Goal: Task Accomplishment & Management: Use online tool/utility

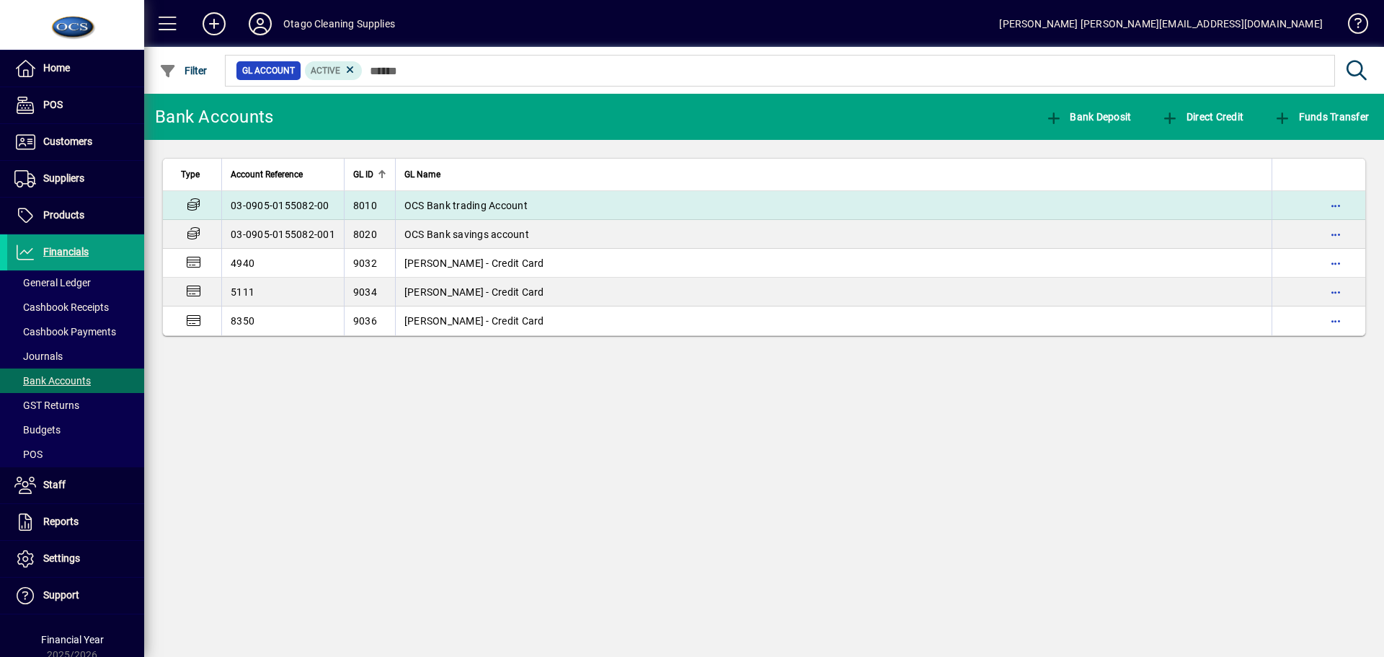
click at [296, 211] on td "03-0905-0155082-00" at bounding box center [282, 205] width 123 height 29
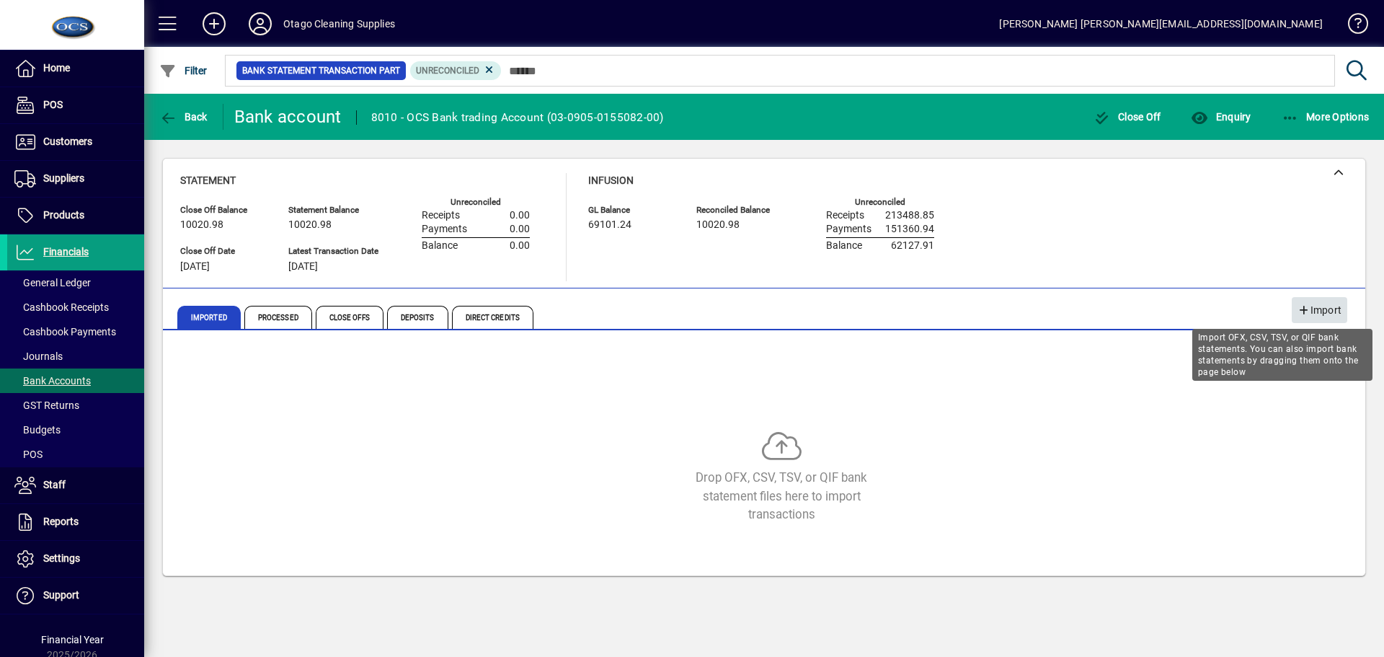
click at [1312, 306] on span "Import" at bounding box center [1320, 311] width 44 height 24
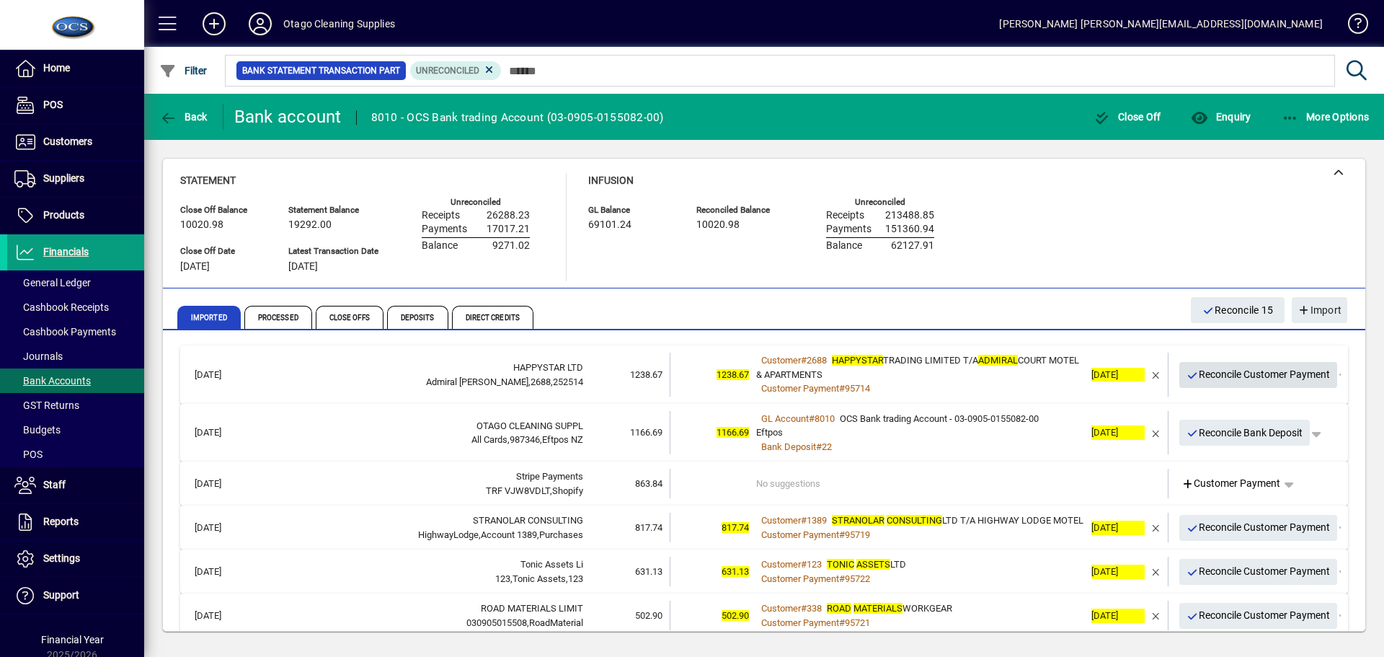
click at [1195, 375] on span "Reconcile Customer Payment" at bounding box center [1259, 375] width 144 height 24
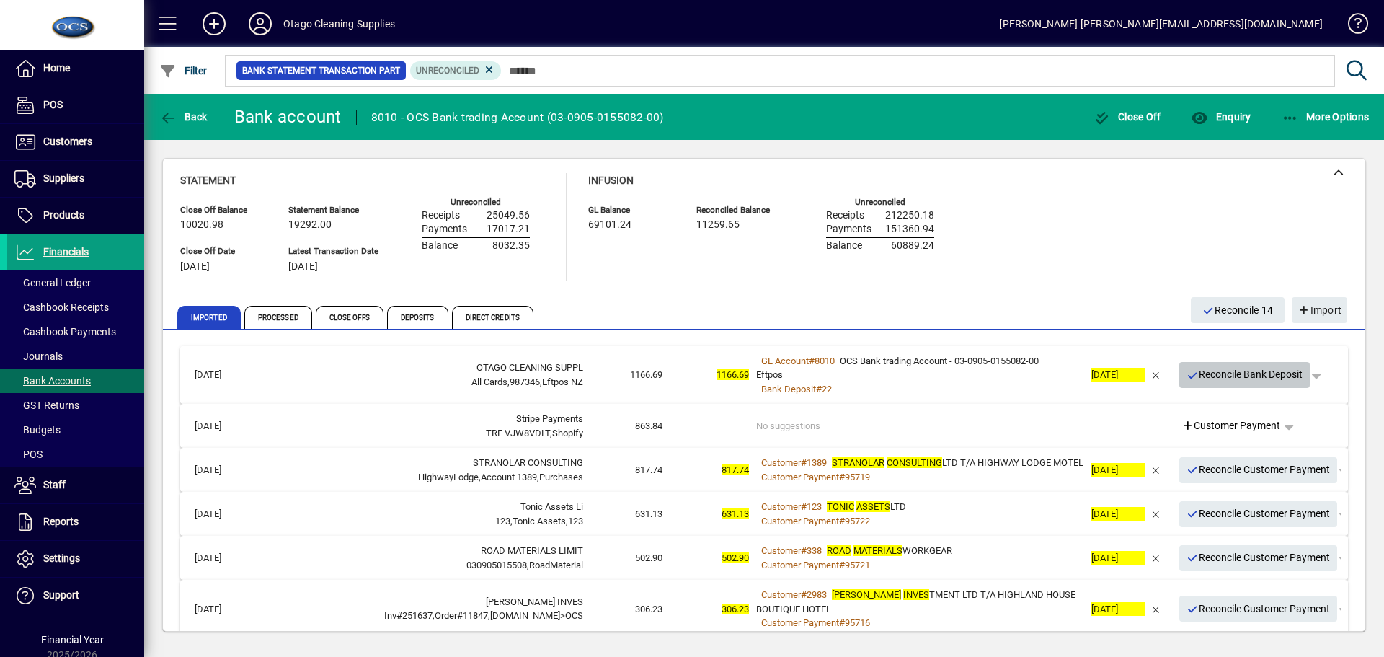
click at [1195, 375] on span "Reconcile Bank Deposit" at bounding box center [1245, 375] width 117 height 24
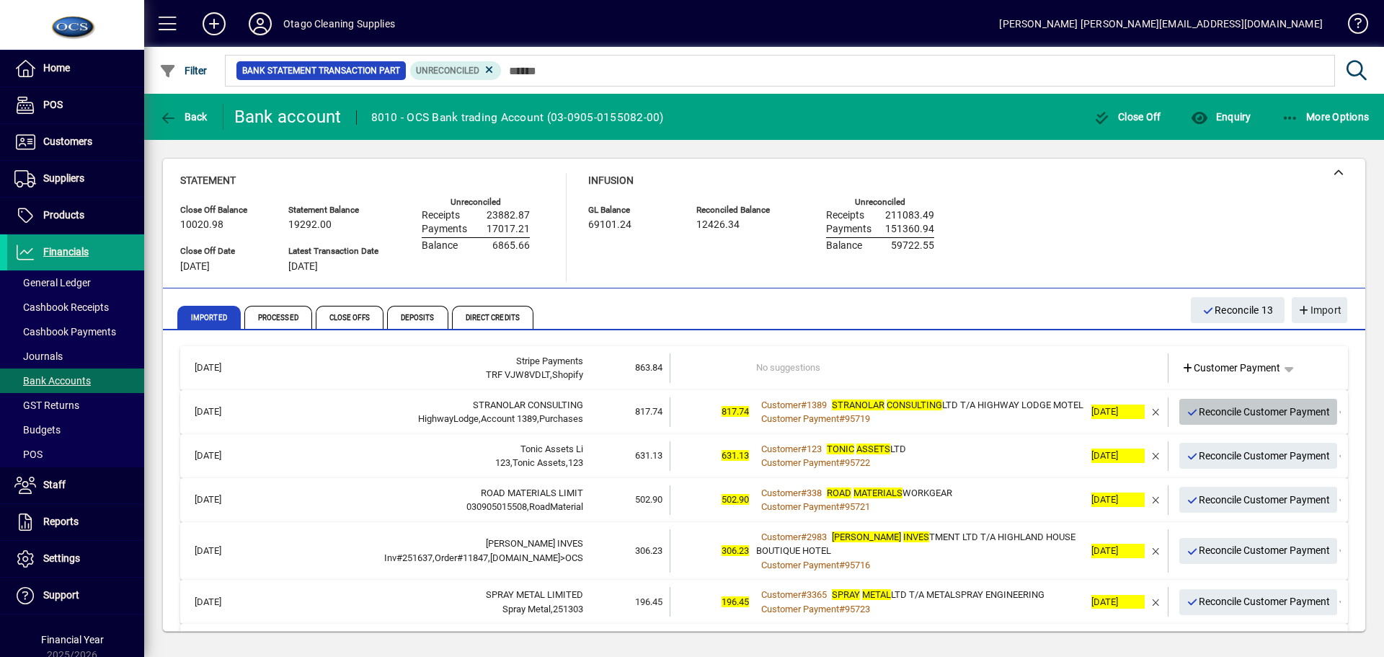
click at [1198, 423] on span "Reconcile Customer Payment" at bounding box center [1259, 412] width 144 height 24
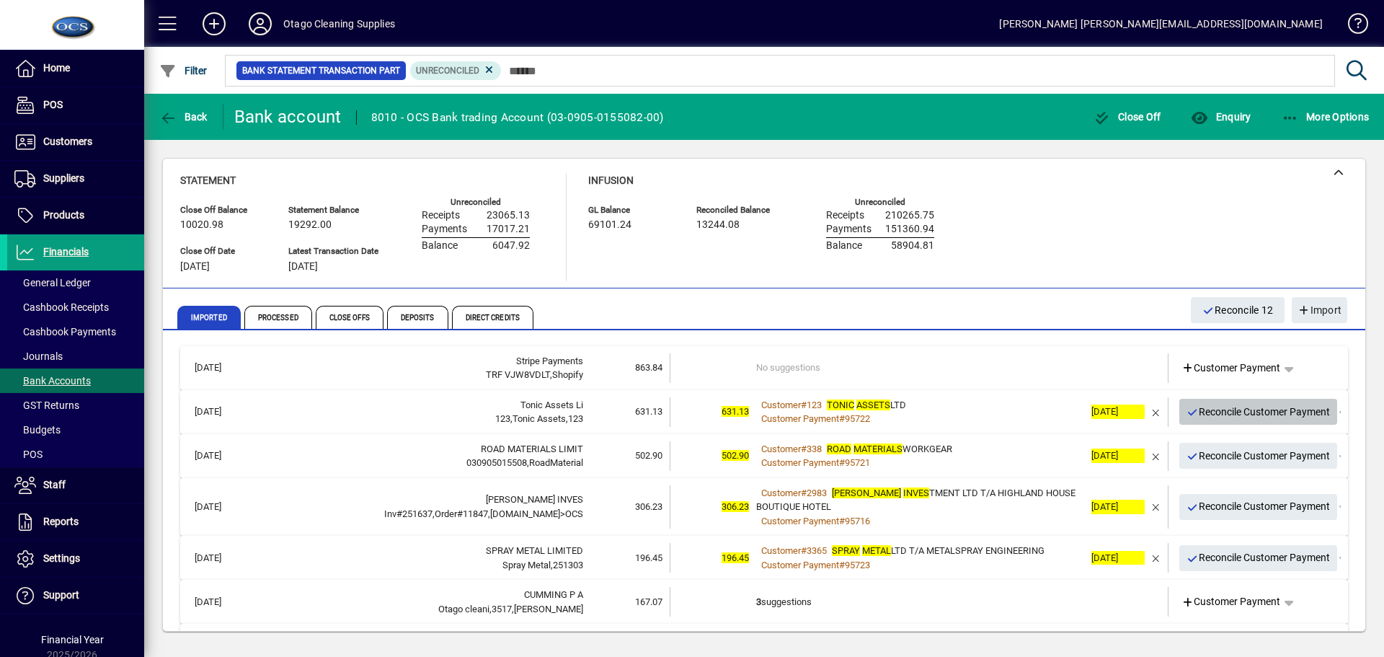
click at [1201, 417] on span "Reconcile Customer Payment" at bounding box center [1259, 412] width 144 height 24
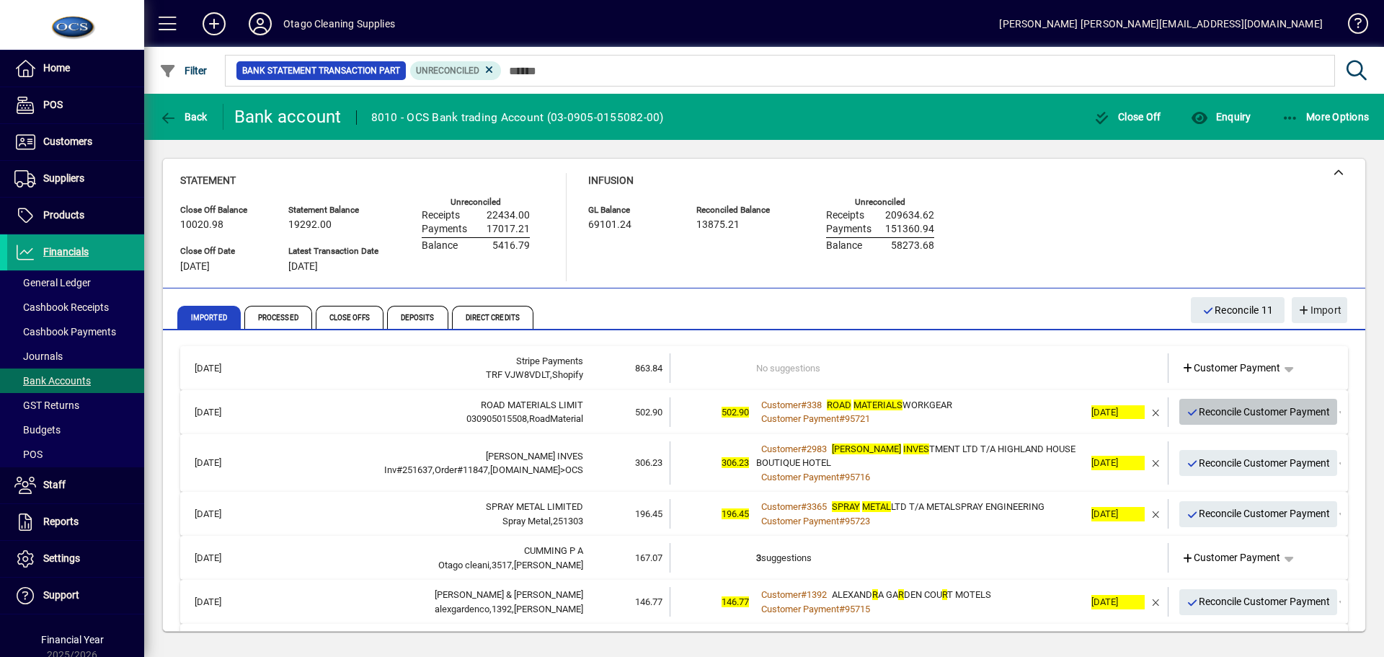
click at [1201, 417] on span "Reconcile Customer Payment" at bounding box center [1259, 412] width 144 height 24
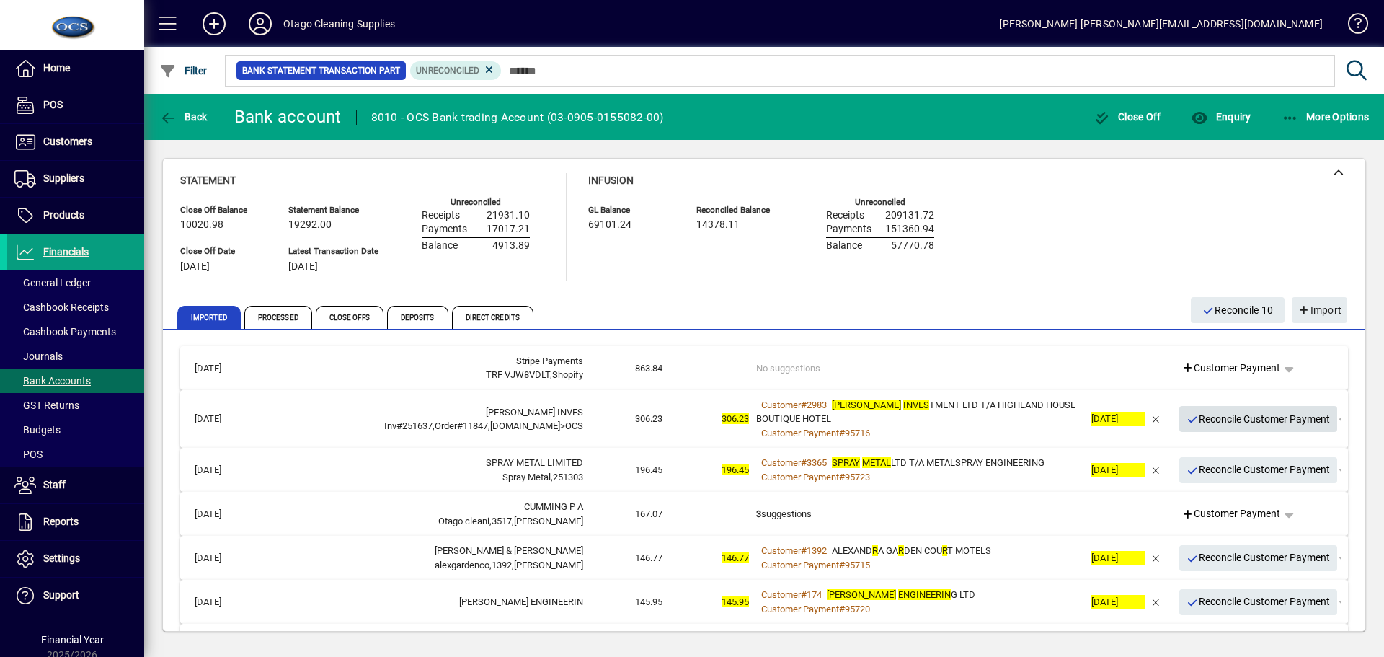
click at [1201, 417] on span "Reconcile Customer Payment" at bounding box center [1259, 419] width 144 height 24
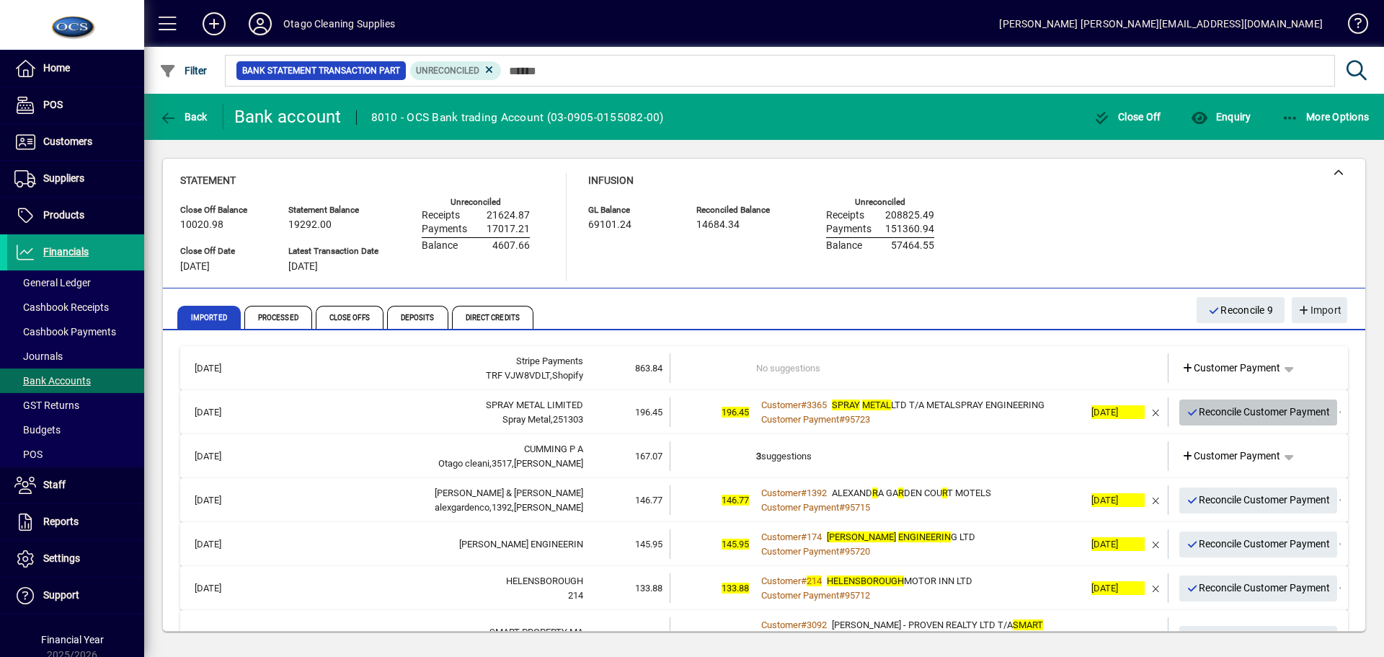
click at [1201, 415] on span "Reconcile Customer Payment" at bounding box center [1259, 412] width 144 height 24
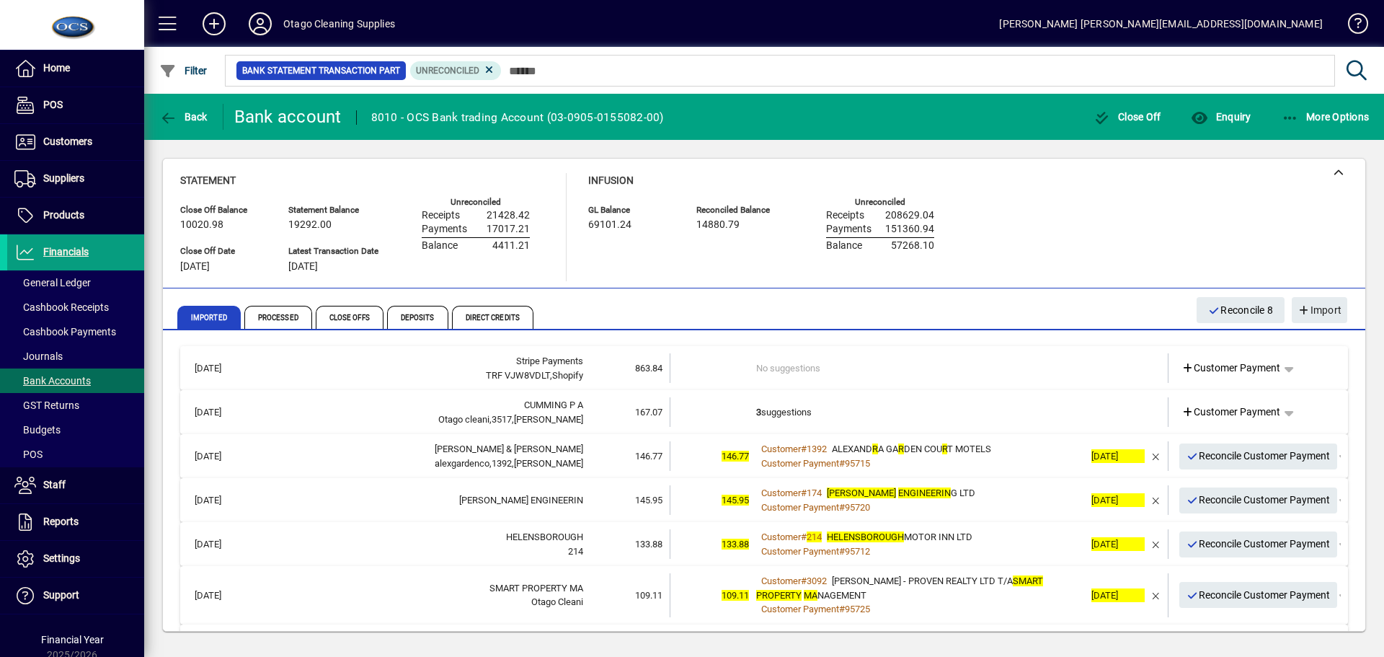
click at [932, 415] on td "3 suggestions" at bounding box center [920, 412] width 328 height 30
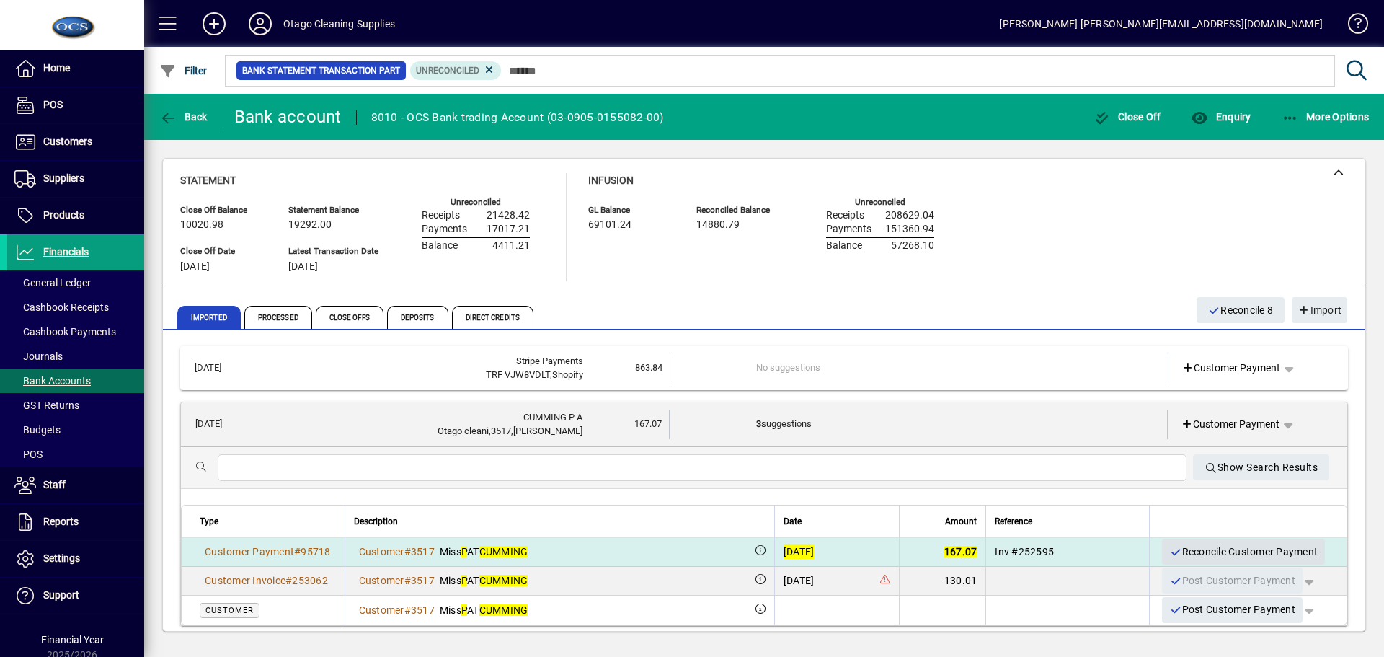
click at [1195, 547] on span "Reconcile Customer Payment" at bounding box center [1243, 552] width 149 height 24
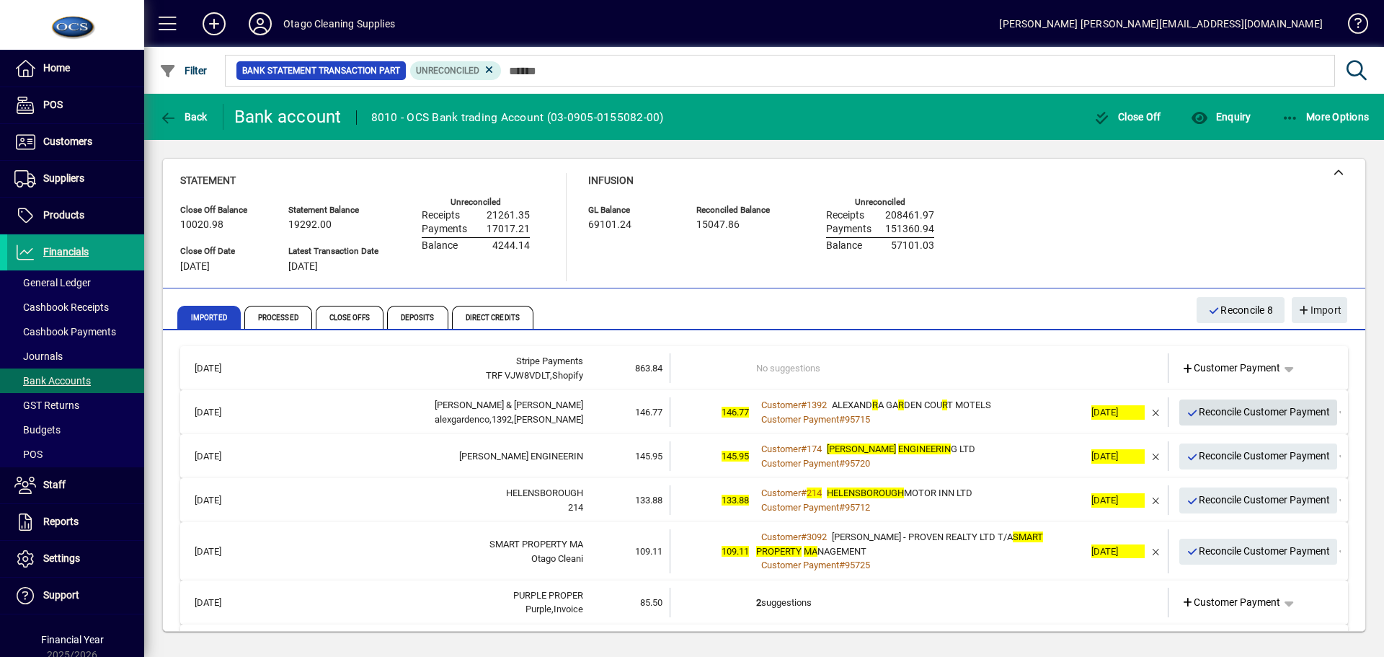
click at [1220, 415] on span "Reconcile Customer Payment" at bounding box center [1259, 412] width 144 height 24
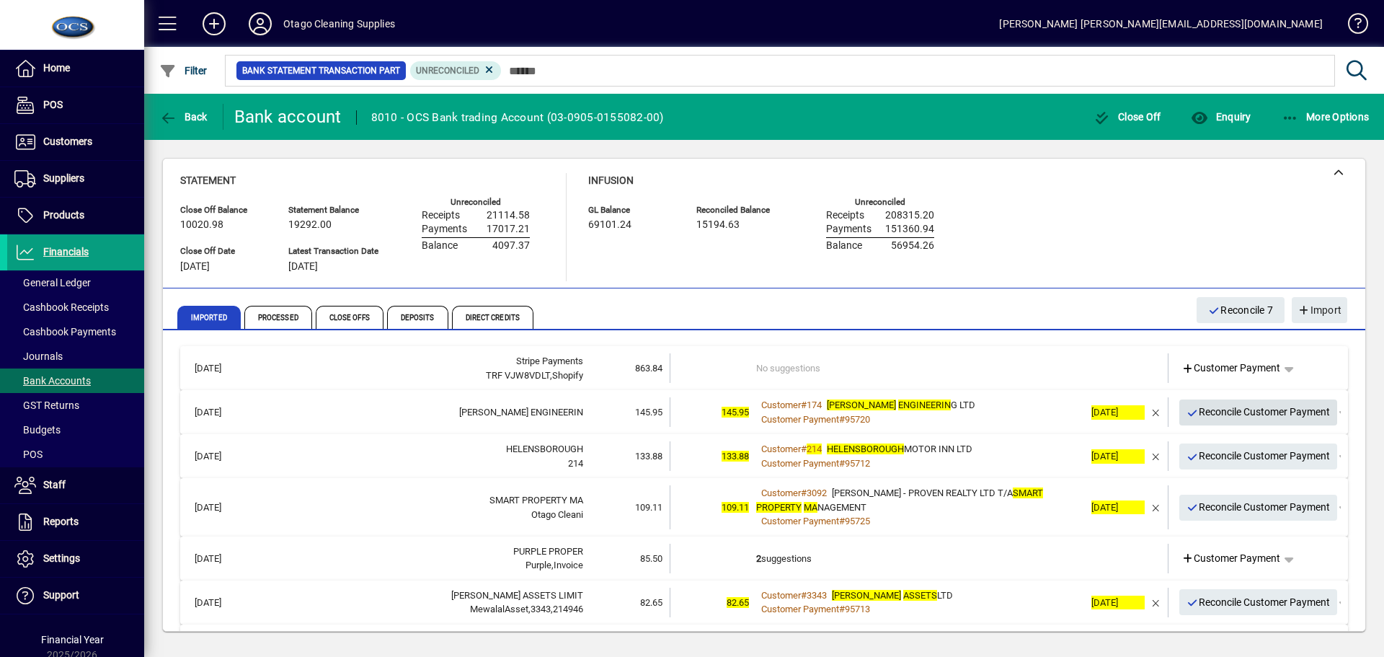
click at [1220, 413] on span "Reconcile Customer Payment" at bounding box center [1259, 412] width 144 height 24
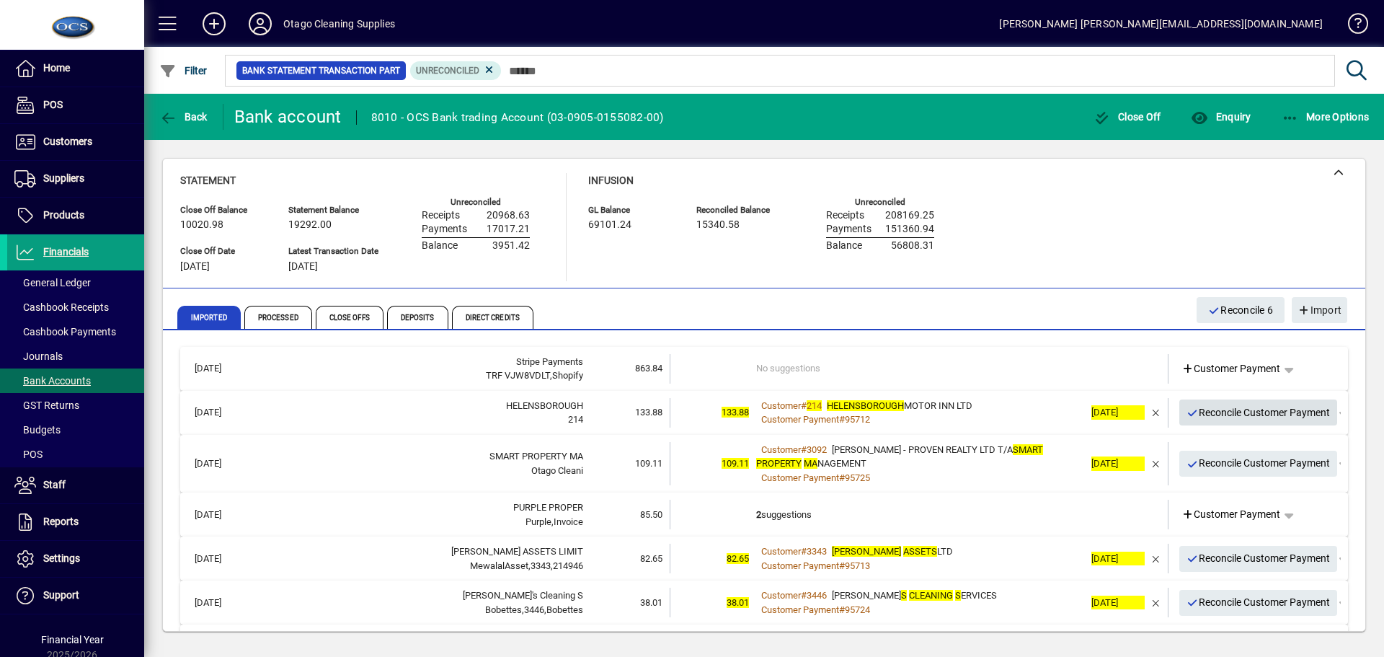
click at [1220, 413] on span "Reconcile Customer Payment" at bounding box center [1259, 413] width 144 height 24
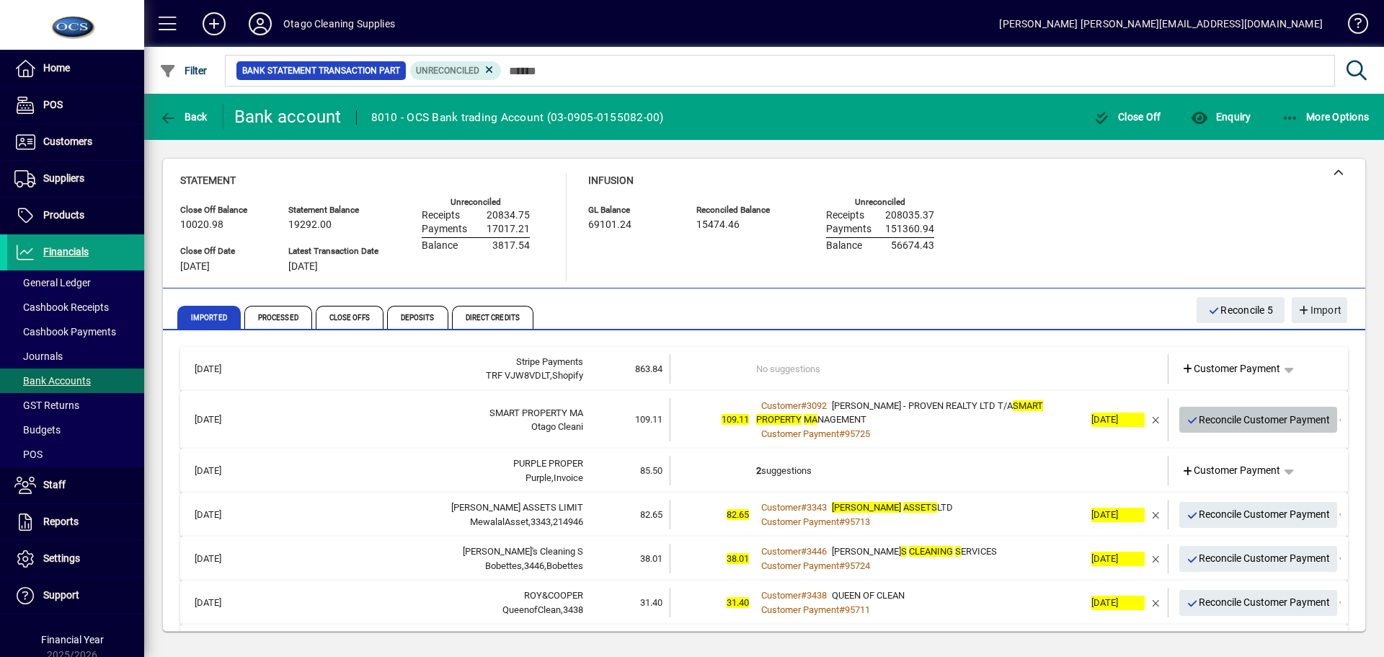
click at [1220, 413] on span "Reconcile Customer Payment" at bounding box center [1259, 420] width 144 height 24
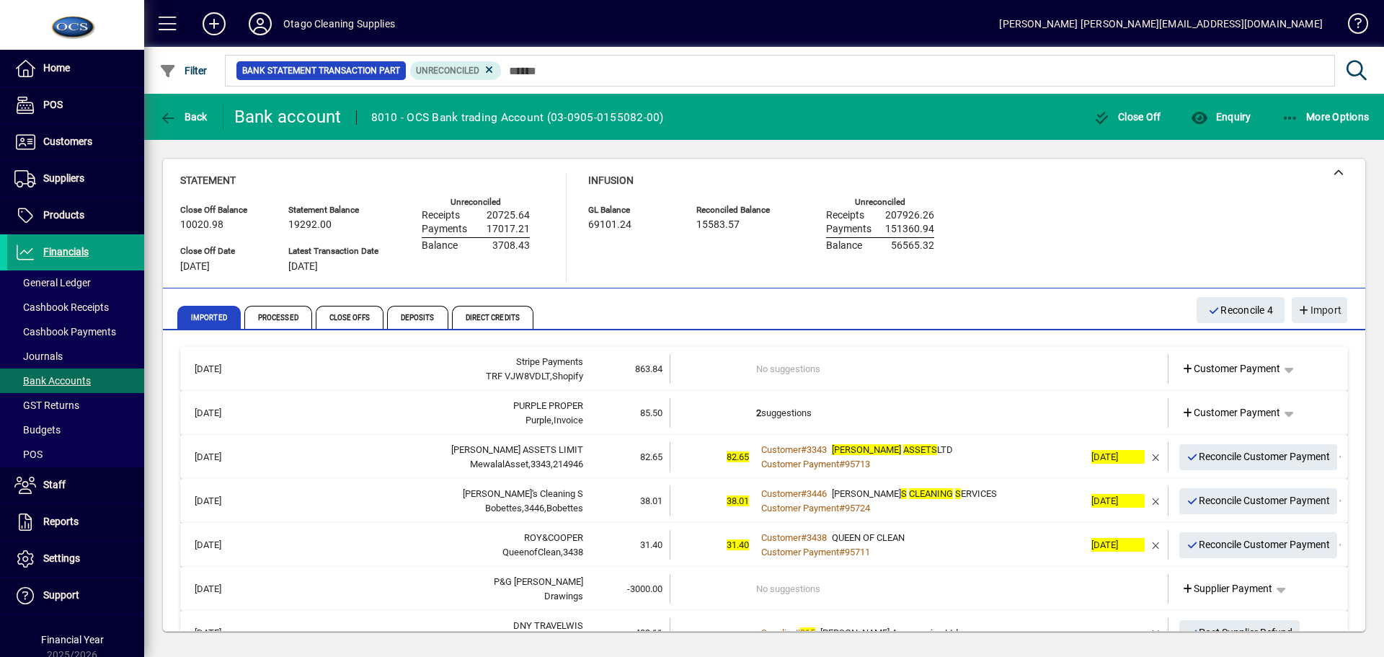
click at [986, 421] on td "2 suggestions" at bounding box center [920, 413] width 328 height 30
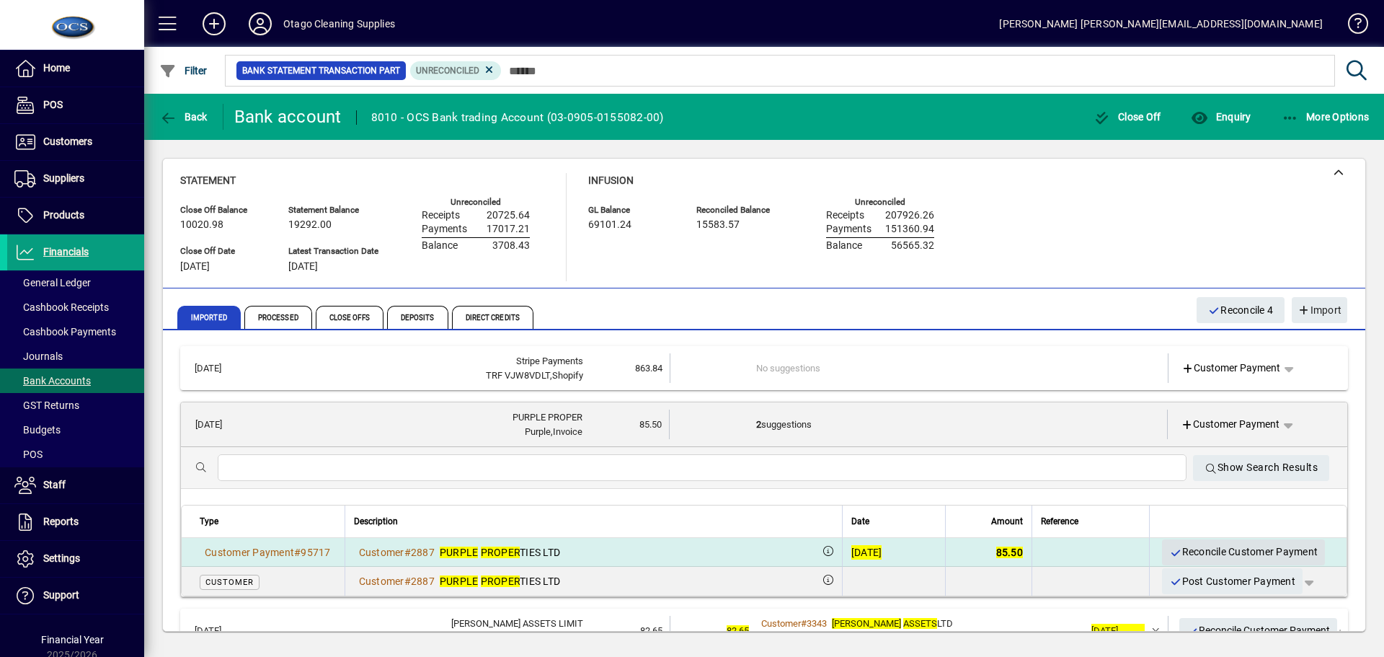
click at [1184, 548] on span "Reconcile Customer Payment" at bounding box center [1243, 552] width 149 height 24
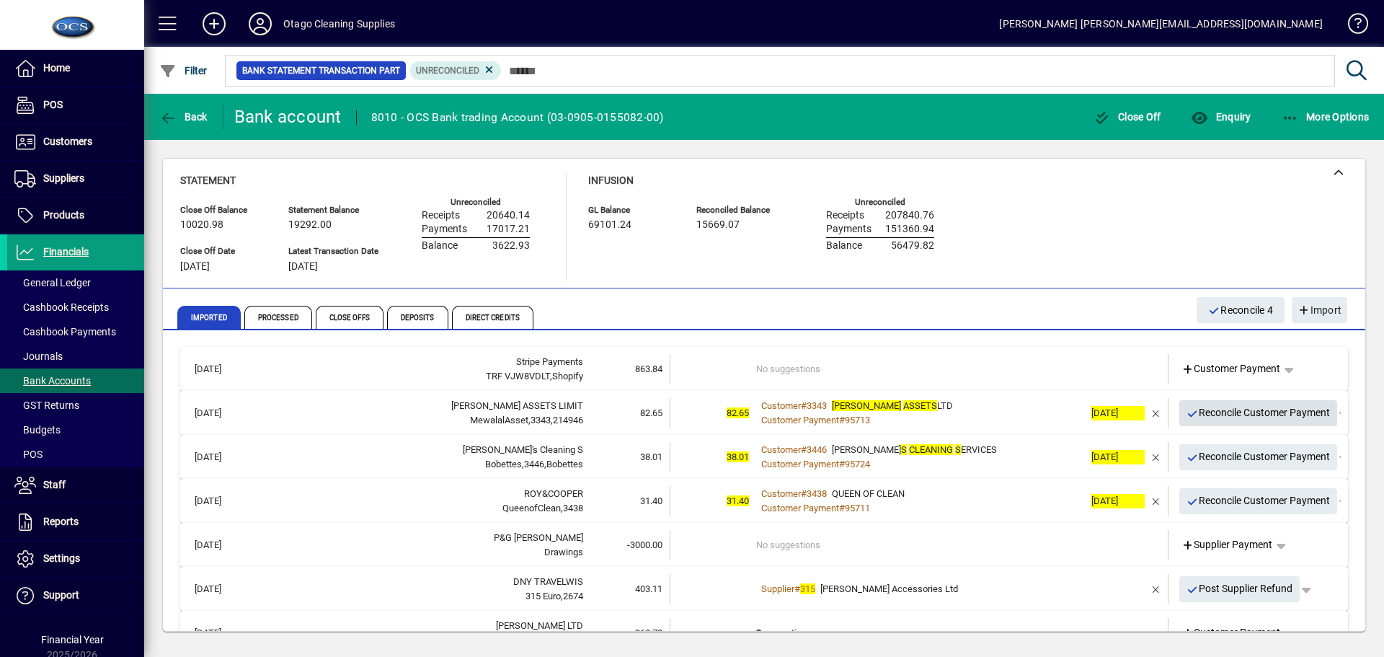
click at [1203, 415] on span "Reconcile Customer Payment" at bounding box center [1259, 413] width 144 height 24
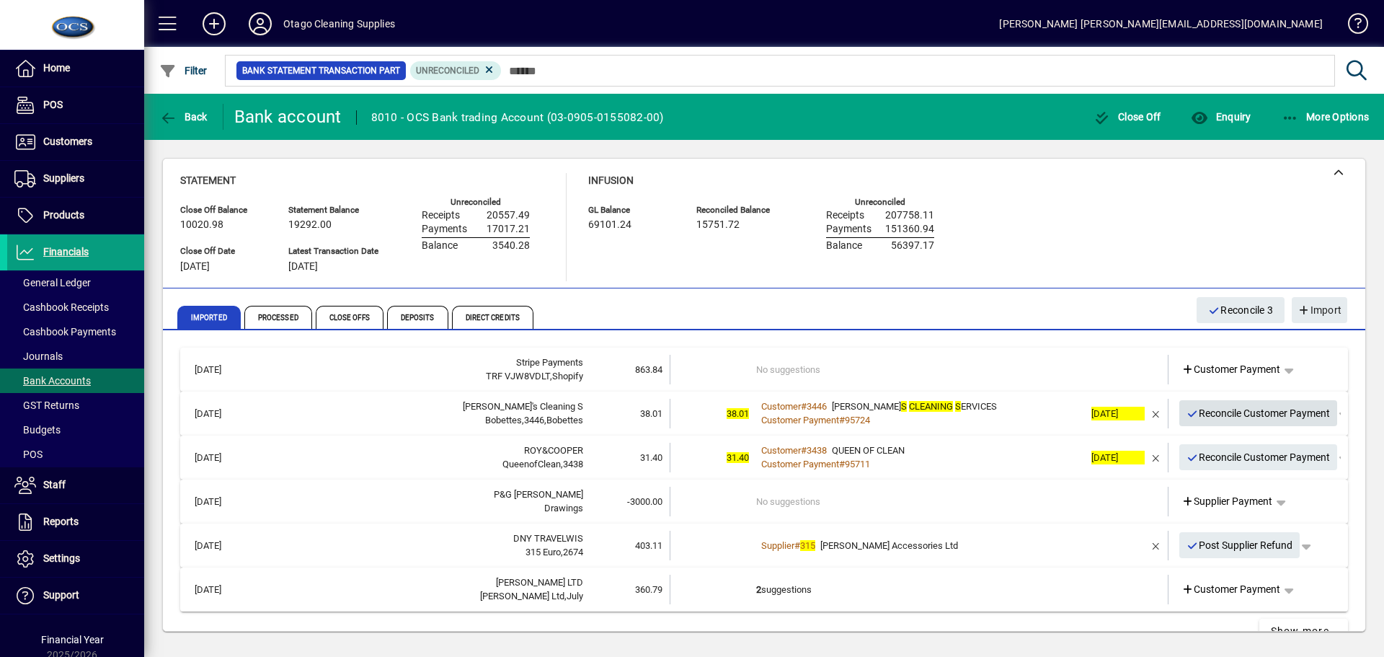
click at [1203, 415] on span "Reconcile Customer Payment" at bounding box center [1259, 414] width 144 height 24
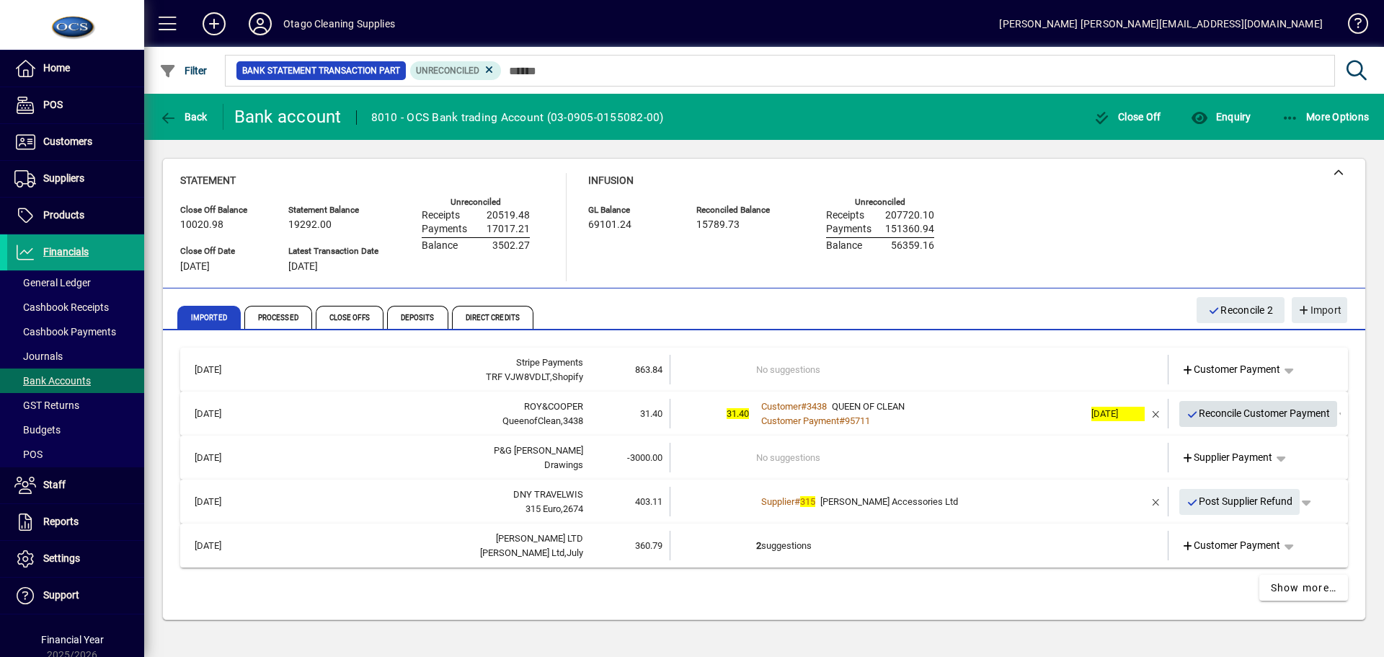
click at [1203, 415] on span "Reconcile Customer Payment" at bounding box center [1259, 414] width 144 height 24
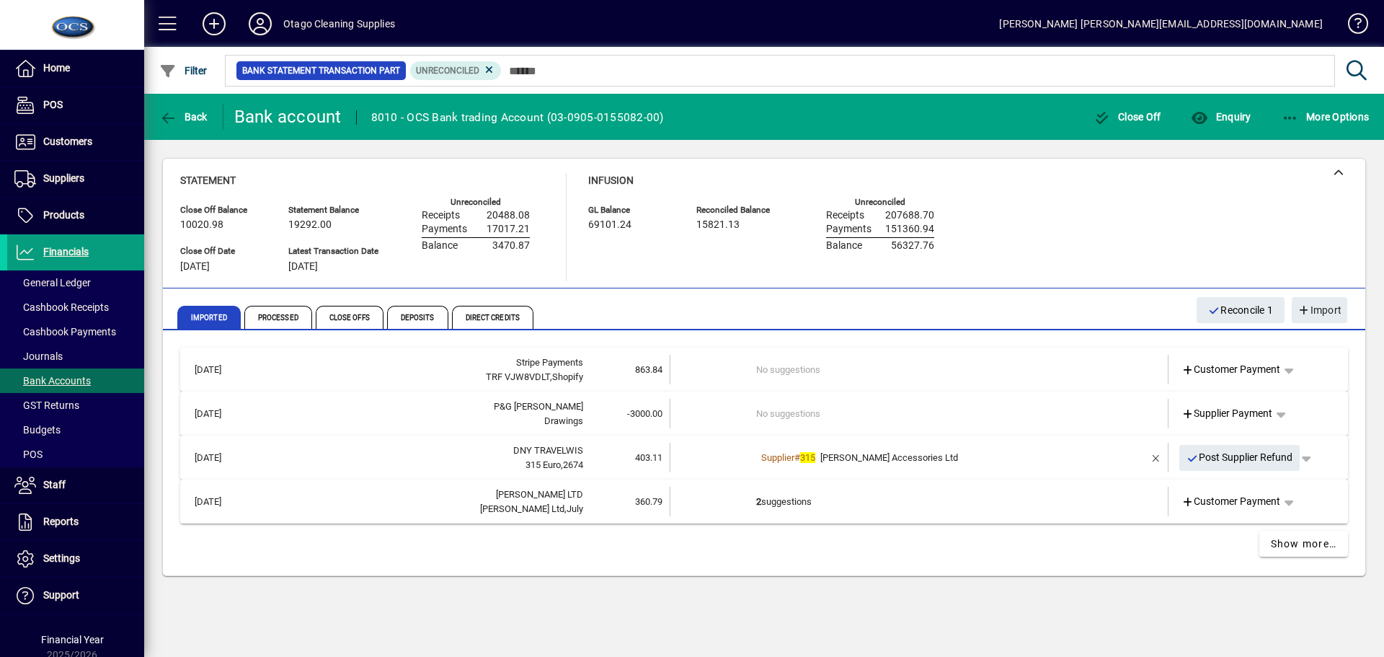
click at [963, 456] on div "Supplier # 315 [PERSON_NAME] Accessories Ltd" at bounding box center [920, 458] width 328 height 14
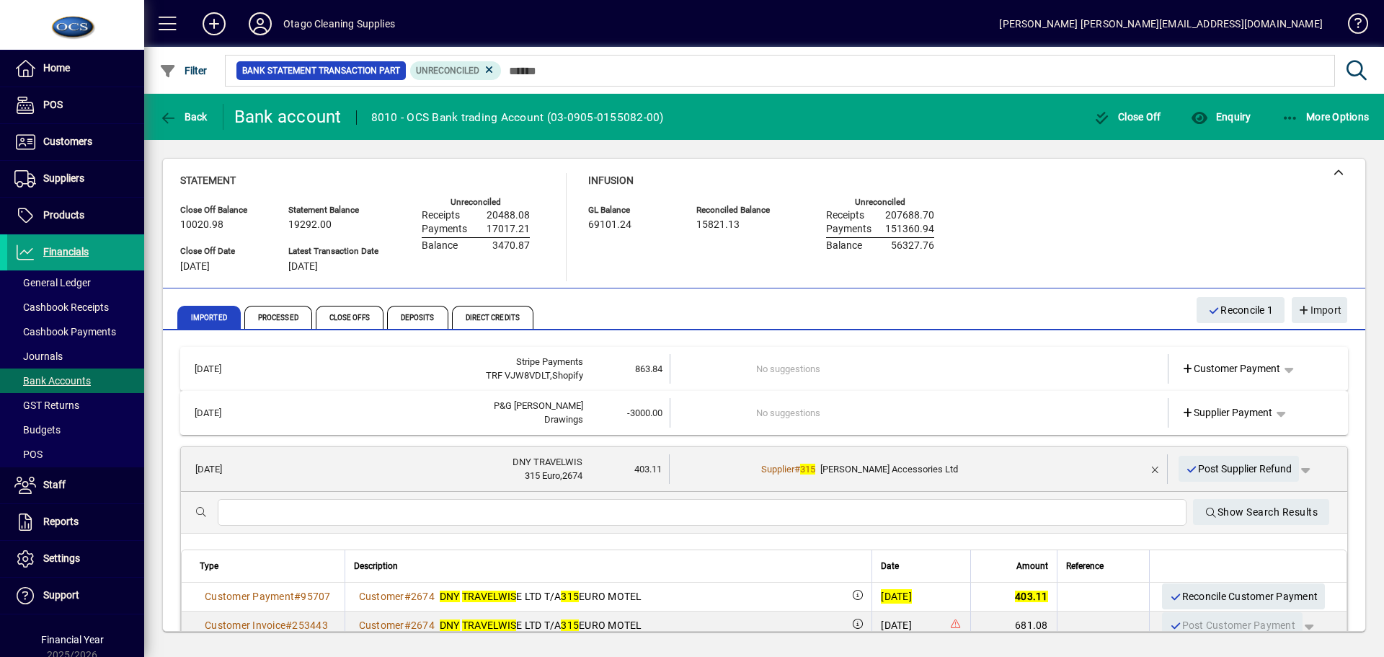
scroll to position [72, 0]
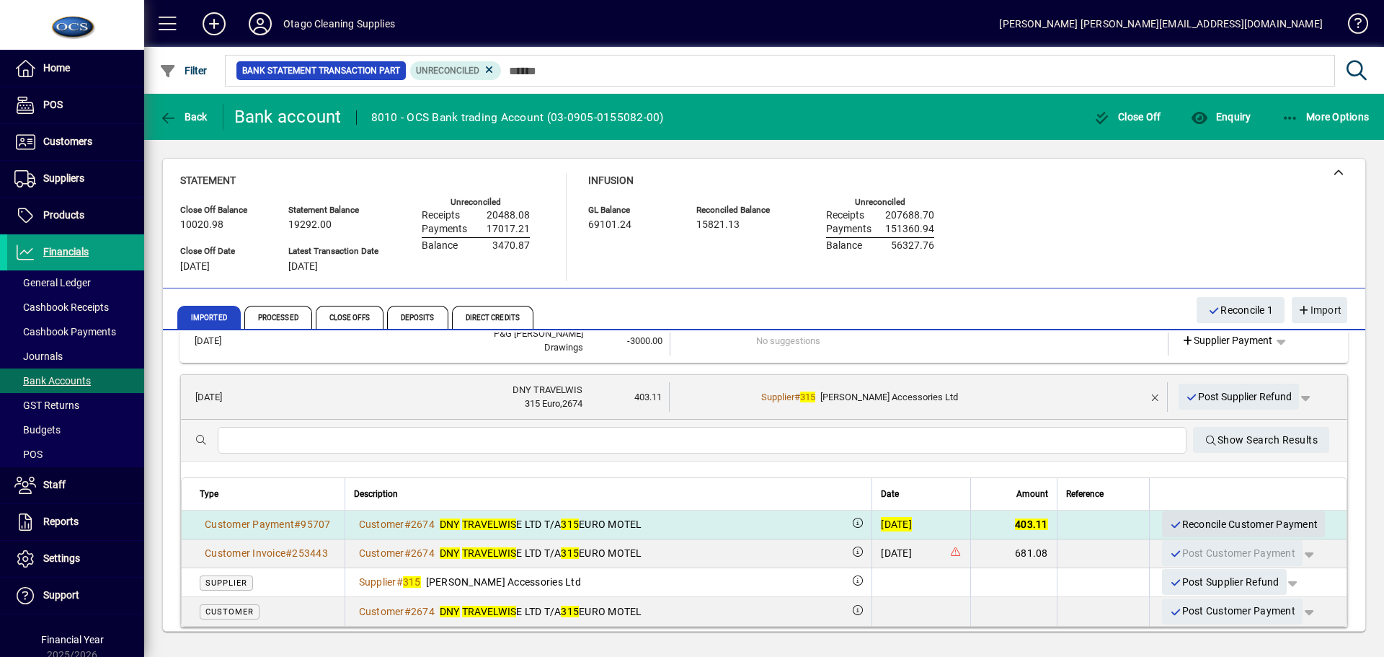
click at [1193, 518] on span "Reconcile Customer Payment" at bounding box center [1243, 525] width 149 height 24
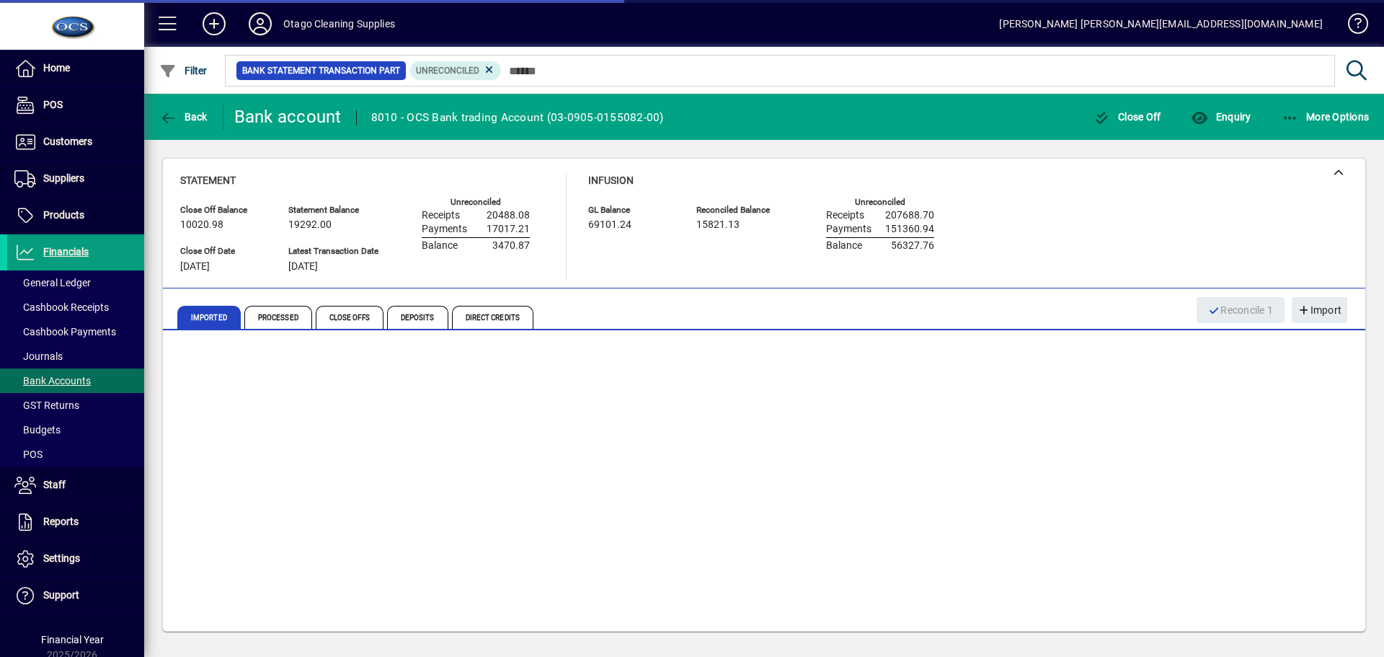
scroll to position [0, 0]
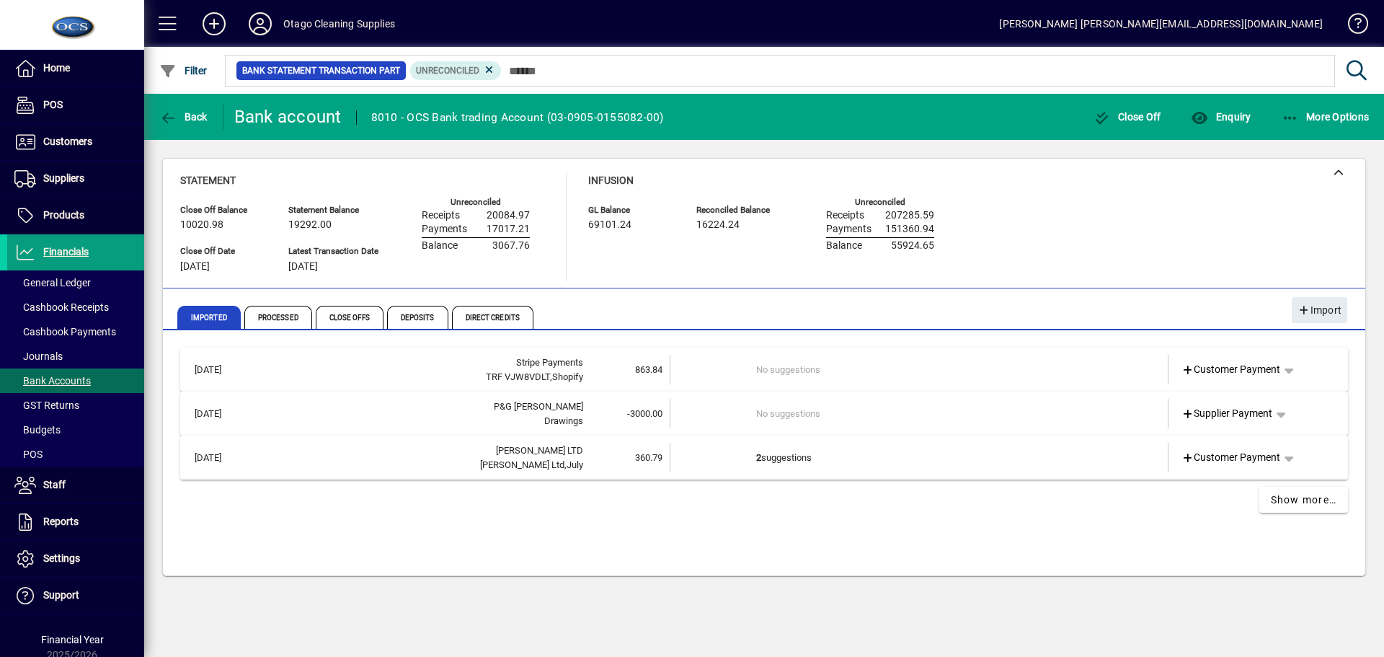
click at [958, 460] on td "2 suggestions" at bounding box center [920, 458] width 328 height 30
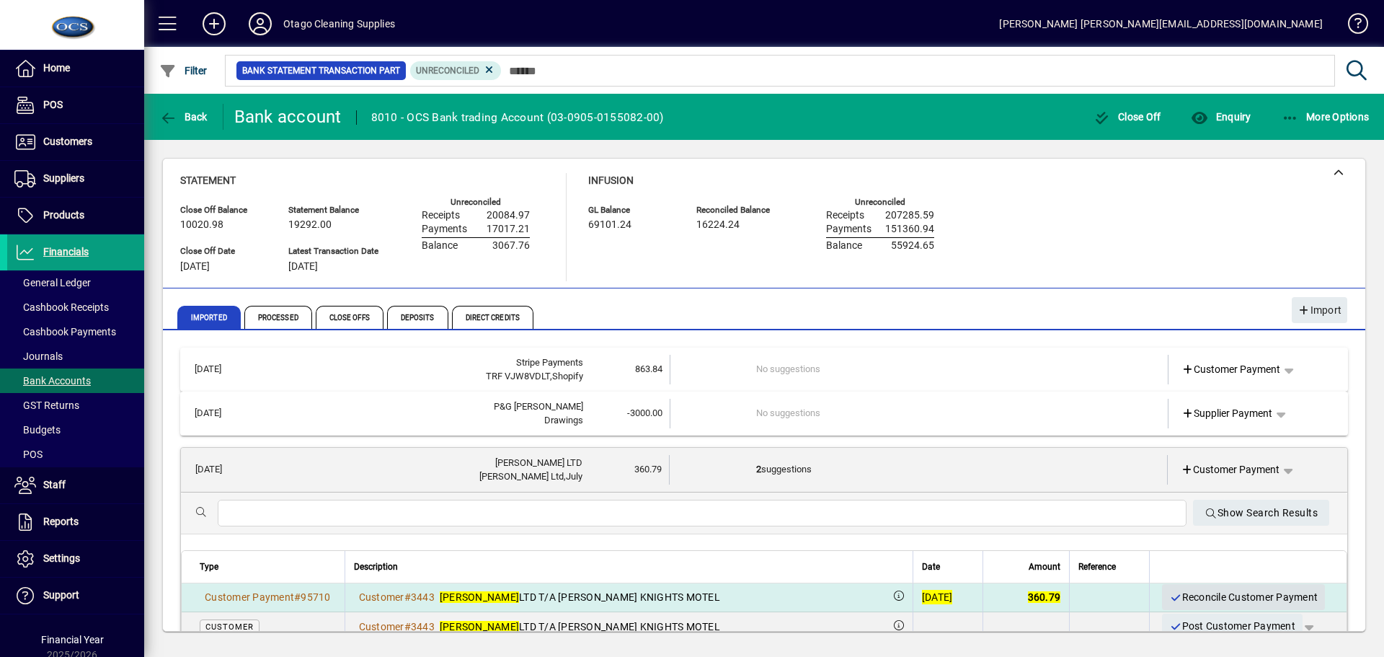
click at [1191, 597] on span "Reconcile Customer Payment" at bounding box center [1243, 597] width 149 height 24
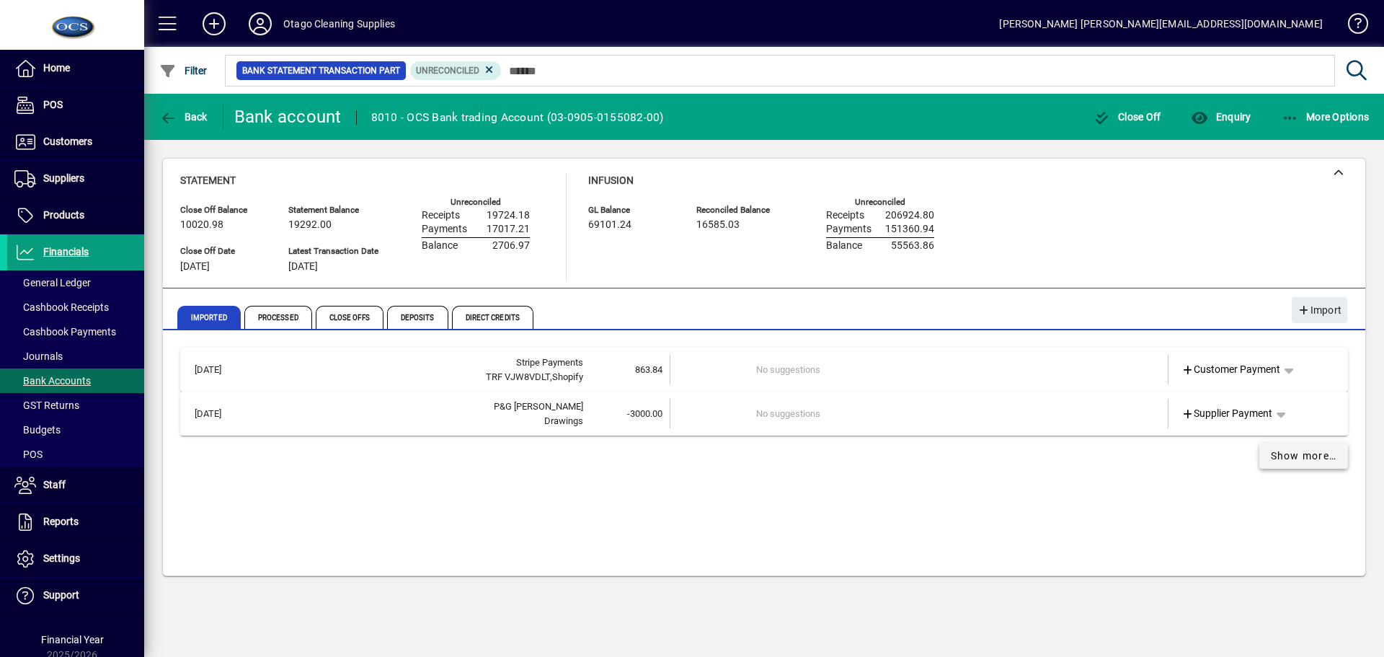
click at [1276, 459] on span "Show more…" at bounding box center [1304, 455] width 66 height 15
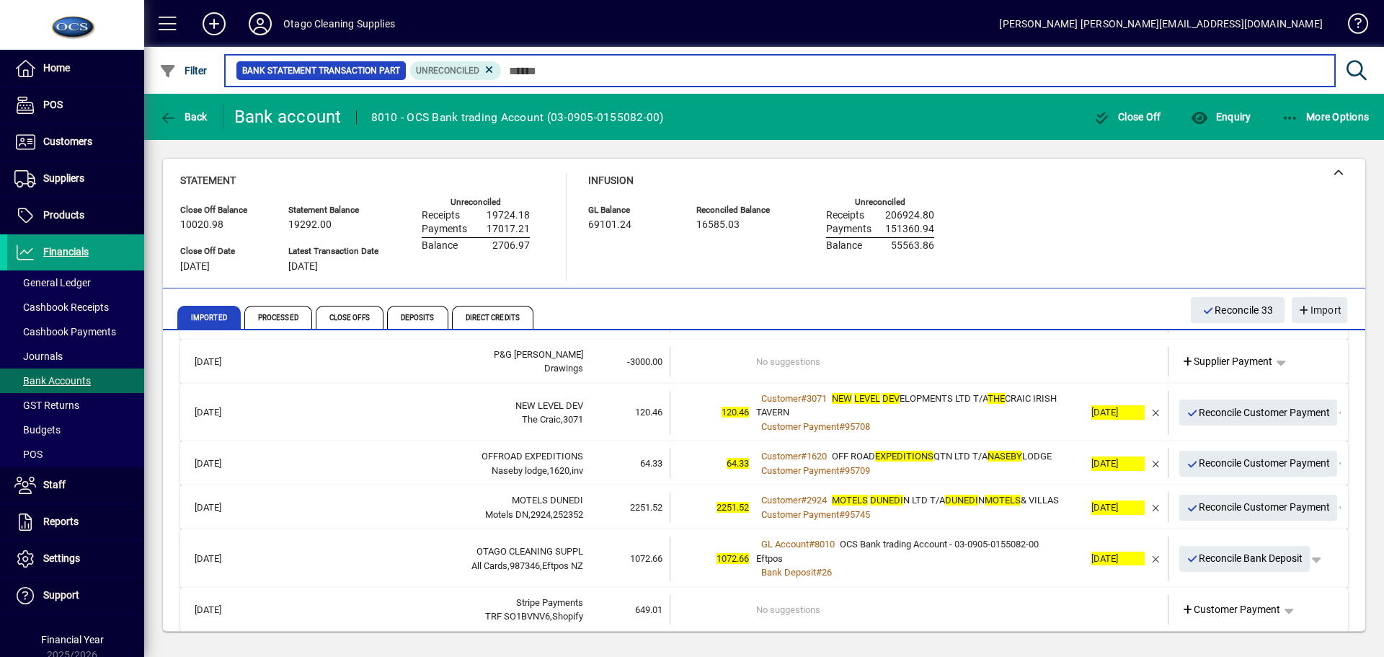
scroll to position [72, 0]
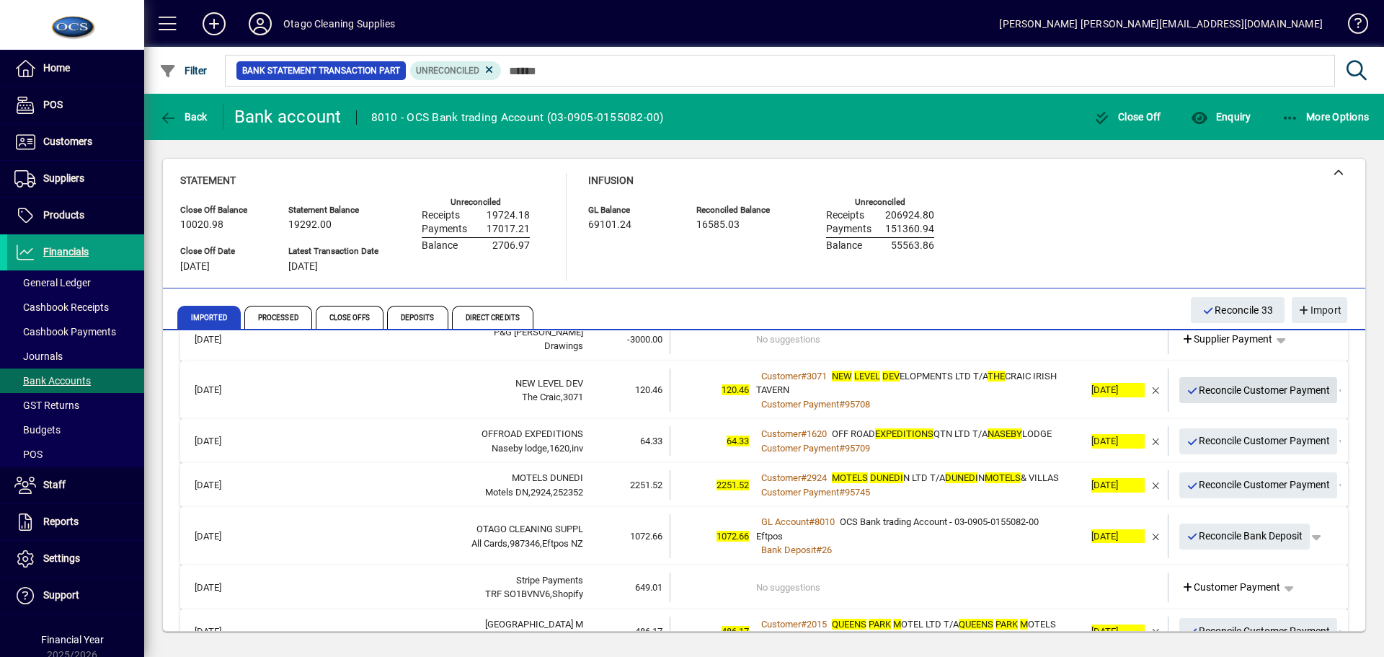
click at [1199, 392] on span "Reconcile Customer Payment" at bounding box center [1259, 391] width 144 height 24
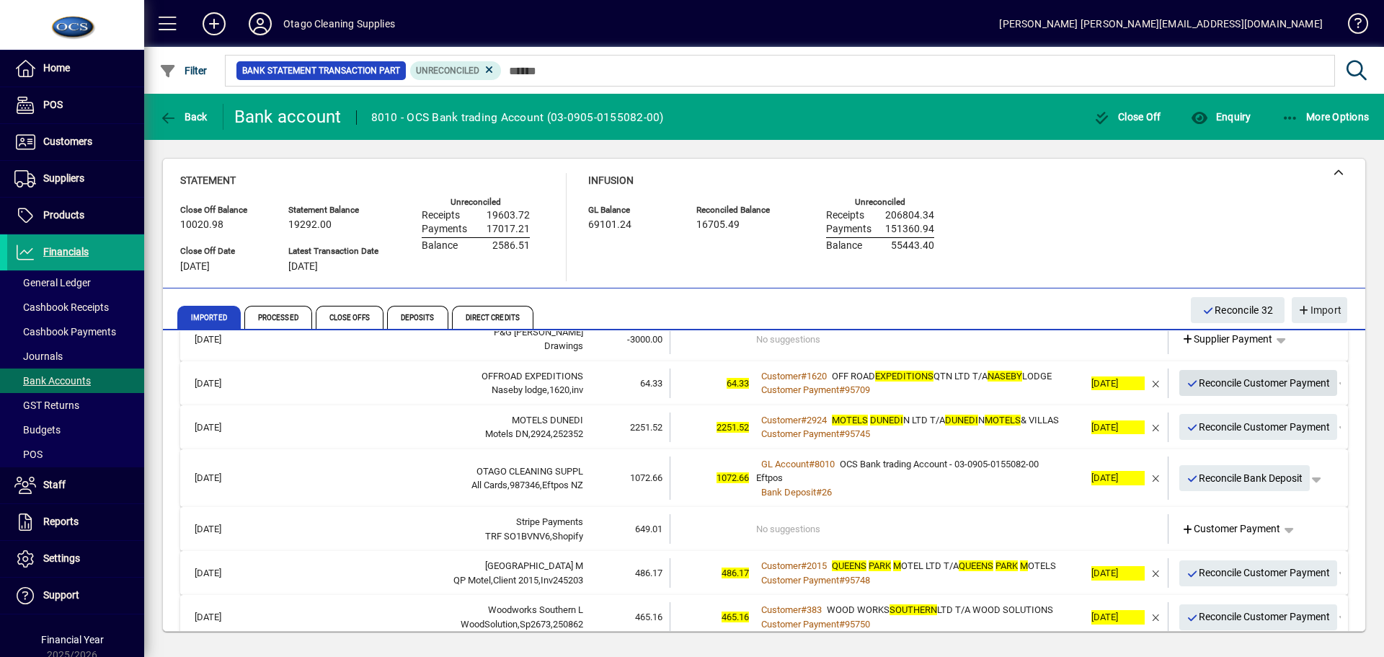
click at [1198, 386] on span "Reconcile Customer Payment" at bounding box center [1259, 383] width 144 height 24
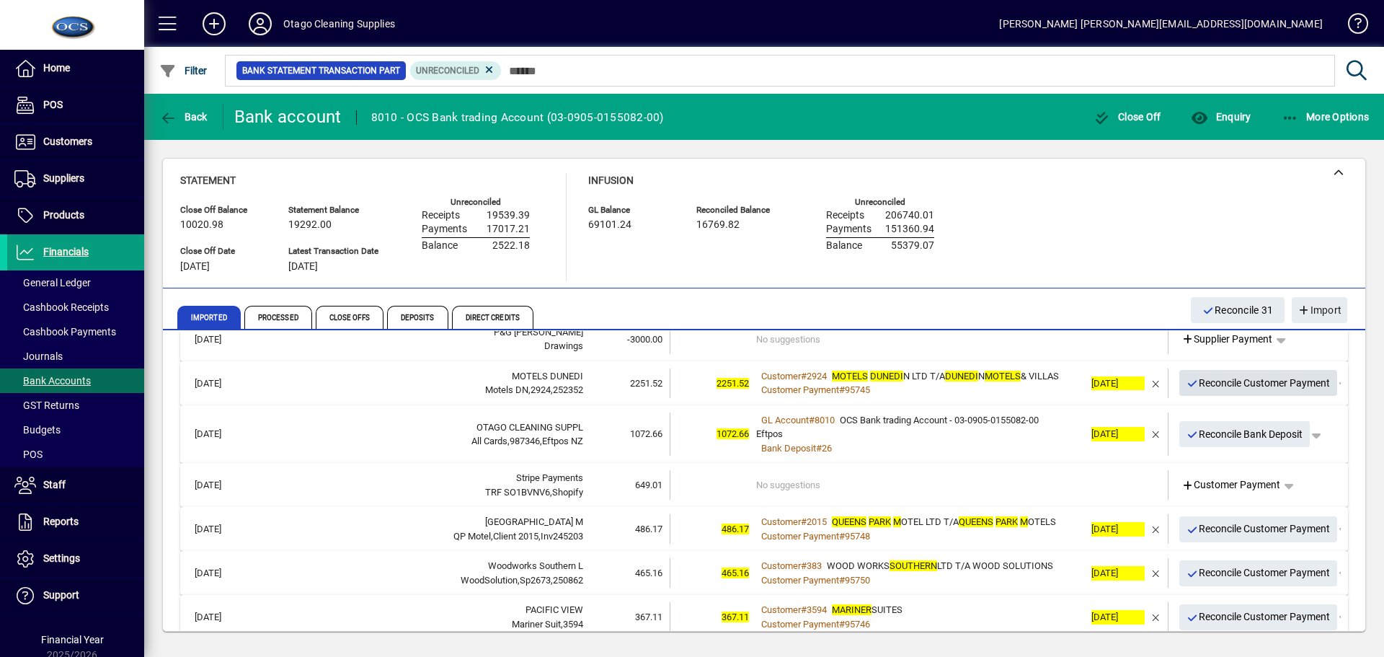
click at [1198, 386] on span "Reconcile Customer Payment" at bounding box center [1259, 383] width 144 height 24
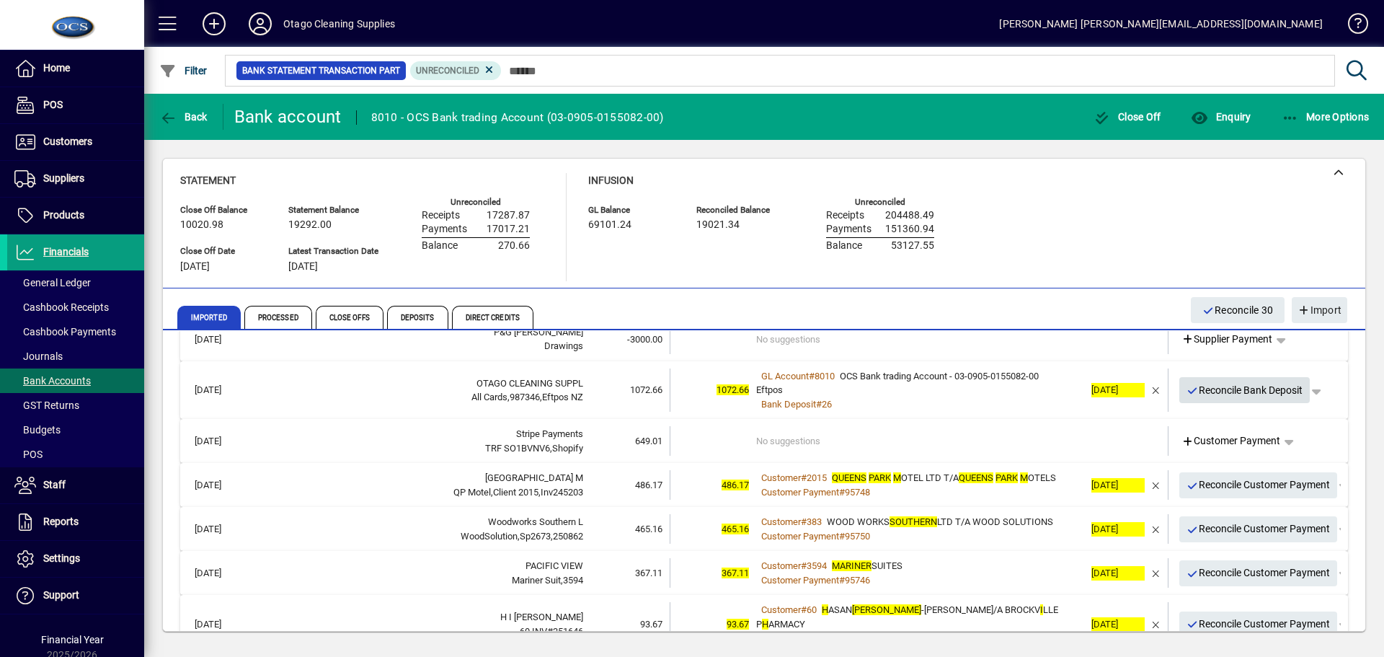
click at [1198, 386] on span "Reconcile Bank Deposit" at bounding box center [1245, 391] width 117 height 24
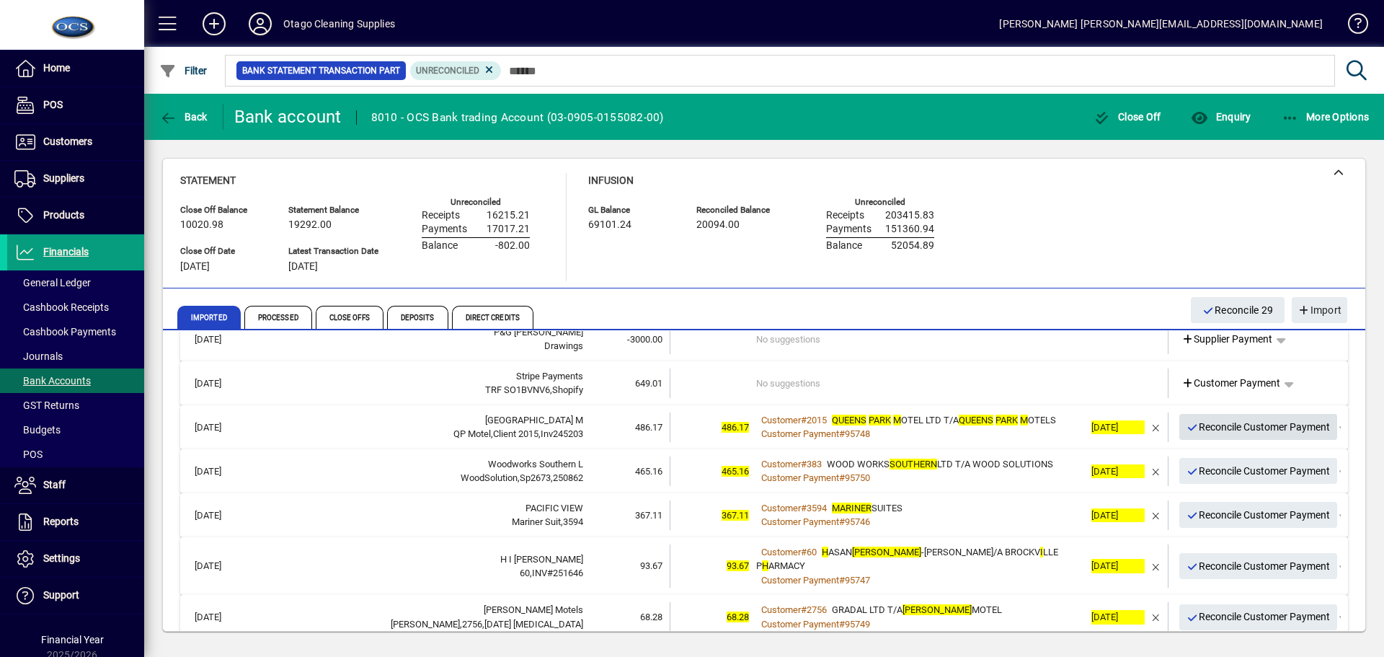
click at [1207, 430] on span "Reconcile Customer Payment" at bounding box center [1259, 427] width 144 height 24
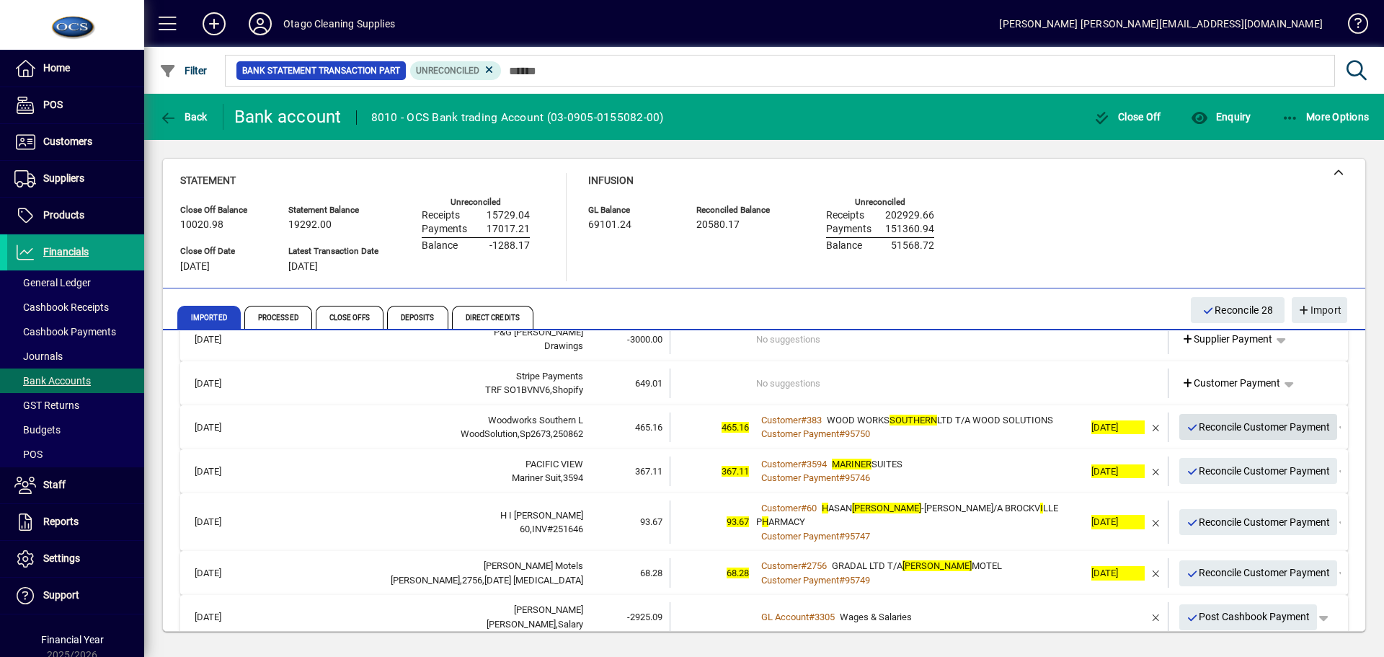
click at [1207, 430] on span "Reconcile Customer Payment" at bounding box center [1259, 427] width 144 height 24
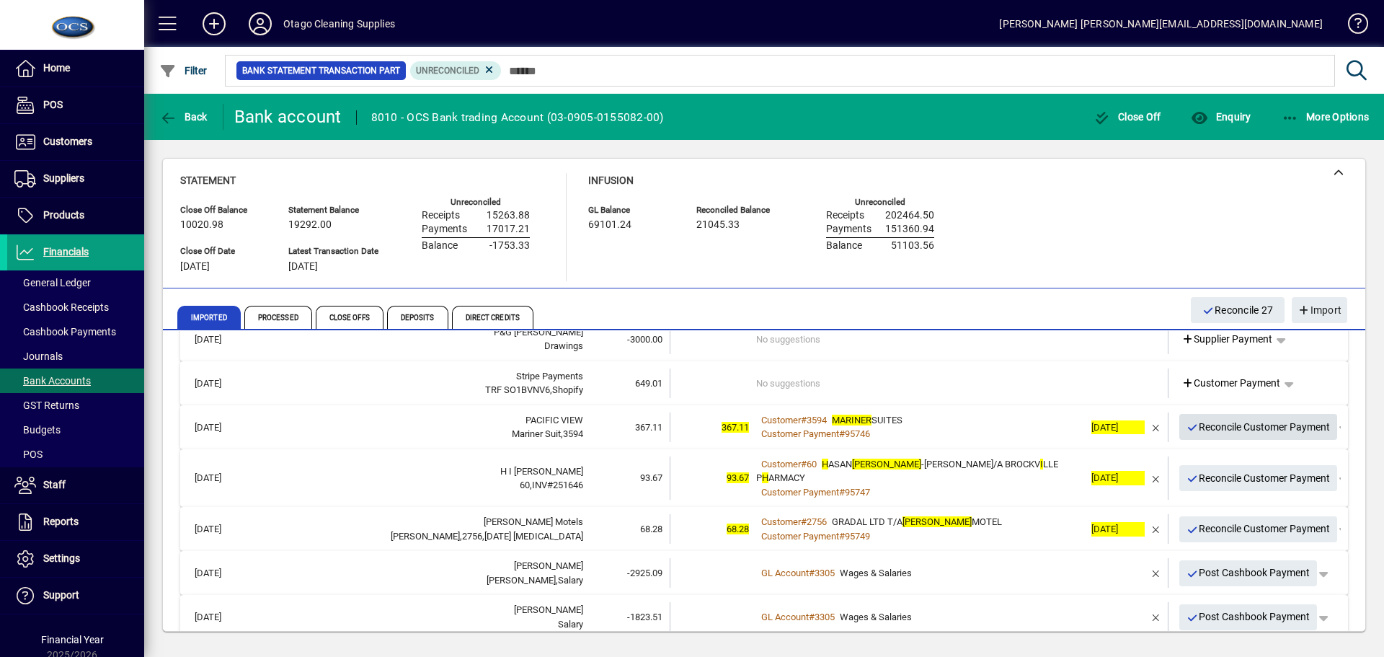
click at [1207, 430] on span "Reconcile Customer Payment" at bounding box center [1259, 427] width 144 height 24
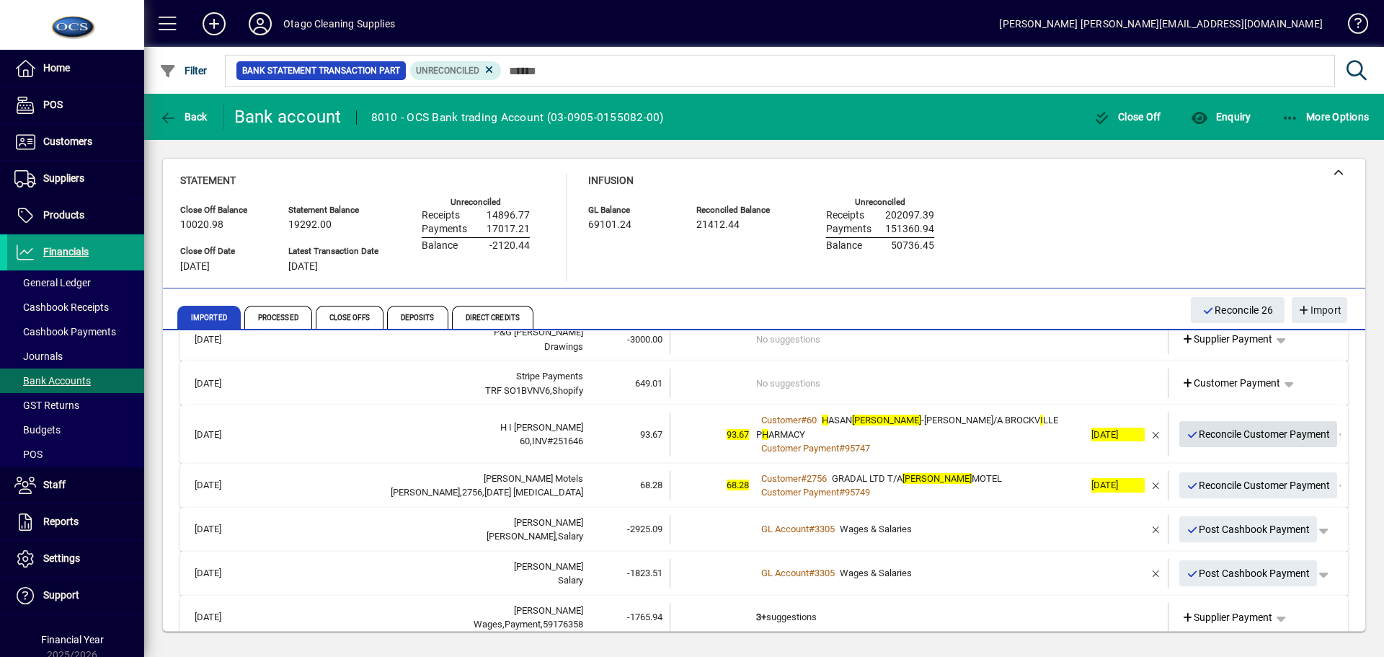
click at [1207, 430] on span "Reconcile Customer Payment" at bounding box center [1259, 435] width 144 height 24
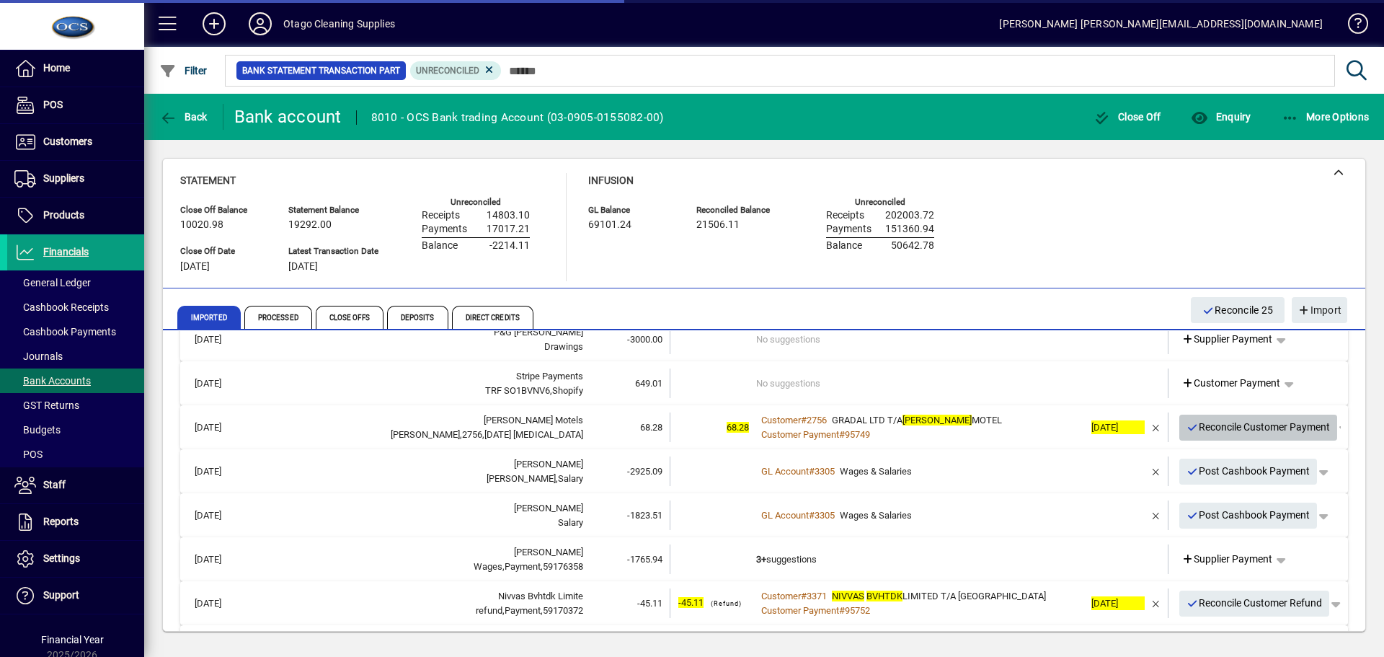
click at [1207, 430] on span "Reconcile Customer Payment" at bounding box center [1259, 427] width 144 height 24
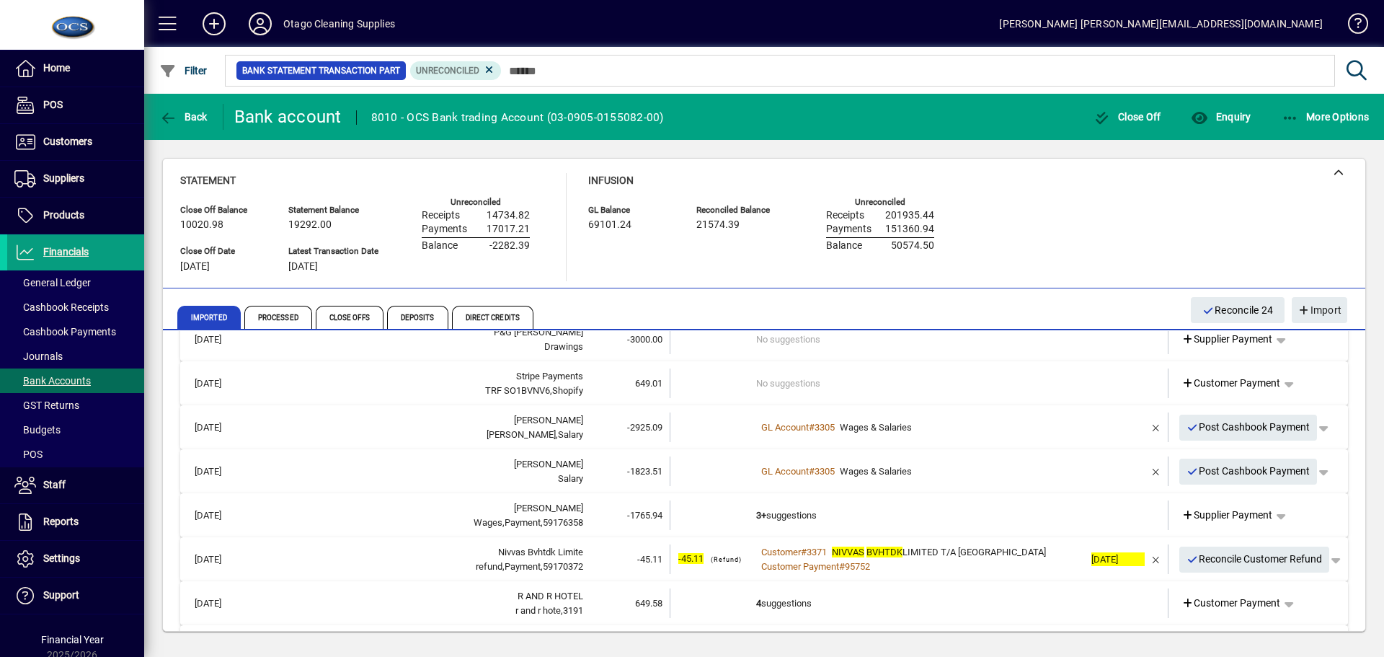
click at [1097, 431] on td at bounding box center [1114, 427] width 61 height 30
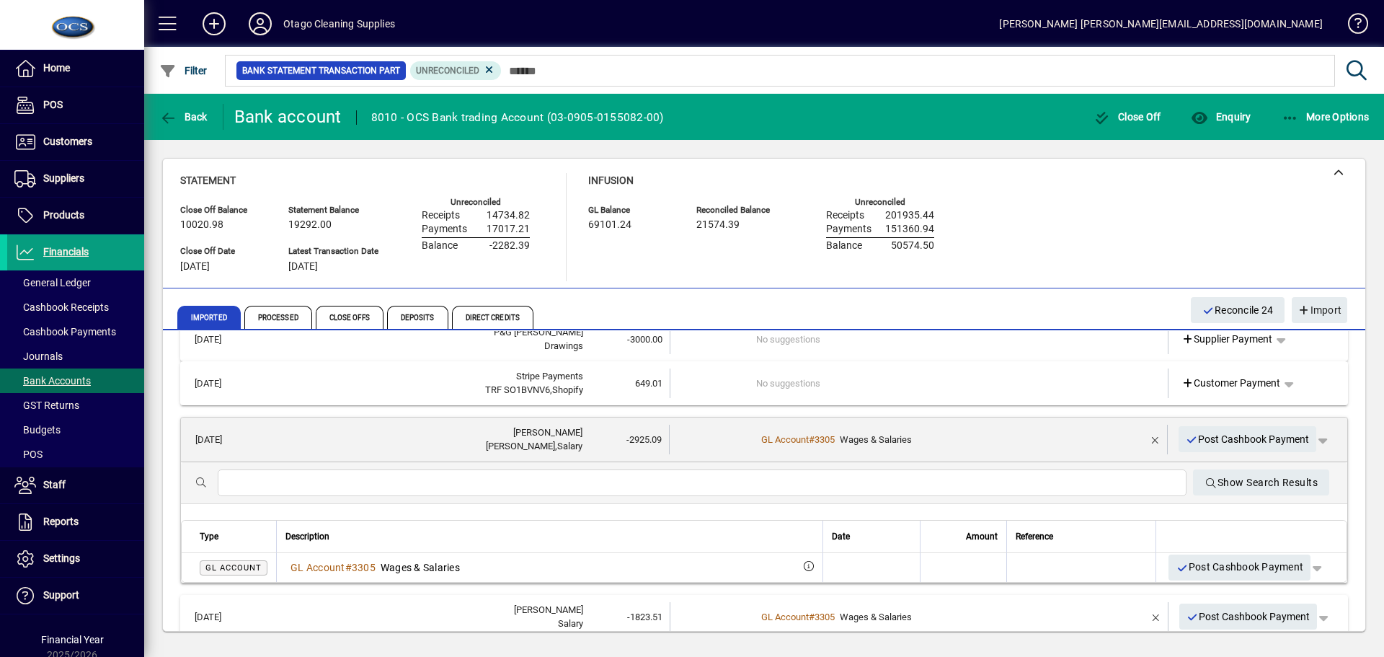
click at [1097, 431] on td at bounding box center [1114, 440] width 61 height 30
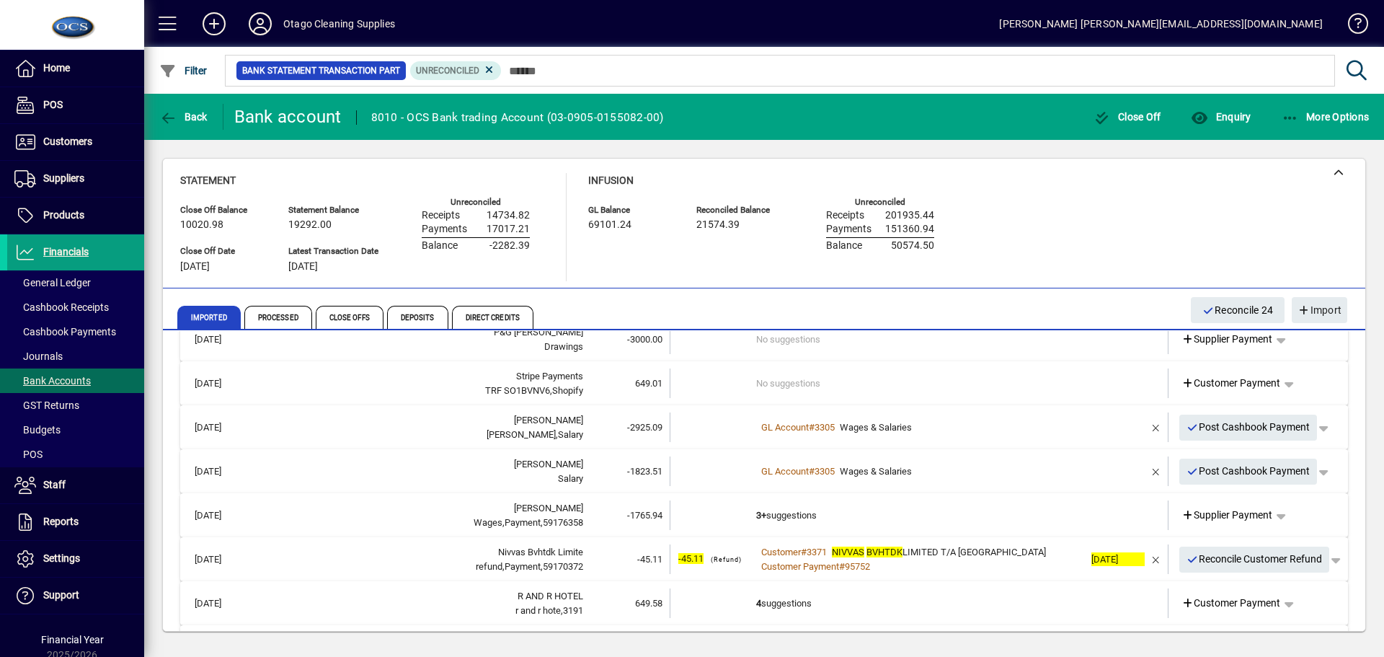
click at [1097, 431] on td at bounding box center [1114, 427] width 61 height 30
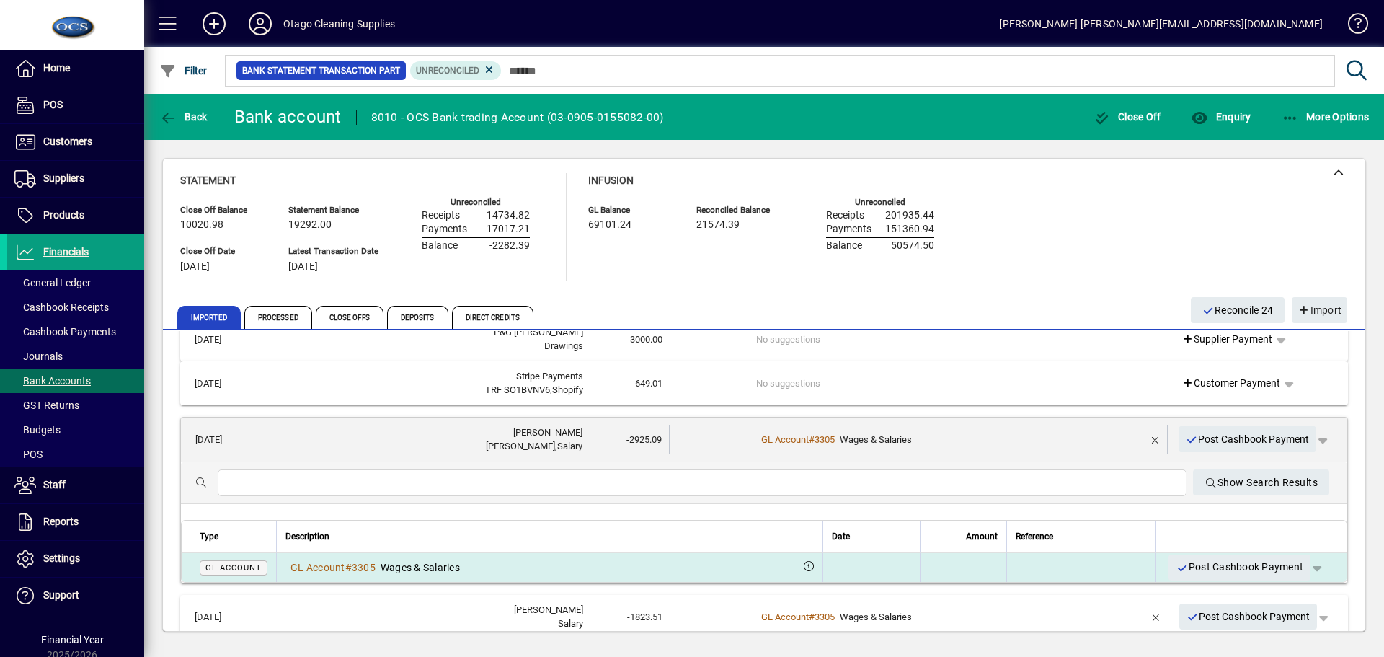
click at [966, 566] on td at bounding box center [963, 567] width 87 height 29
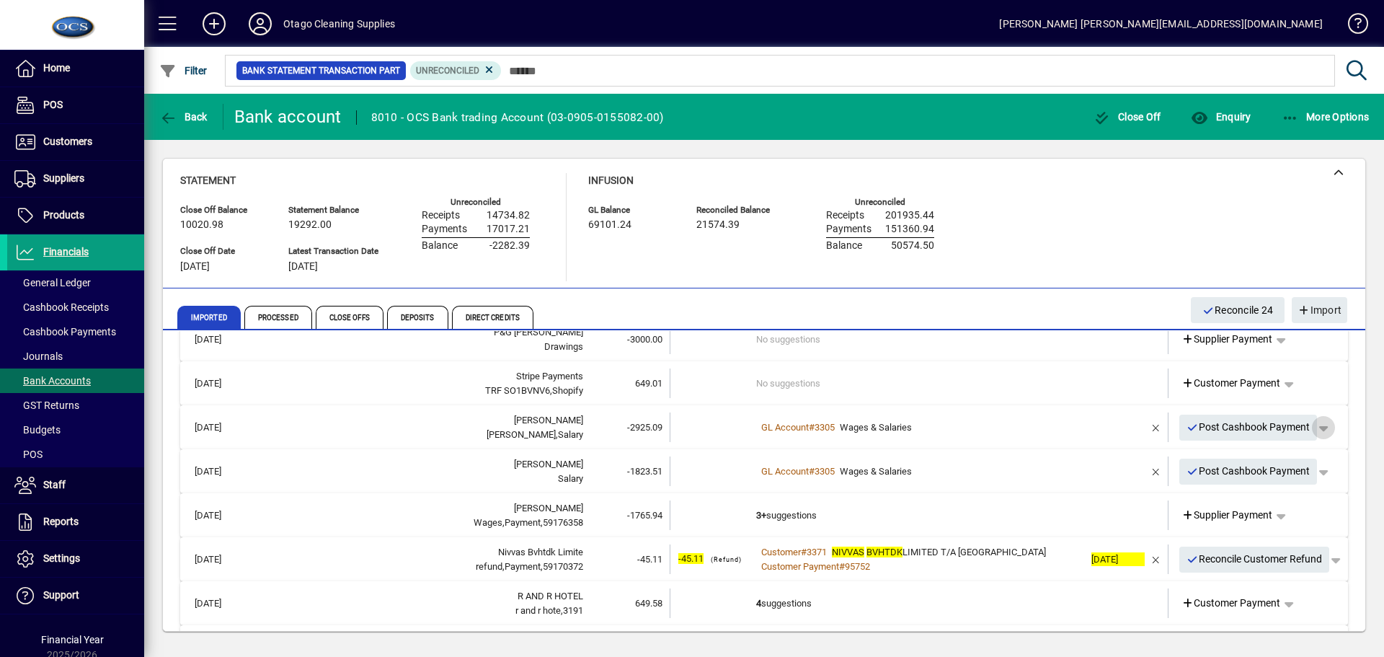
click at [1314, 426] on span "button" at bounding box center [1323, 427] width 35 height 35
click at [1314, 426] on div at bounding box center [692, 328] width 1384 height 657
click at [1225, 426] on span "Post Cashbook Payment" at bounding box center [1249, 427] width 124 height 24
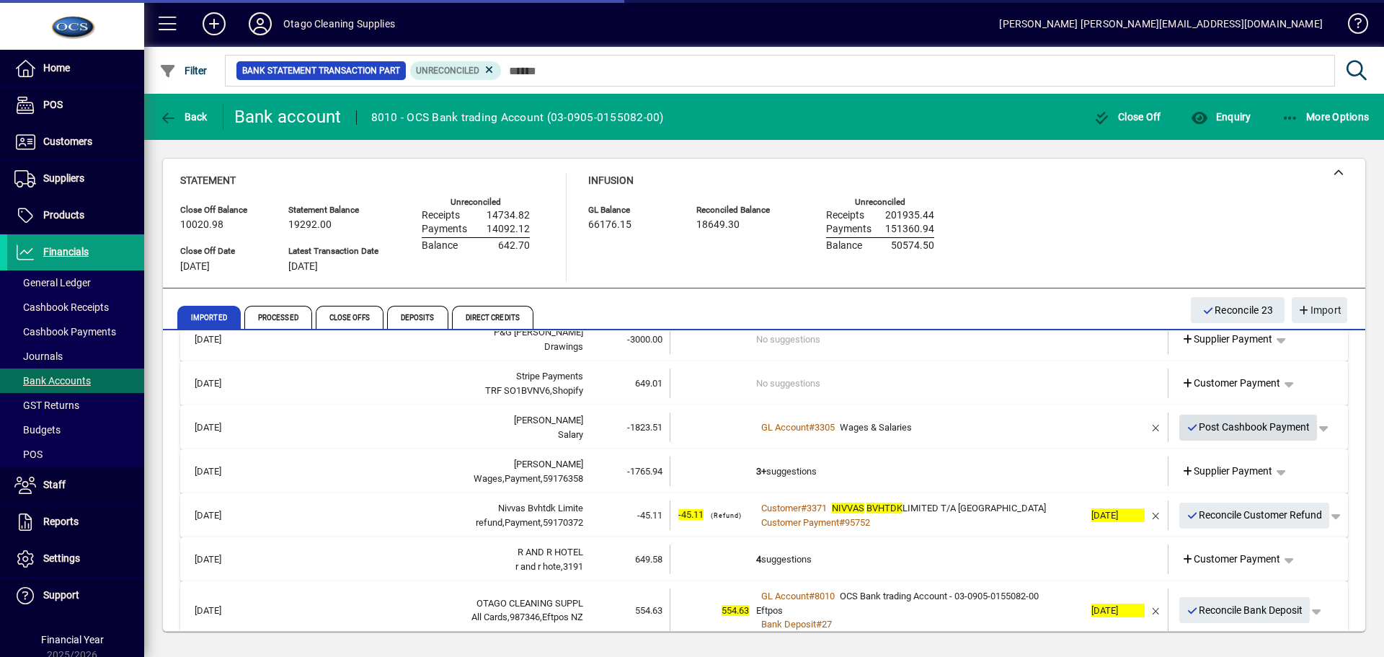
click at [1225, 426] on span "Post Cashbook Payment" at bounding box center [1249, 427] width 124 height 24
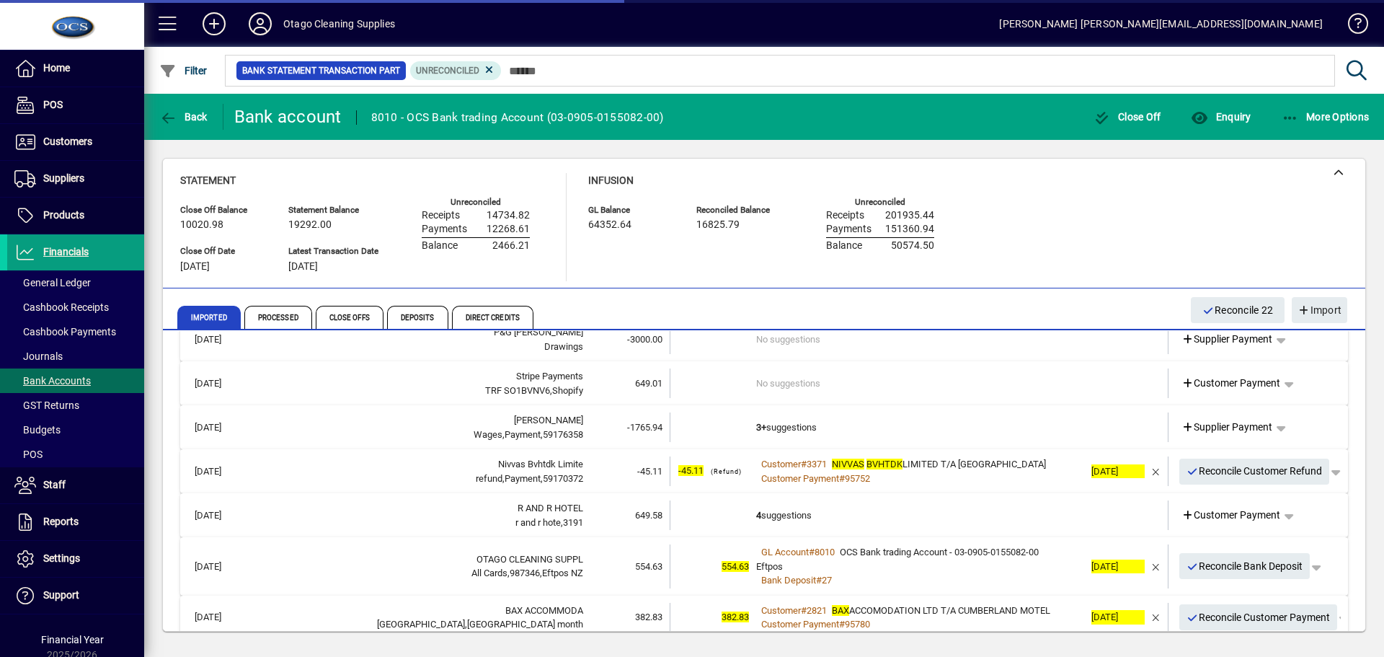
click at [904, 428] on td "3+ suggestions" at bounding box center [920, 427] width 328 height 30
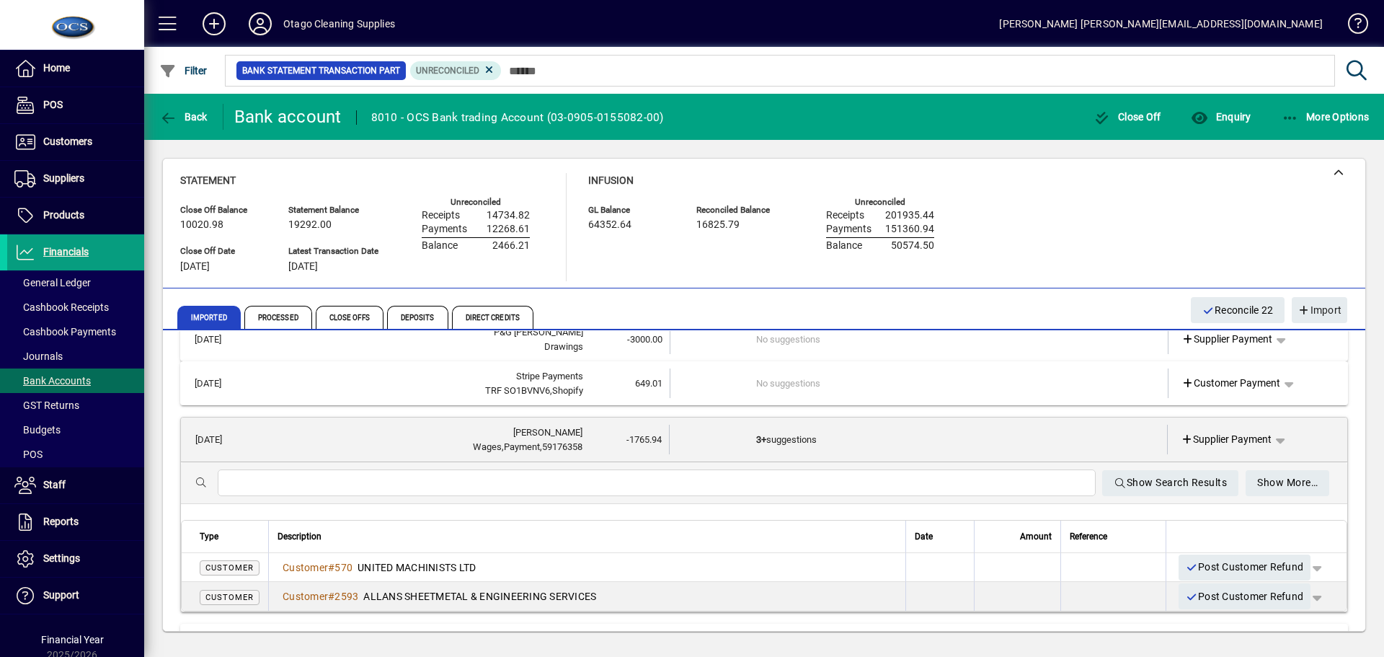
scroll to position [0, 0]
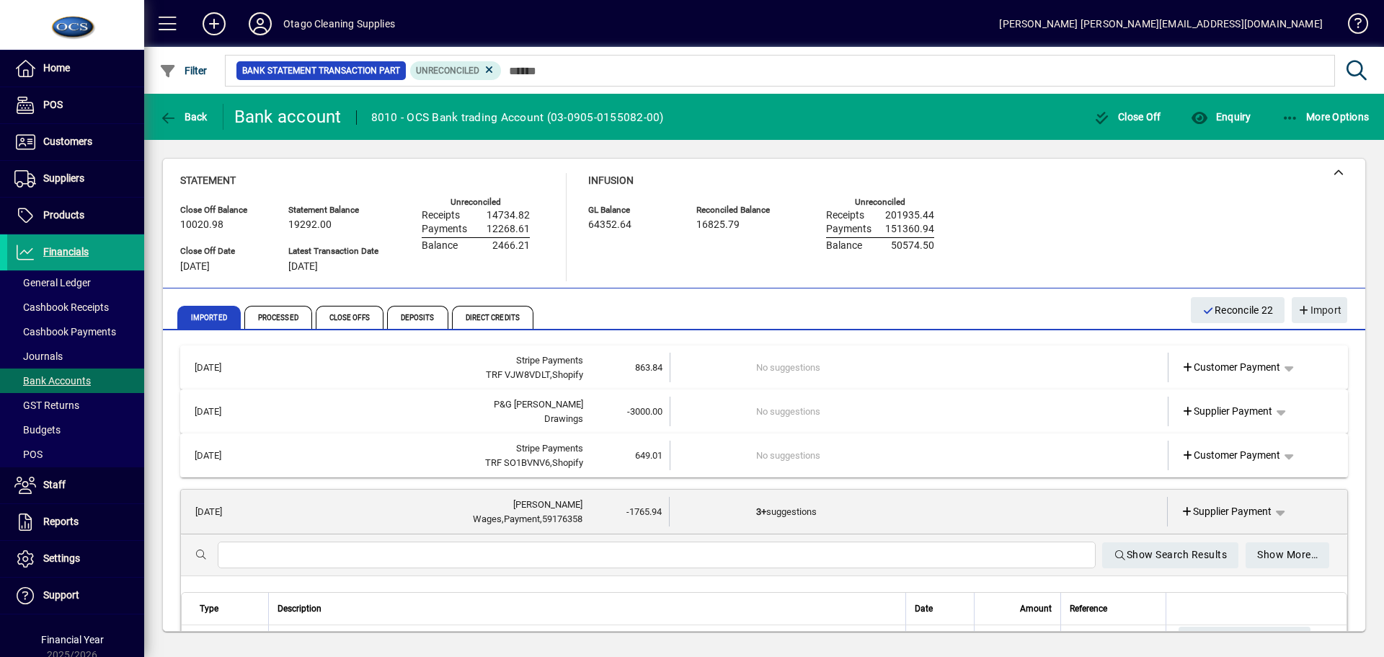
click at [875, 503] on td "3+ suggestions" at bounding box center [919, 512] width 327 height 30
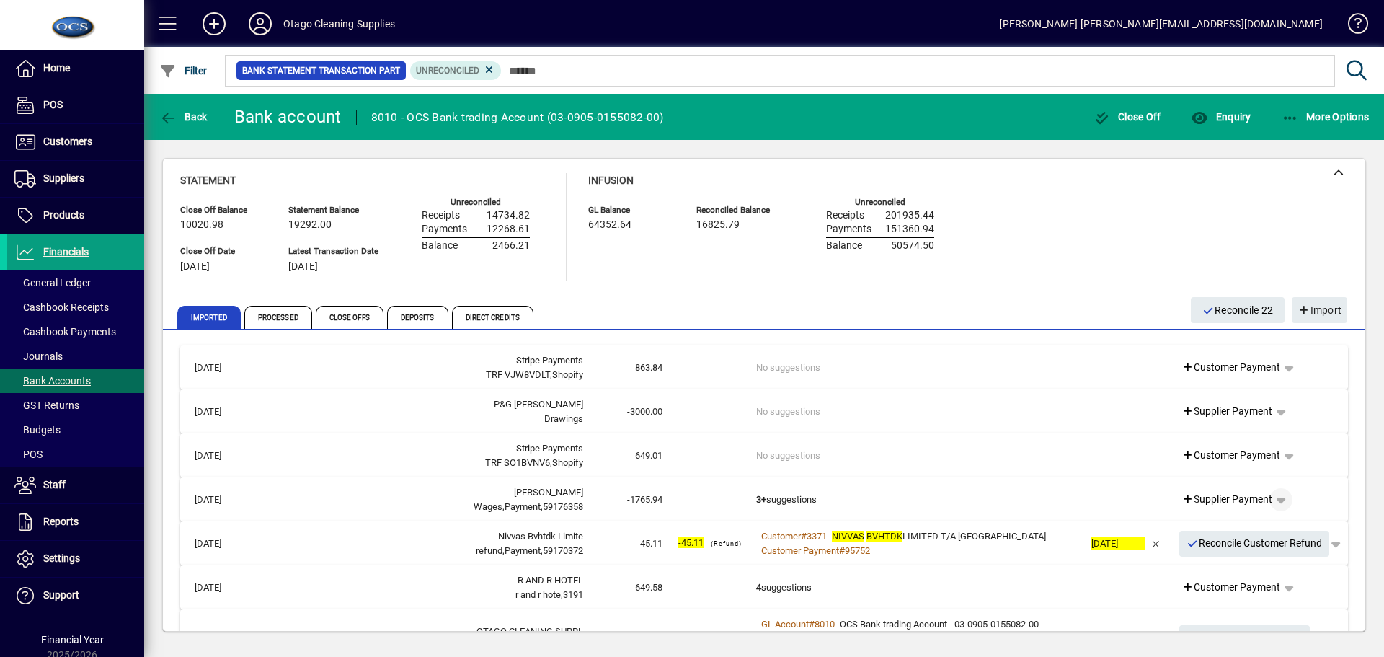
click at [1271, 495] on span "button" at bounding box center [1281, 499] width 35 height 35
click at [1227, 554] on span "Cashbook Payment" at bounding box center [1225, 555] width 107 height 17
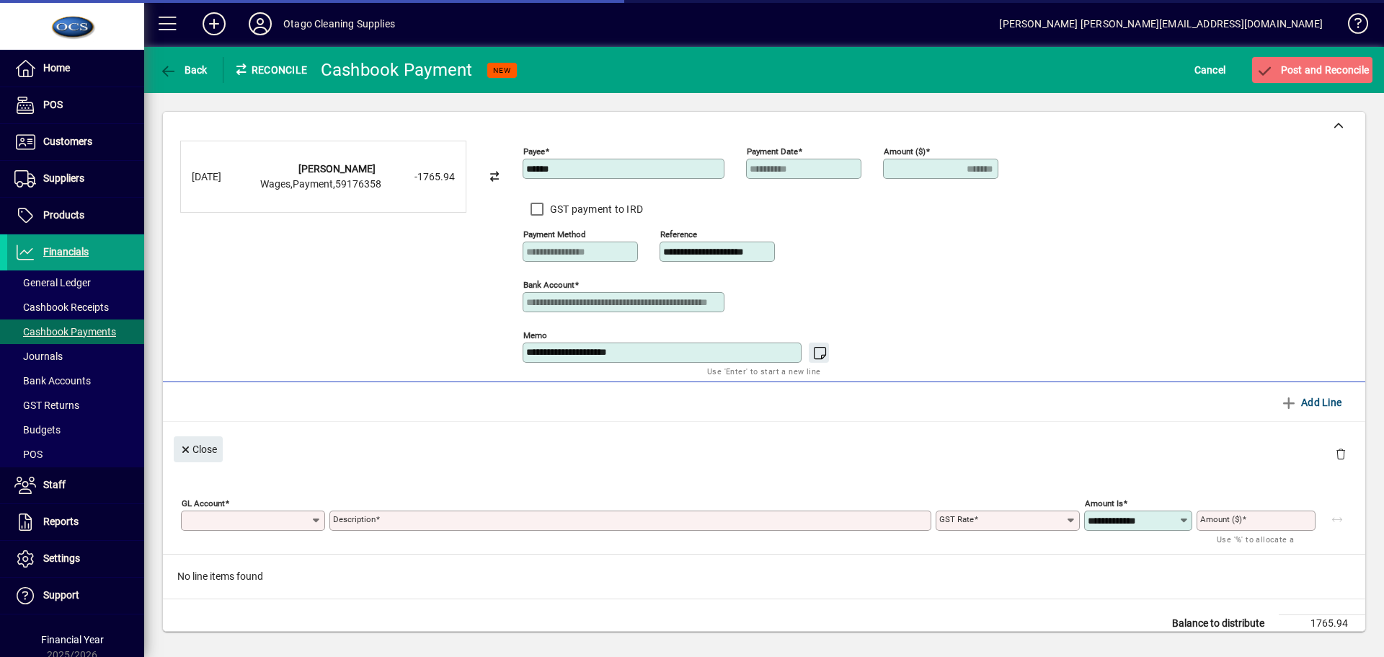
type input "*******"
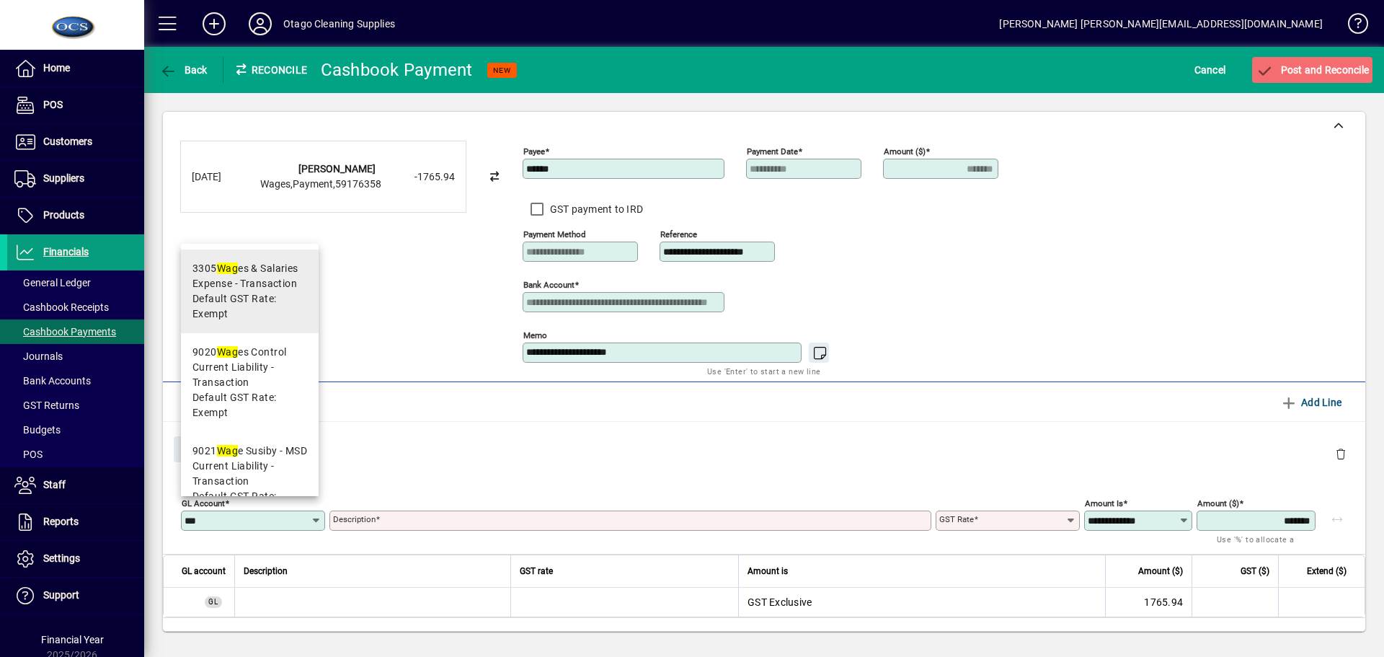
click at [233, 297] on span "Default GST Rate: Exempt" at bounding box center [250, 306] width 115 height 30
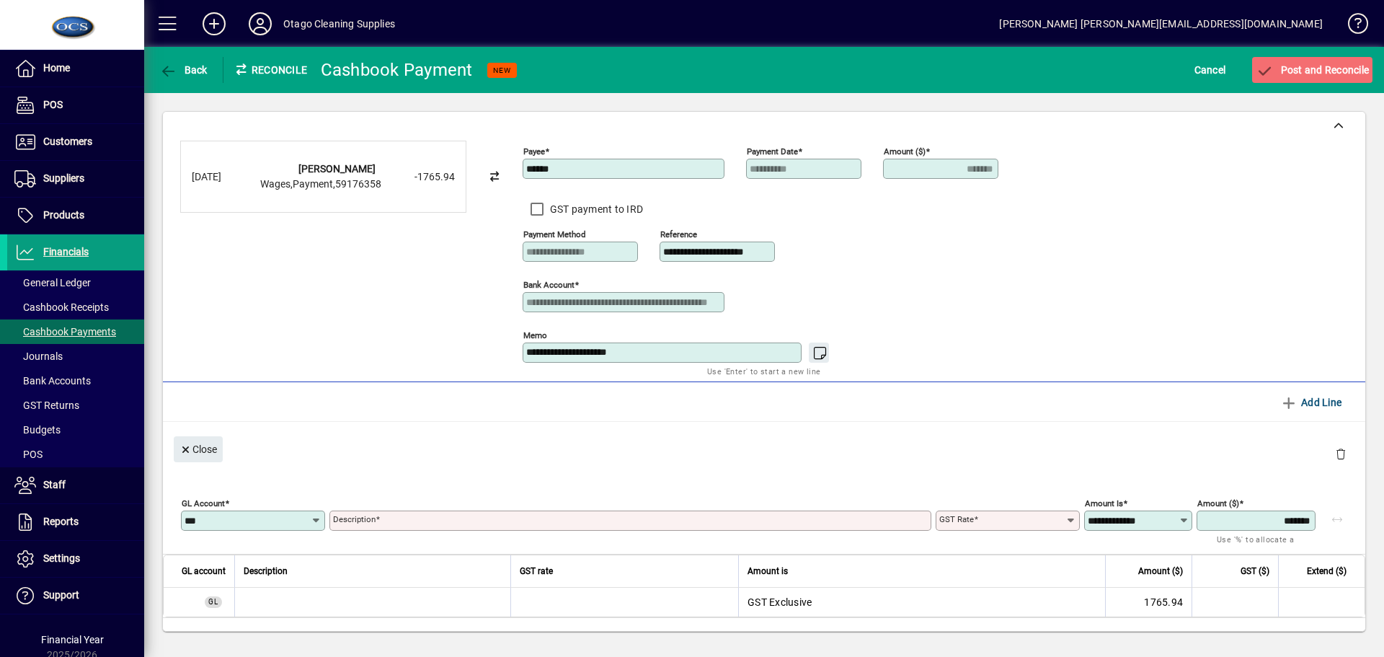
type input "****"
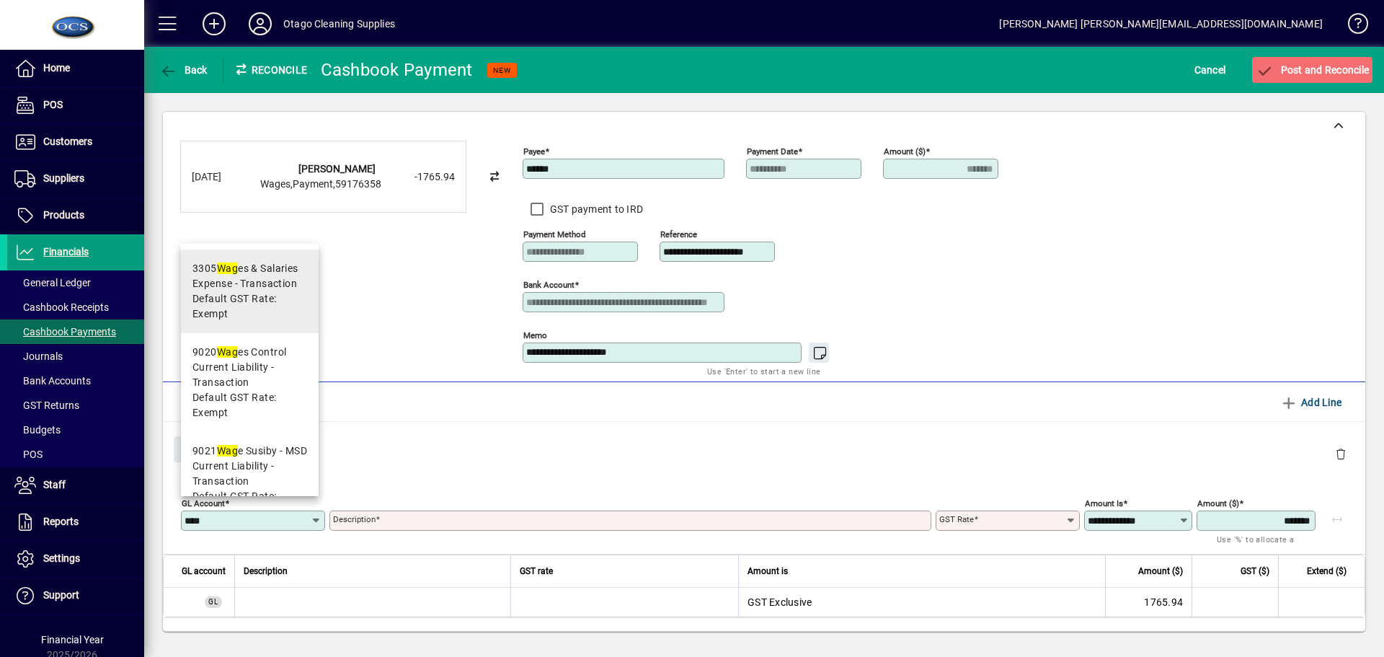
type input "**********"
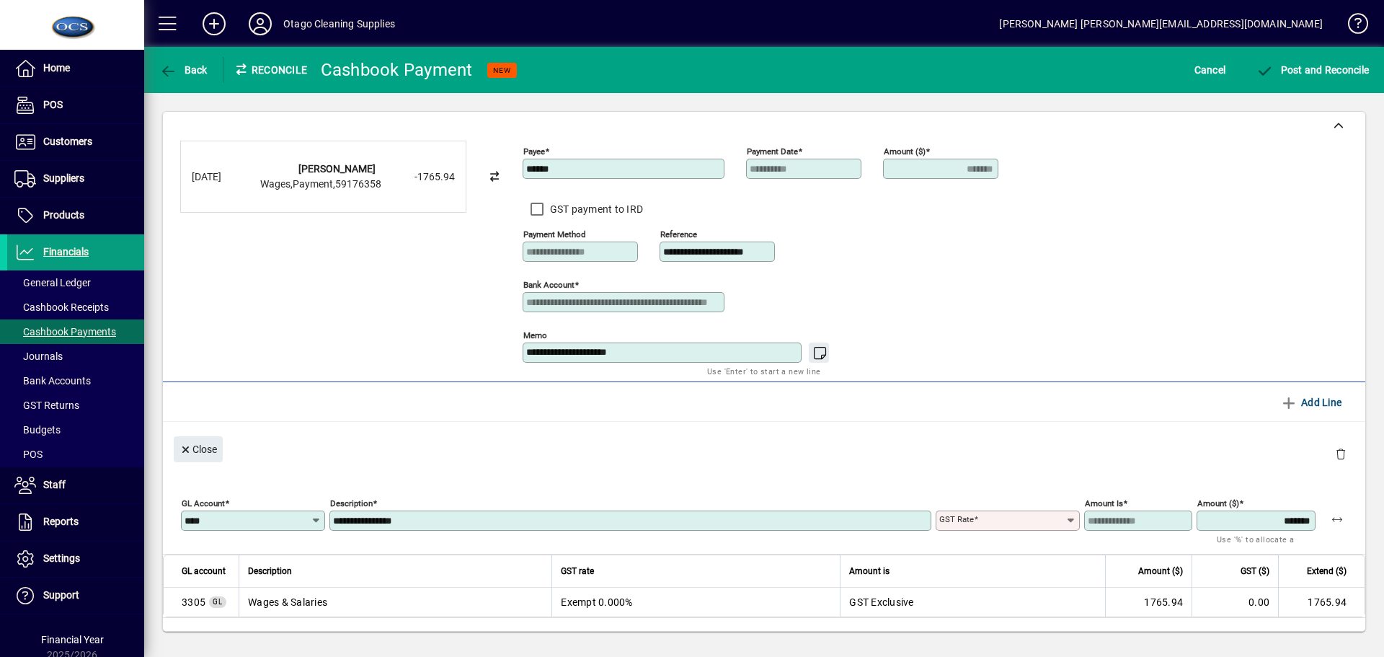
type input "******"
click at [1314, 76] on span "submit" at bounding box center [1312, 70] width 120 height 35
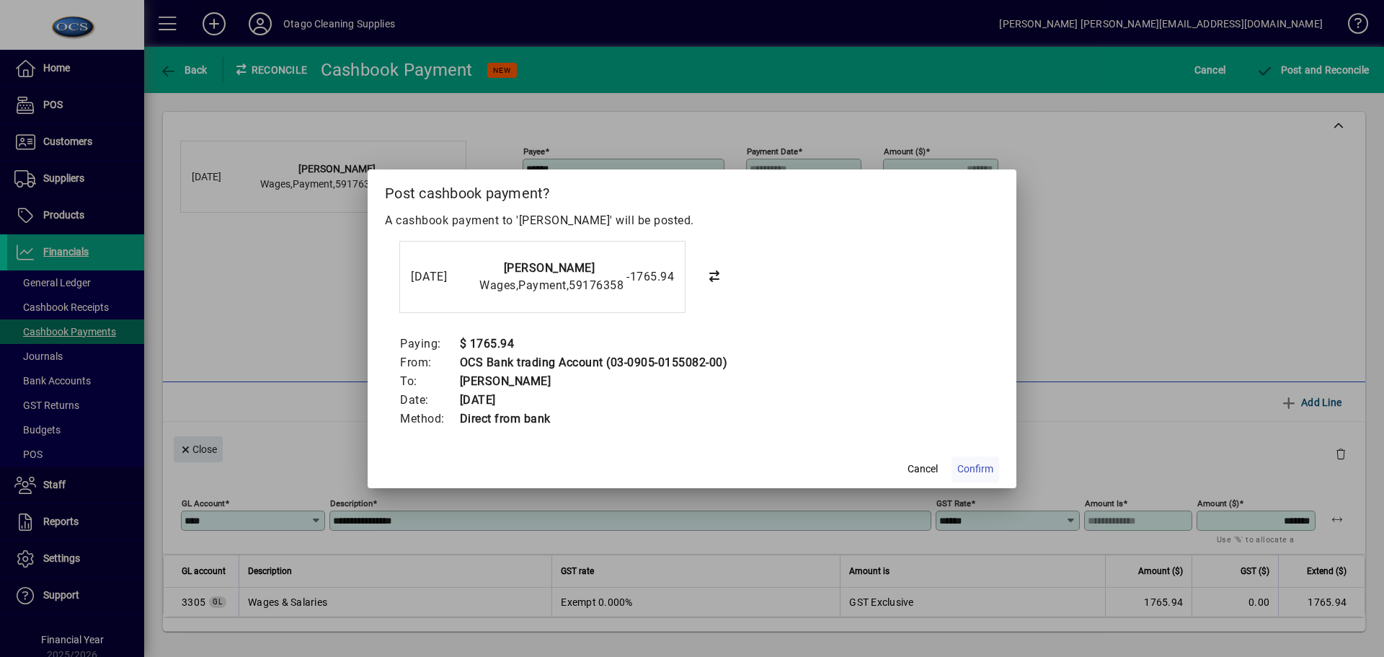
click at [980, 469] on span "Confirm" at bounding box center [976, 468] width 36 height 15
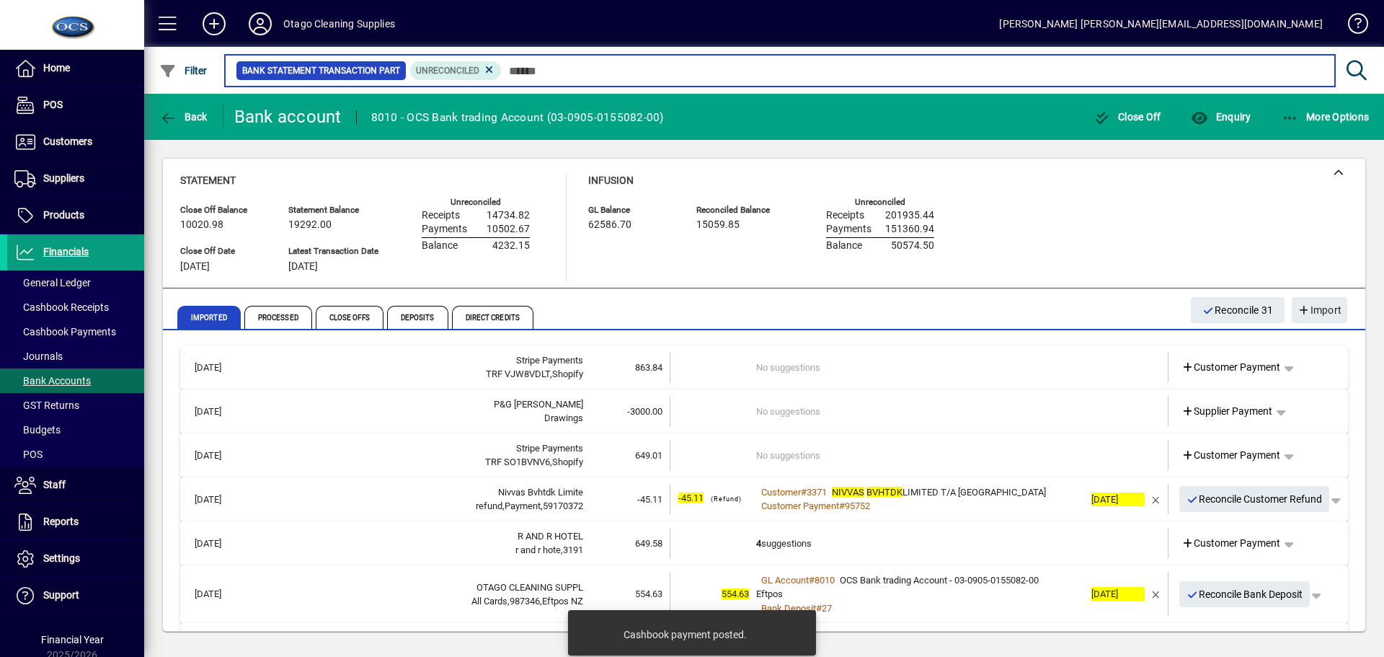
scroll to position [72, 0]
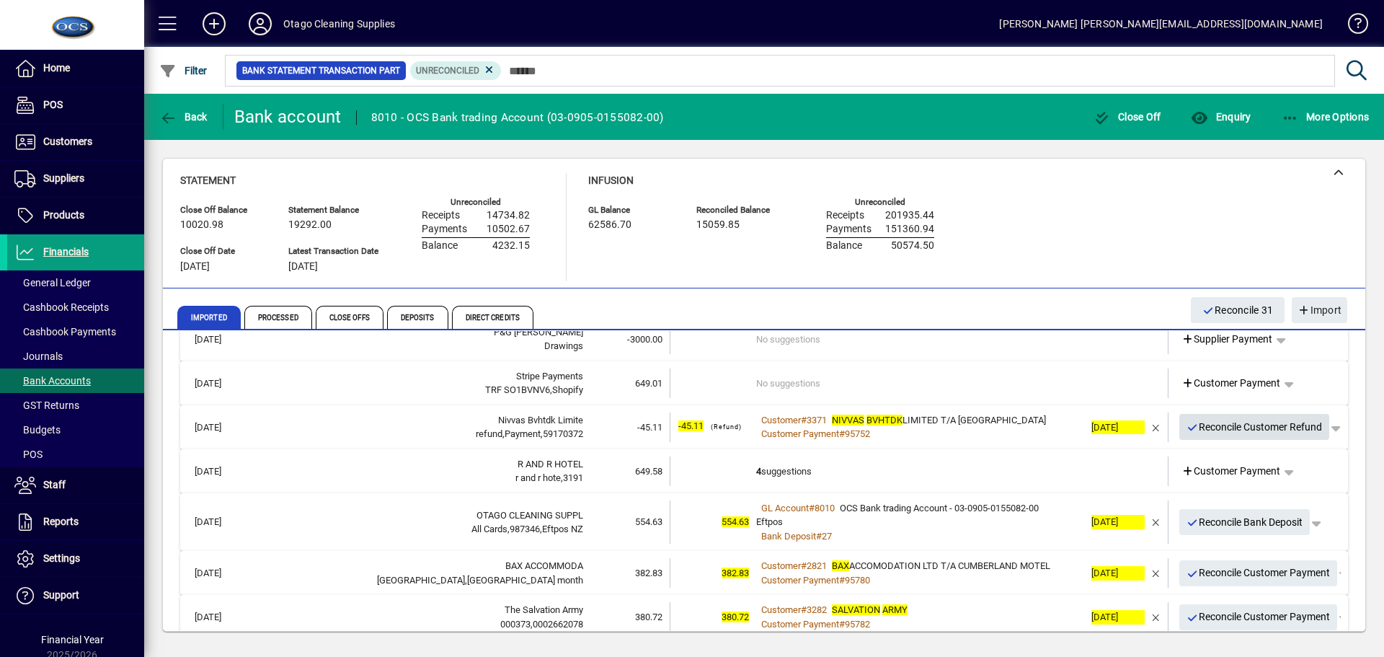
click at [1221, 433] on span "Reconcile Customer Refund" at bounding box center [1255, 427] width 136 height 24
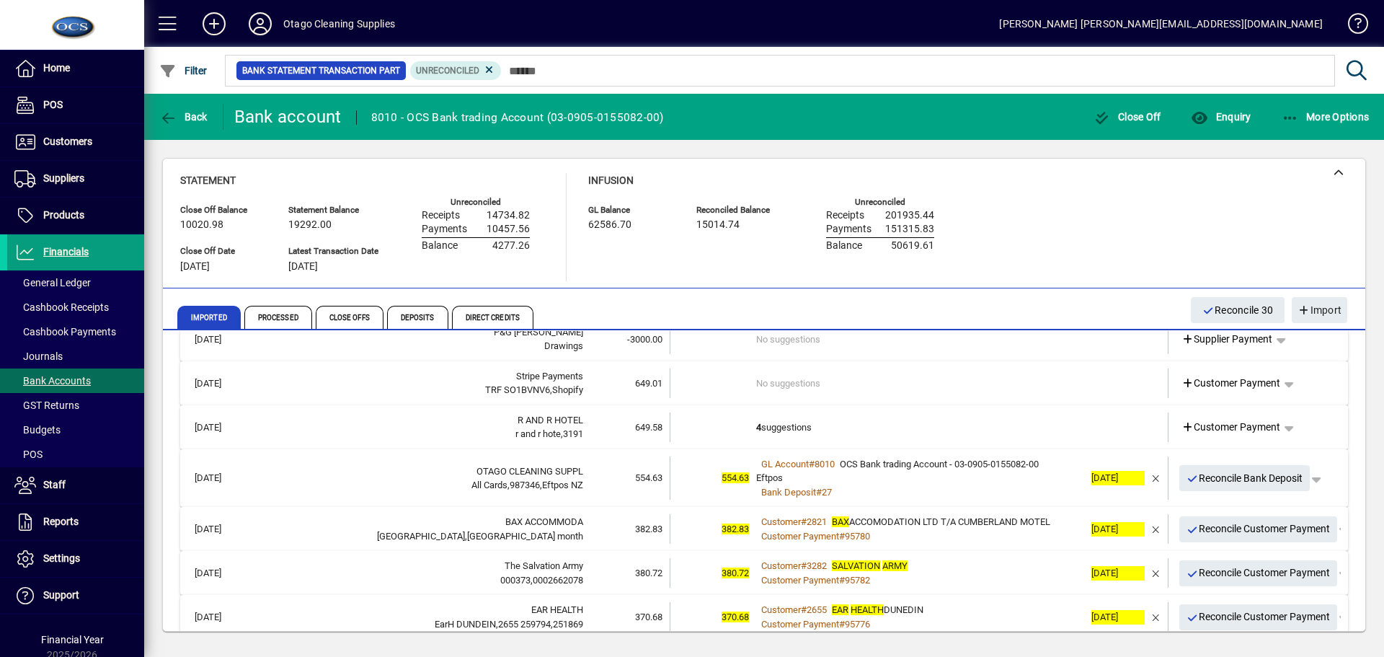
click at [965, 421] on td "4 suggestions" at bounding box center [920, 427] width 328 height 30
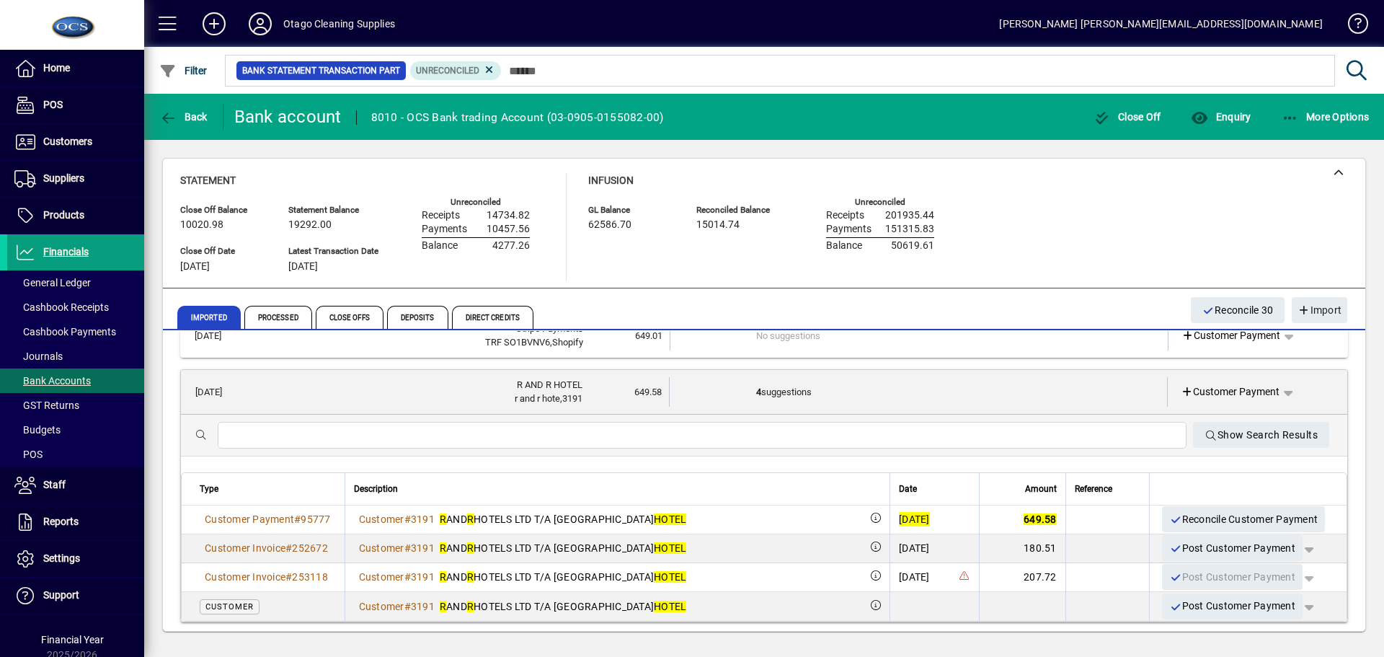
scroll to position [144, 0]
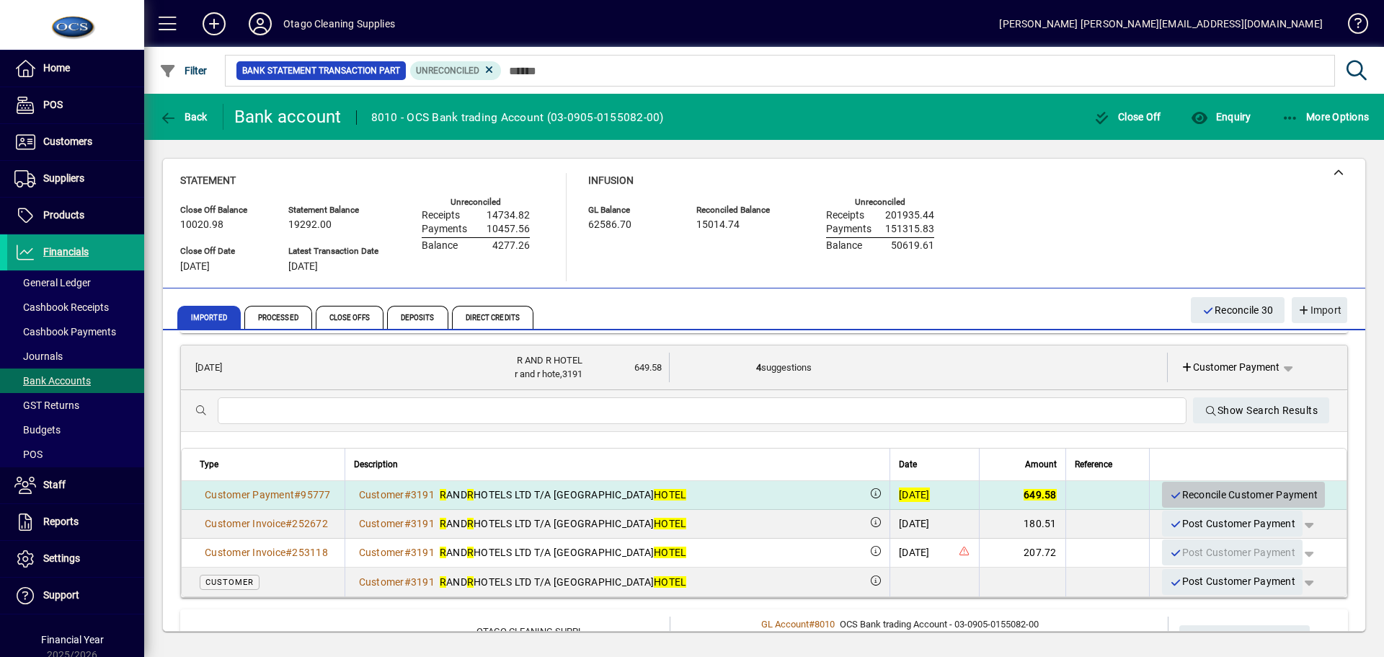
click at [1217, 494] on span "Reconcile Customer Payment" at bounding box center [1243, 495] width 149 height 24
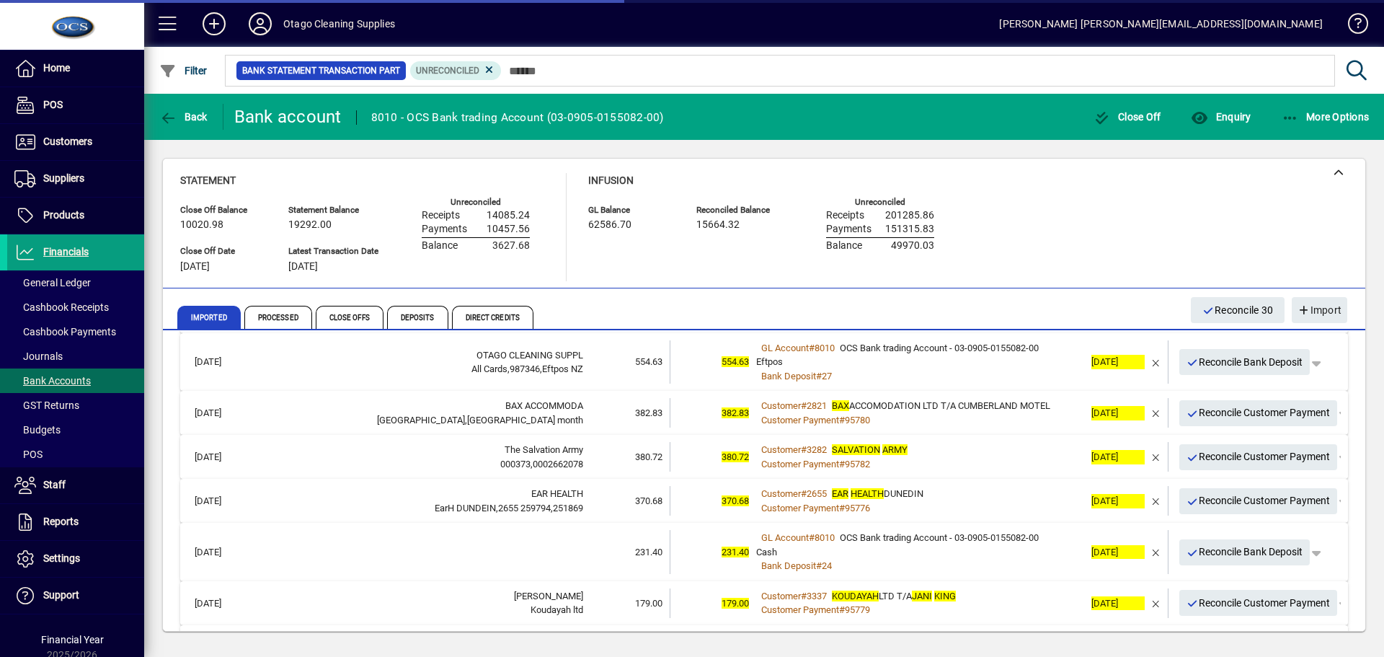
scroll to position [72, 0]
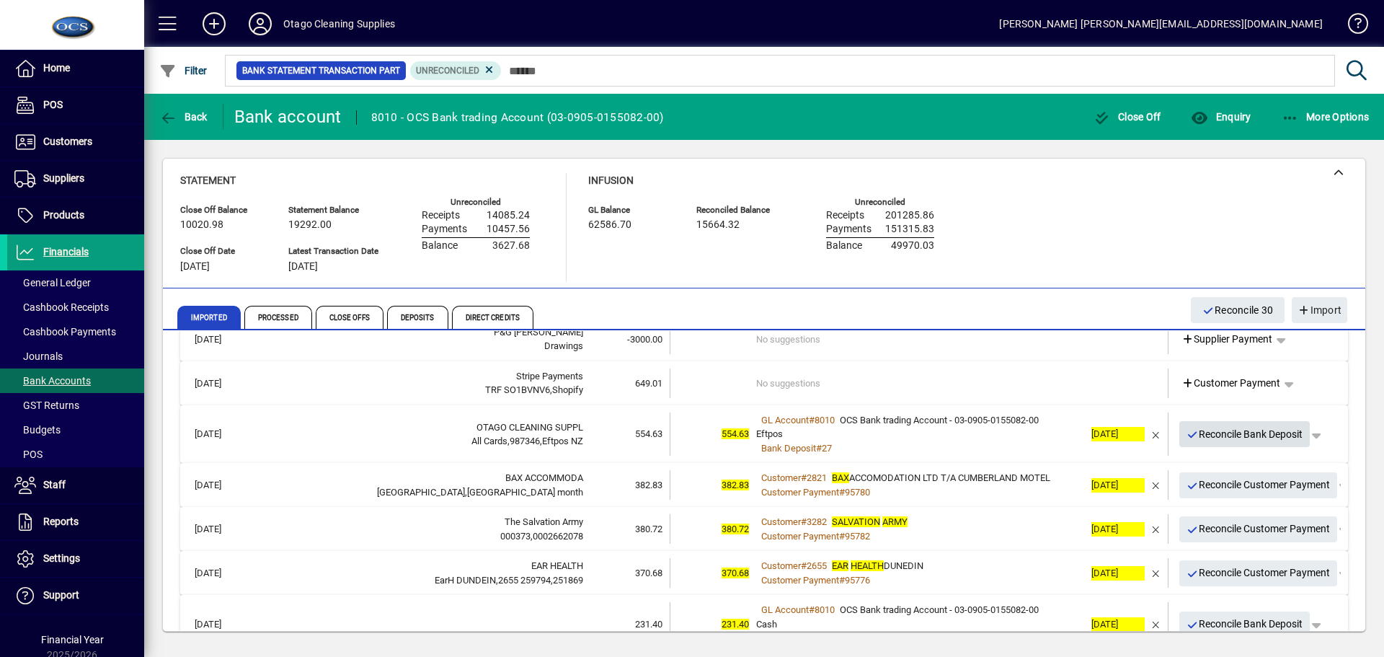
click at [1234, 434] on span "Reconcile Bank Deposit" at bounding box center [1245, 435] width 117 height 24
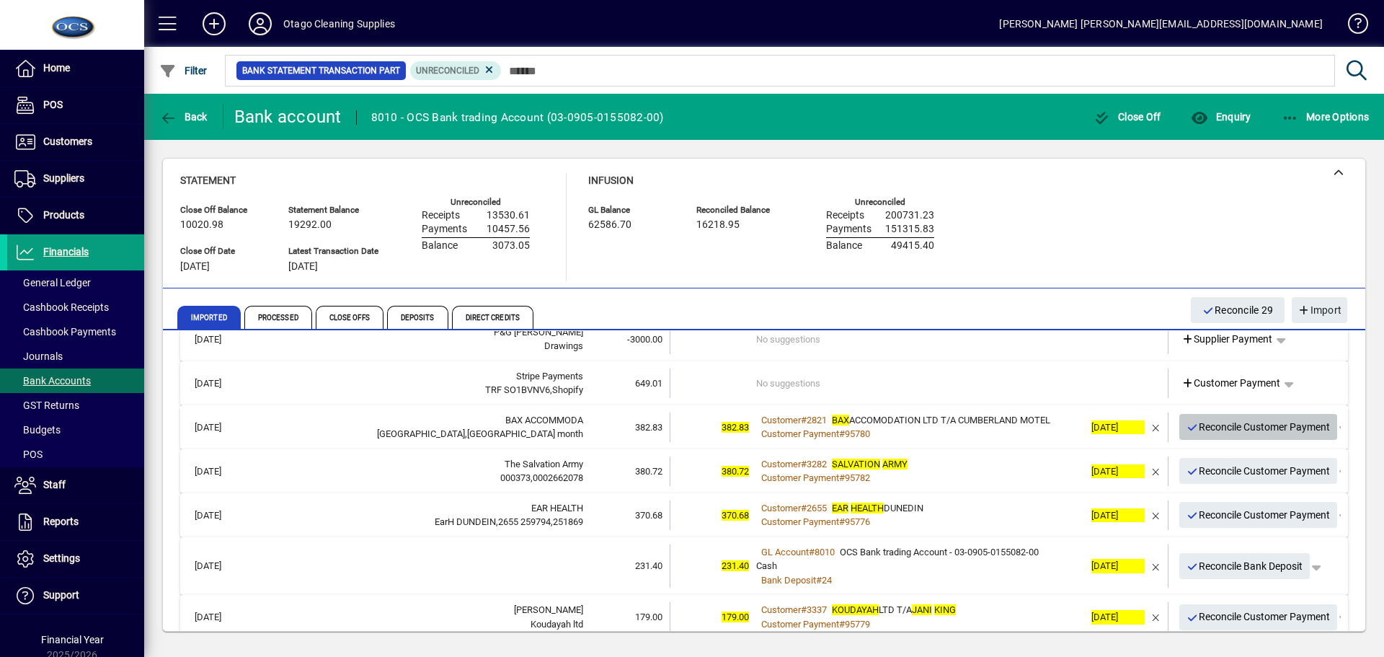
click at [1221, 428] on span "Reconcile Customer Payment" at bounding box center [1259, 427] width 144 height 24
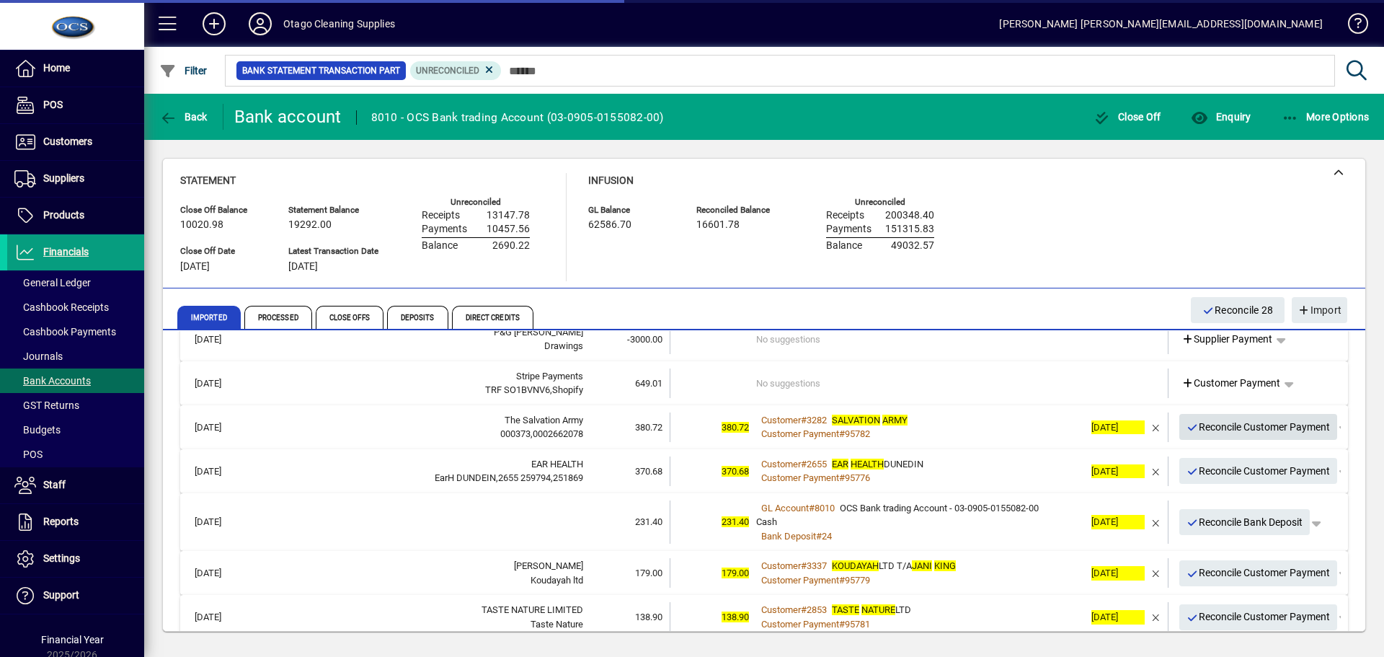
click at [1221, 428] on span "Reconcile Customer Payment" at bounding box center [1259, 427] width 144 height 24
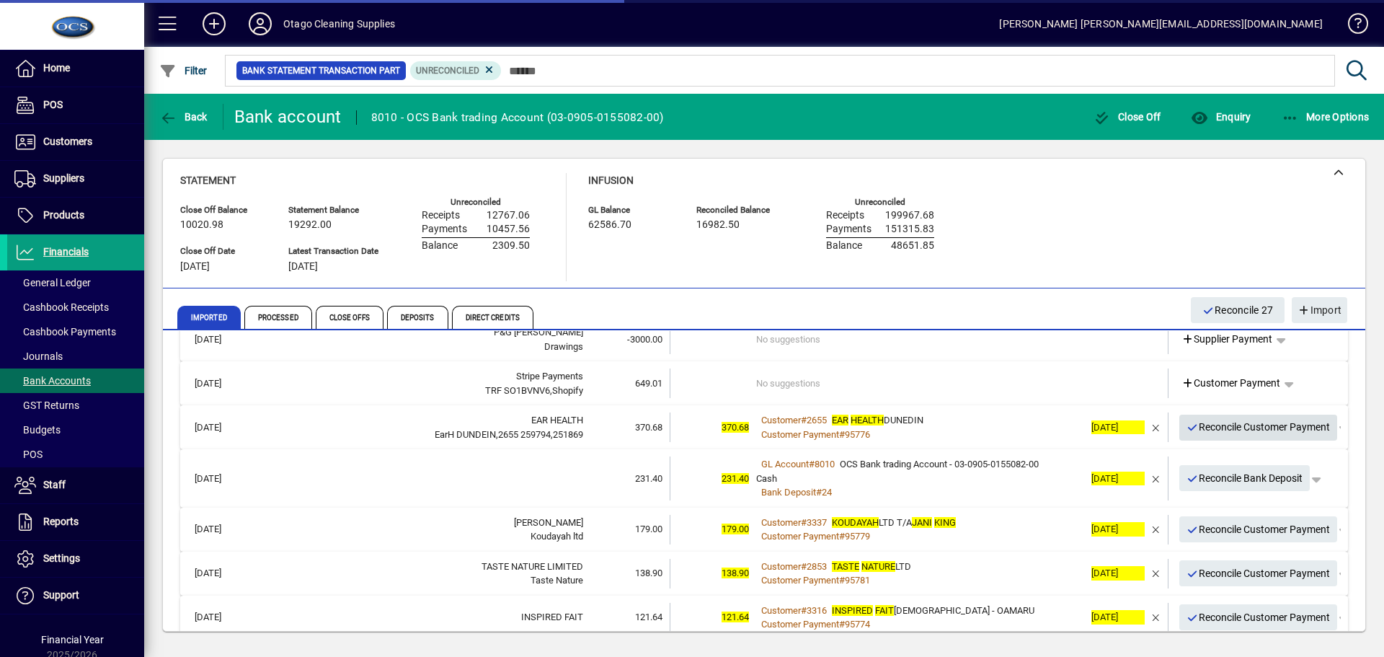
click at [1221, 428] on span "Reconcile Customer Payment" at bounding box center [1259, 427] width 144 height 24
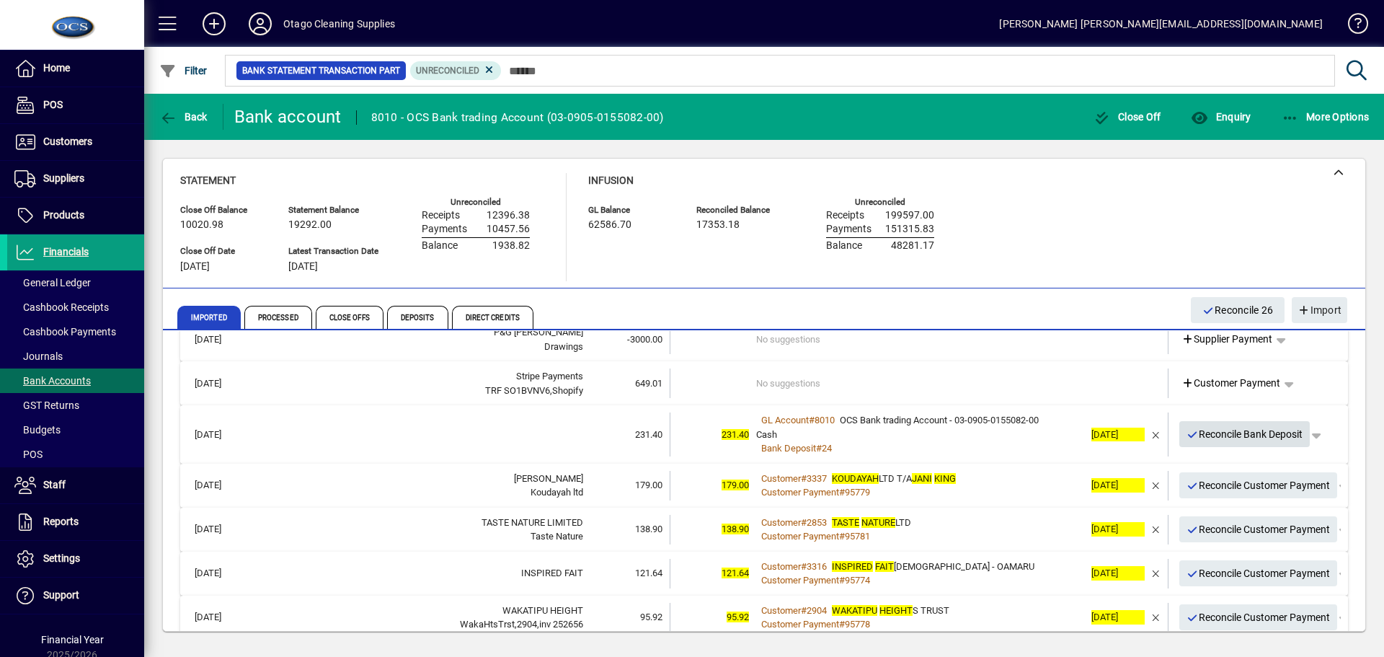
click at [1206, 435] on span "Reconcile Bank Deposit" at bounding box center [1245, 435] width 117 height 24
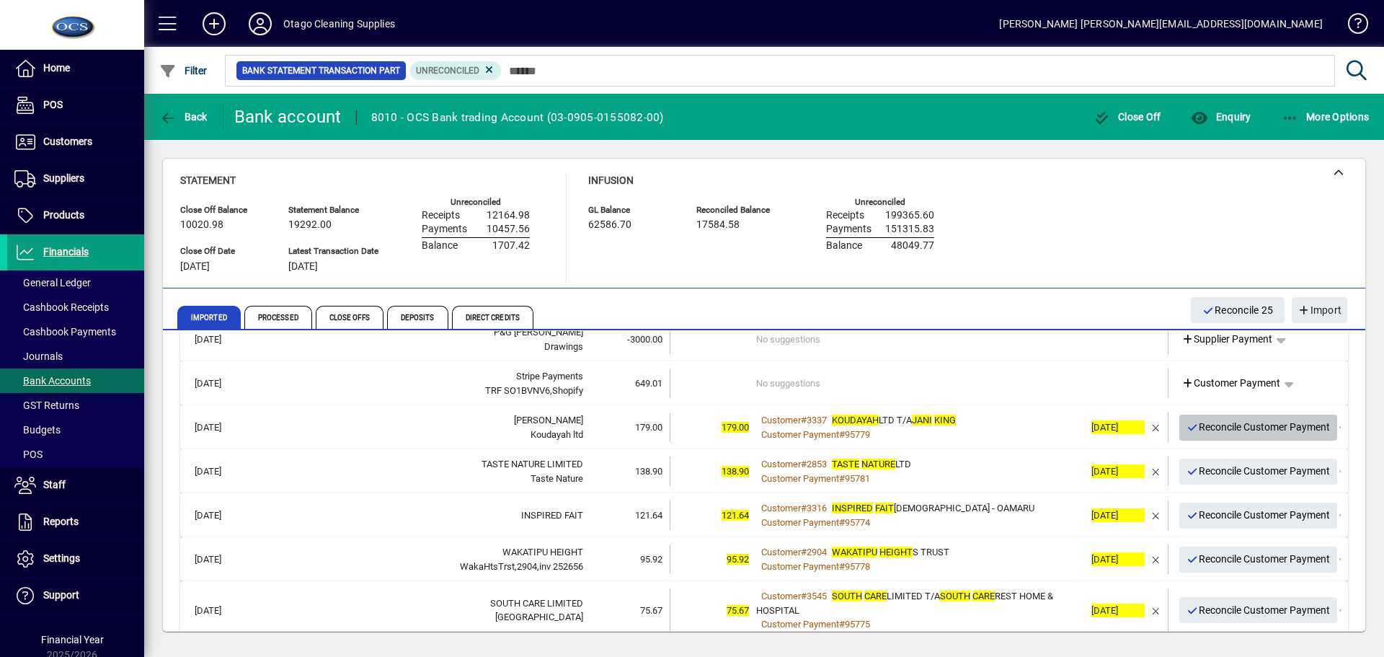
click at [1205, 430] on span "Reconcile Customer Payment" at bounding box center [1259, 427] width 144 height 24
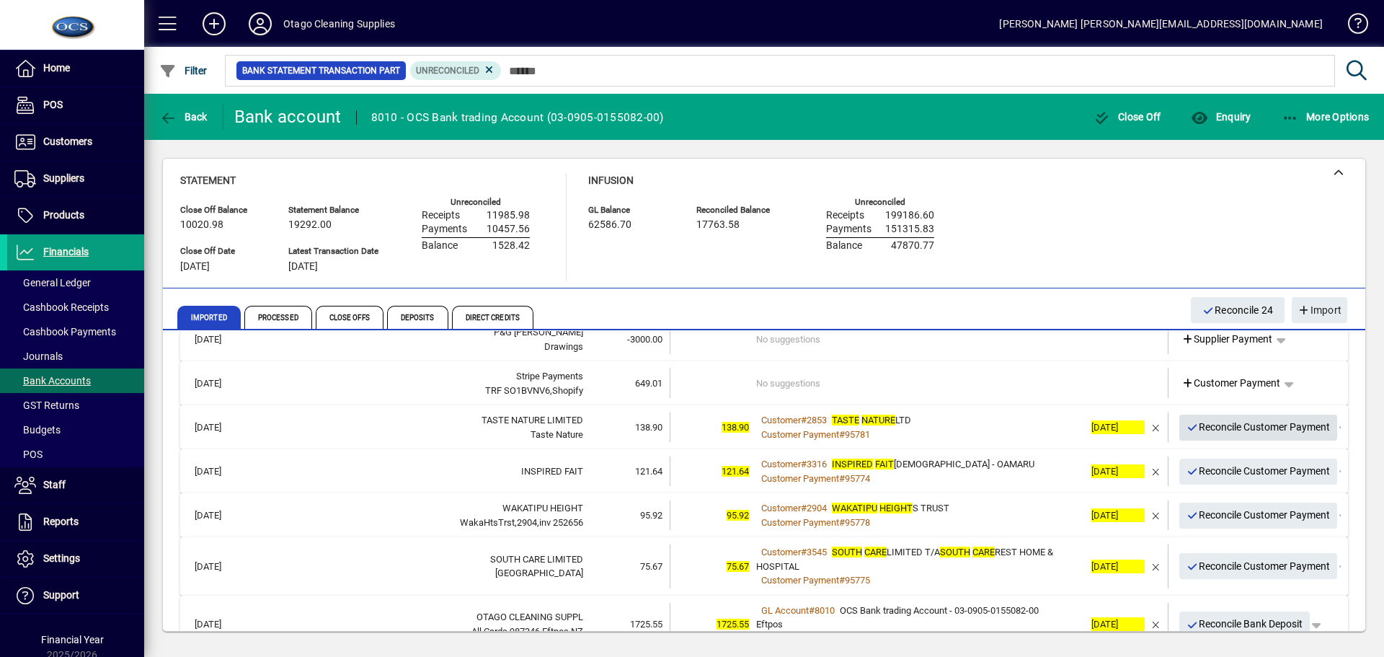
click at [1205, 430] on span "Reconcile Customer Payment" at bounding box center [1259, 427] width 144 height 24
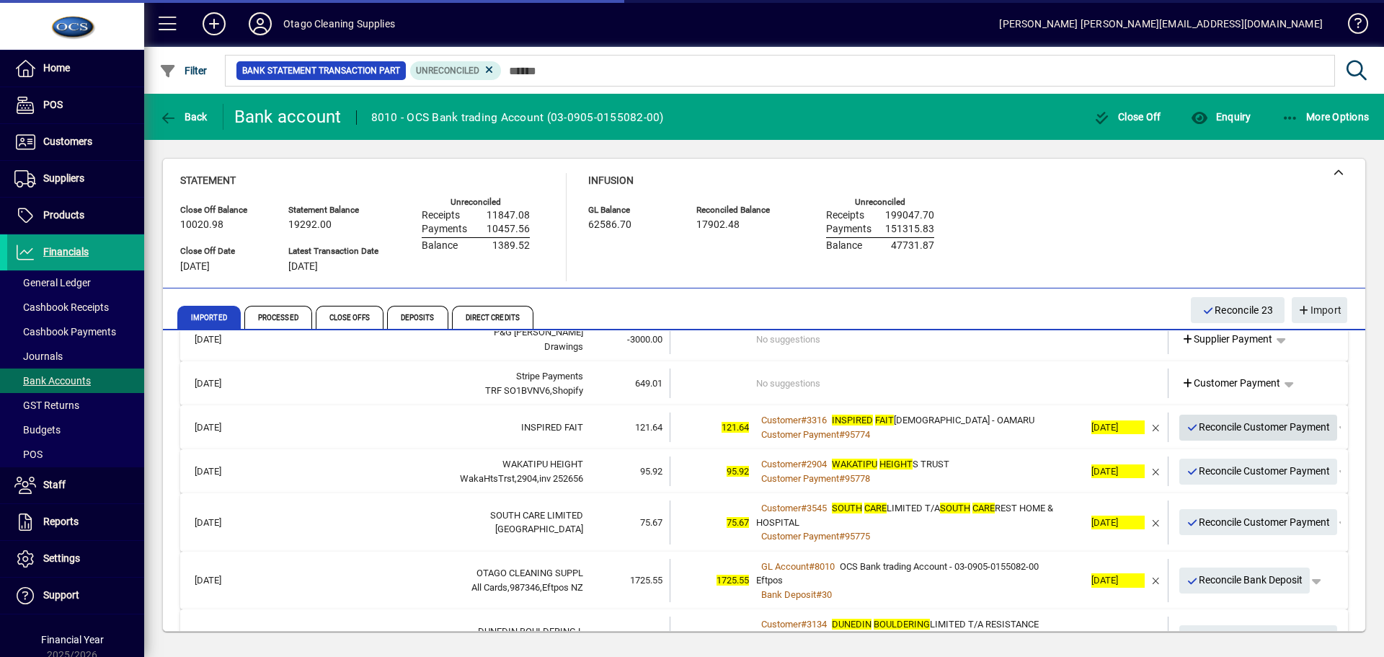
click at [1205, 430] on span "Reconcile Customer Payment" at bounding box center [1259, 427] width 144 height 24
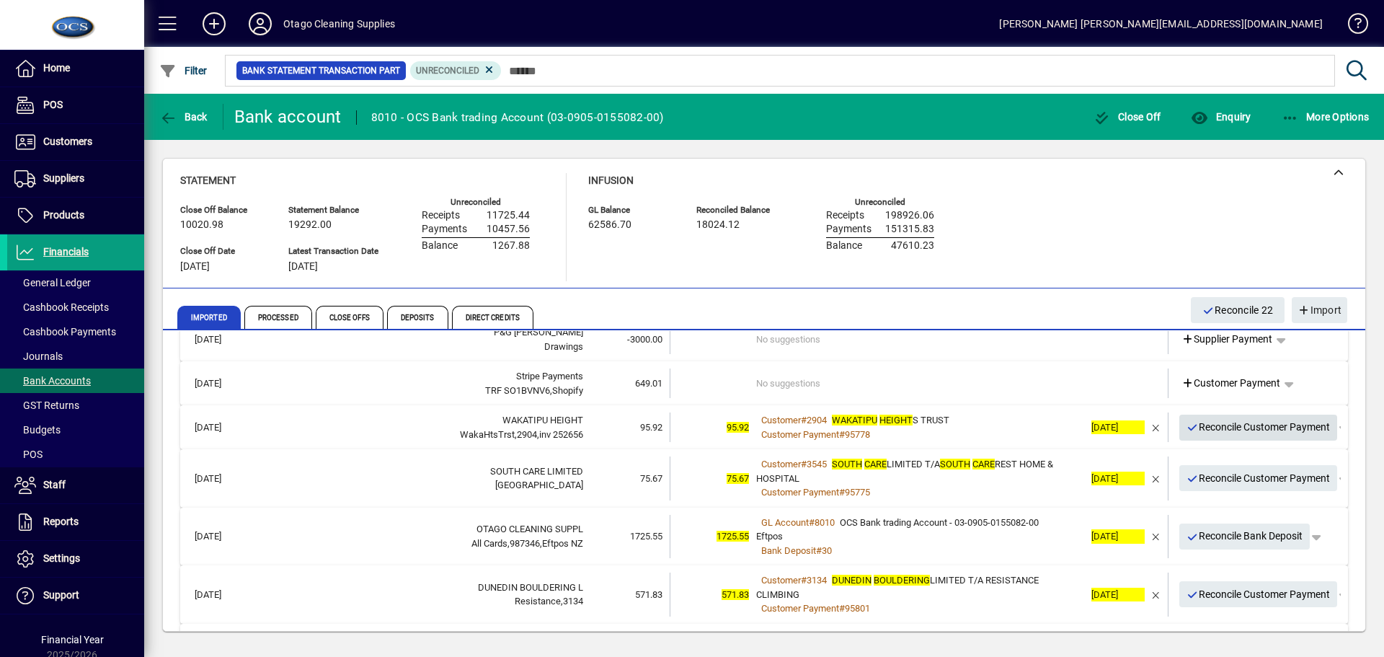
click at [1205, 430] on span "Reconcile Customer Payment" at bounding box center [1259, 427] width 144 height 24
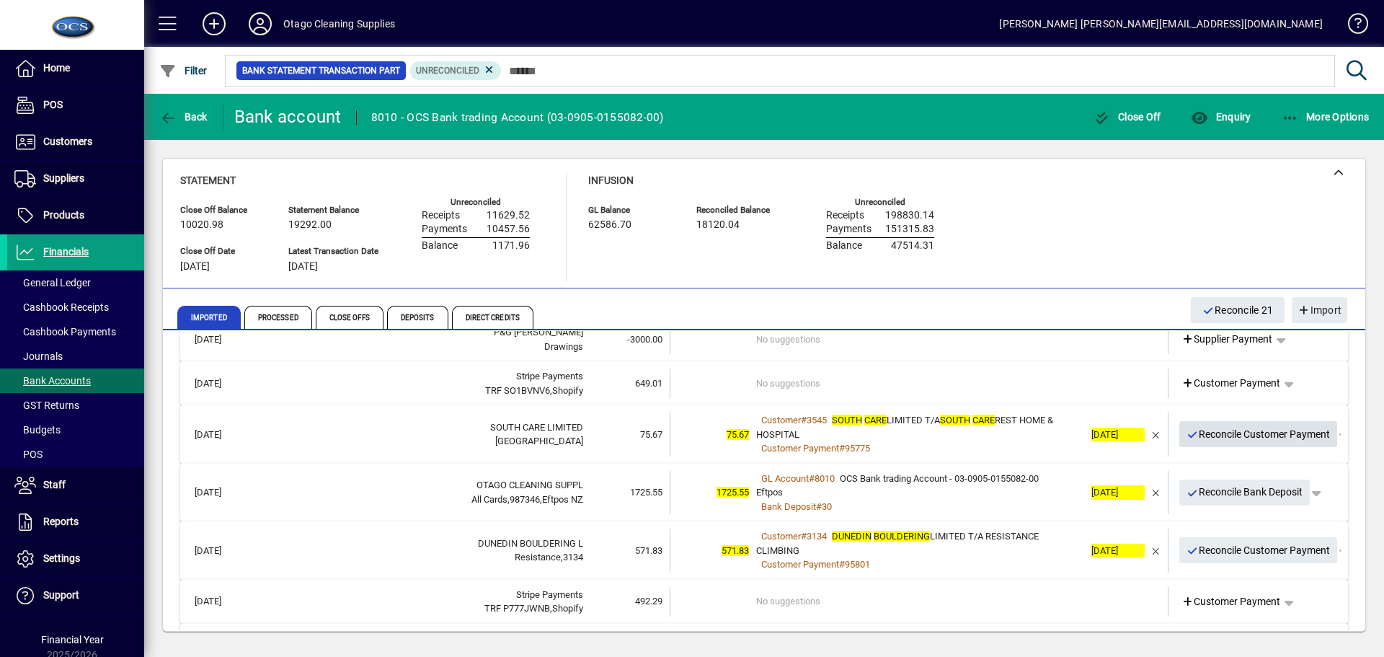
click at [1204, 430] on span "Reconcile Customer Payment" at bounding box center [1259, 435] width 144 height 24
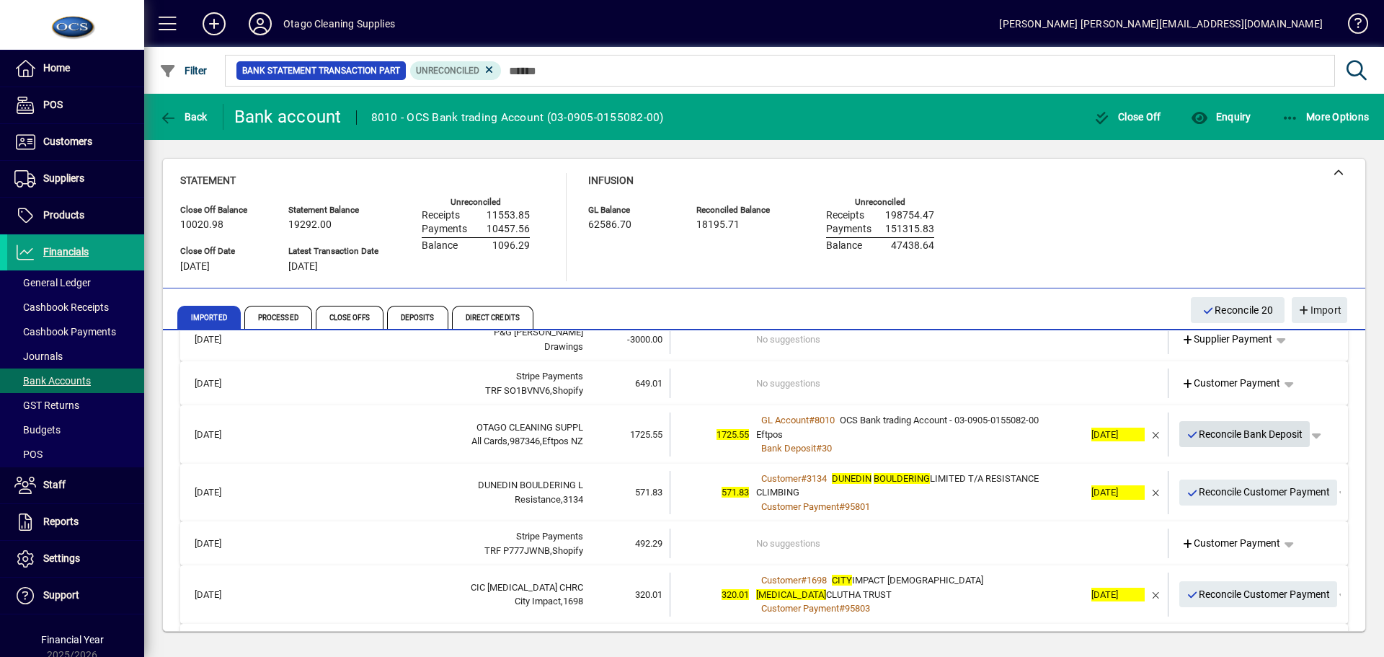
click at [1204, 433] on span "Reconcile Bank Deposit" at bounding box center [1245, 435] width 117 height 24
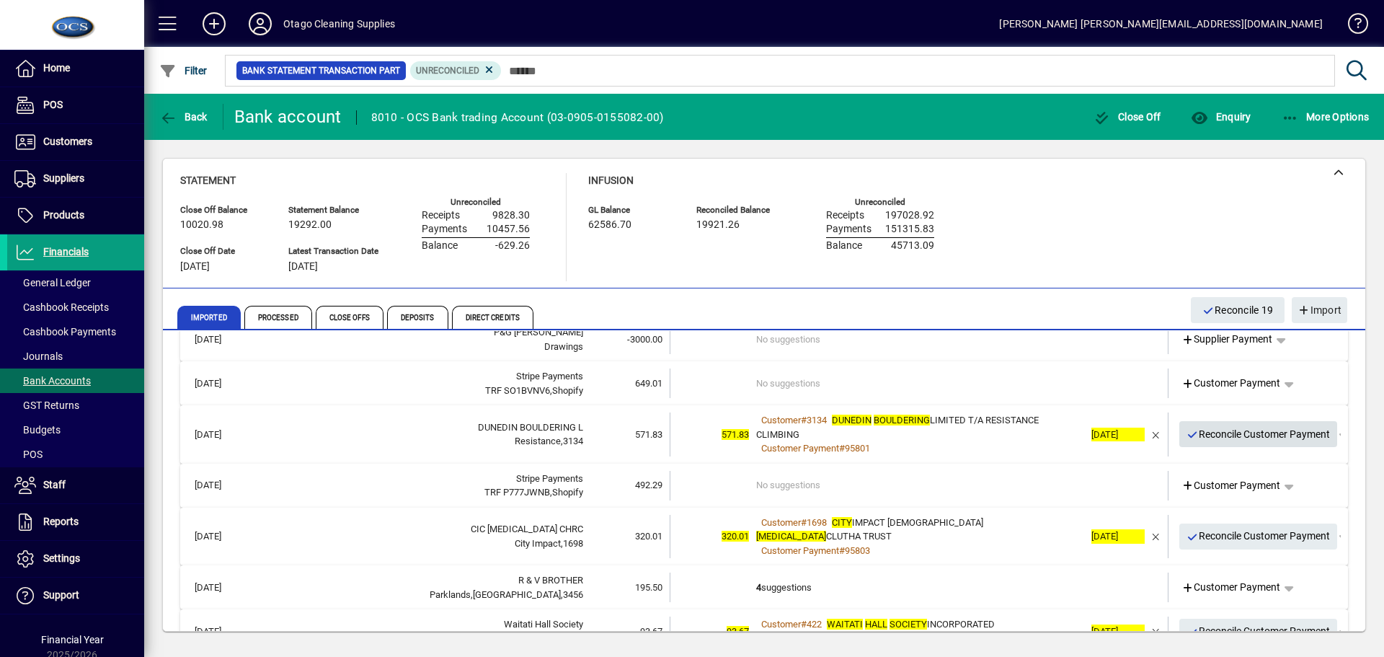
click at [1204, 433] on span "Reconcile Customer Payment" at bounding box center [1259, 435] width 144 height 24
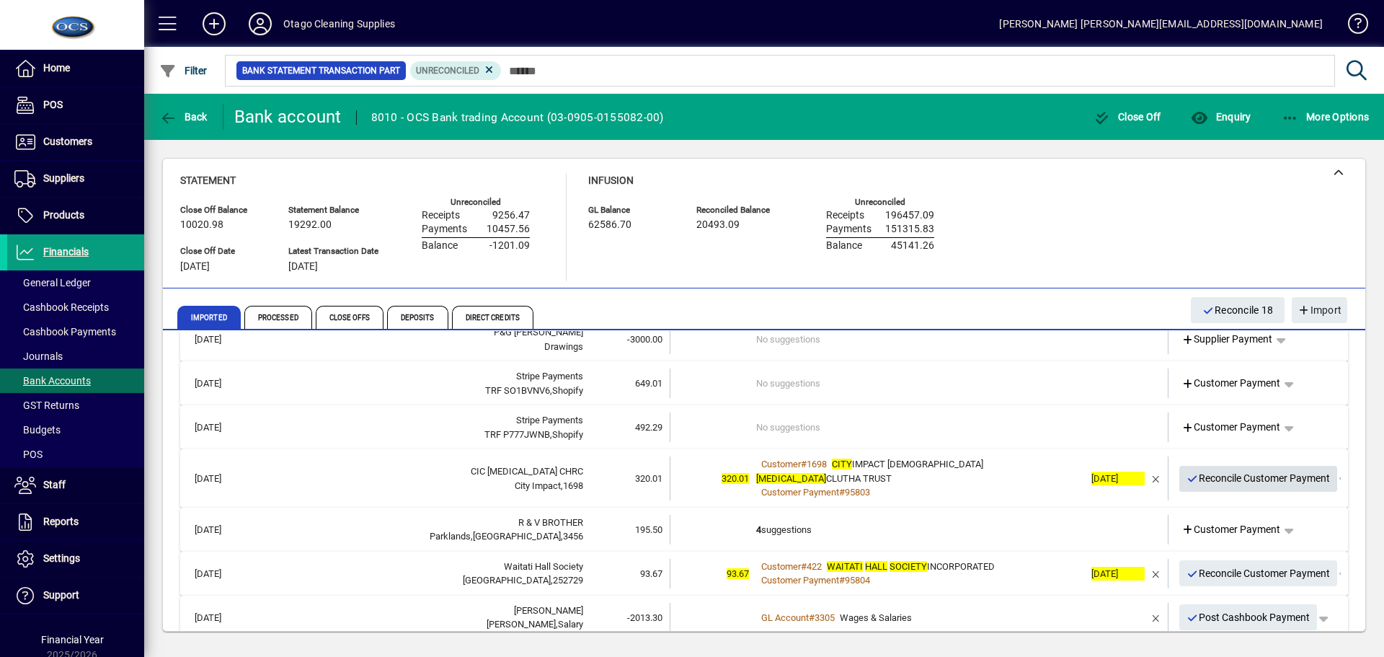
click at [1216, 474] on span "Reconcile Customer Payment" at bounding box center [1259, 478] width 144 height 24
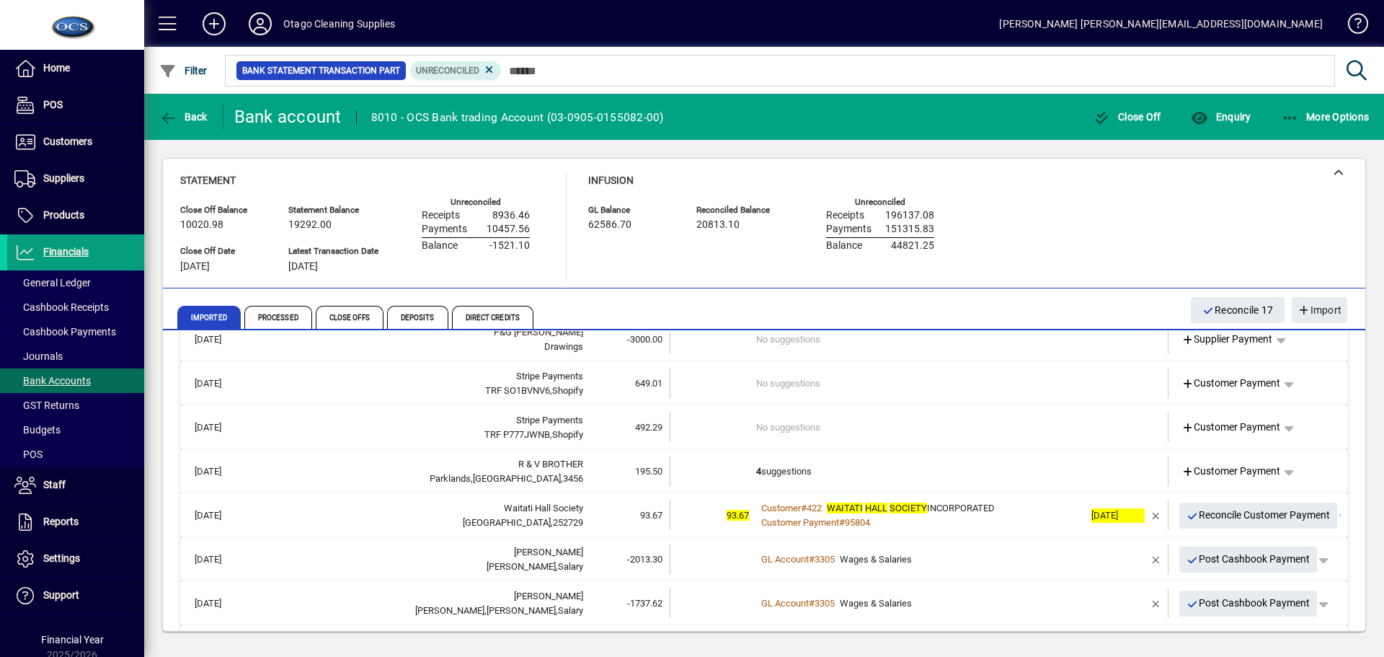
click at [970, 473] on td "4 suggestions" at bounding box center [920, 471] width 328 height 30
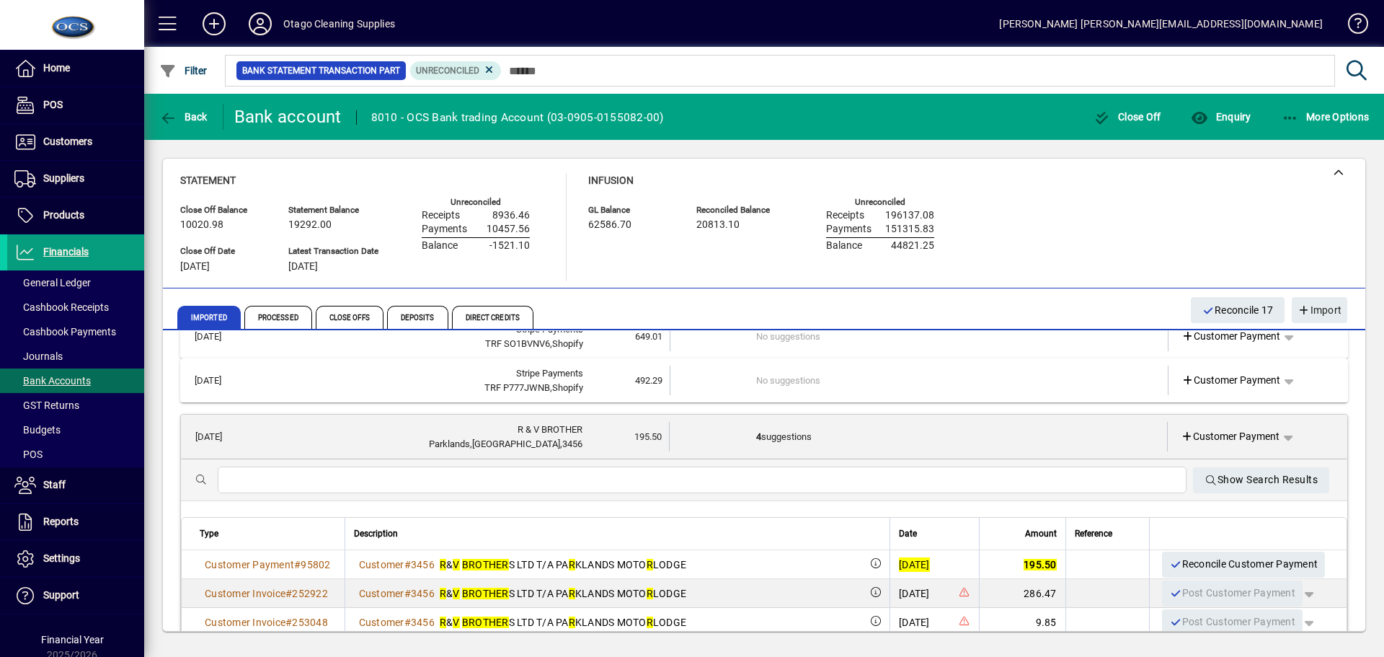
scroll to position [144, 0]
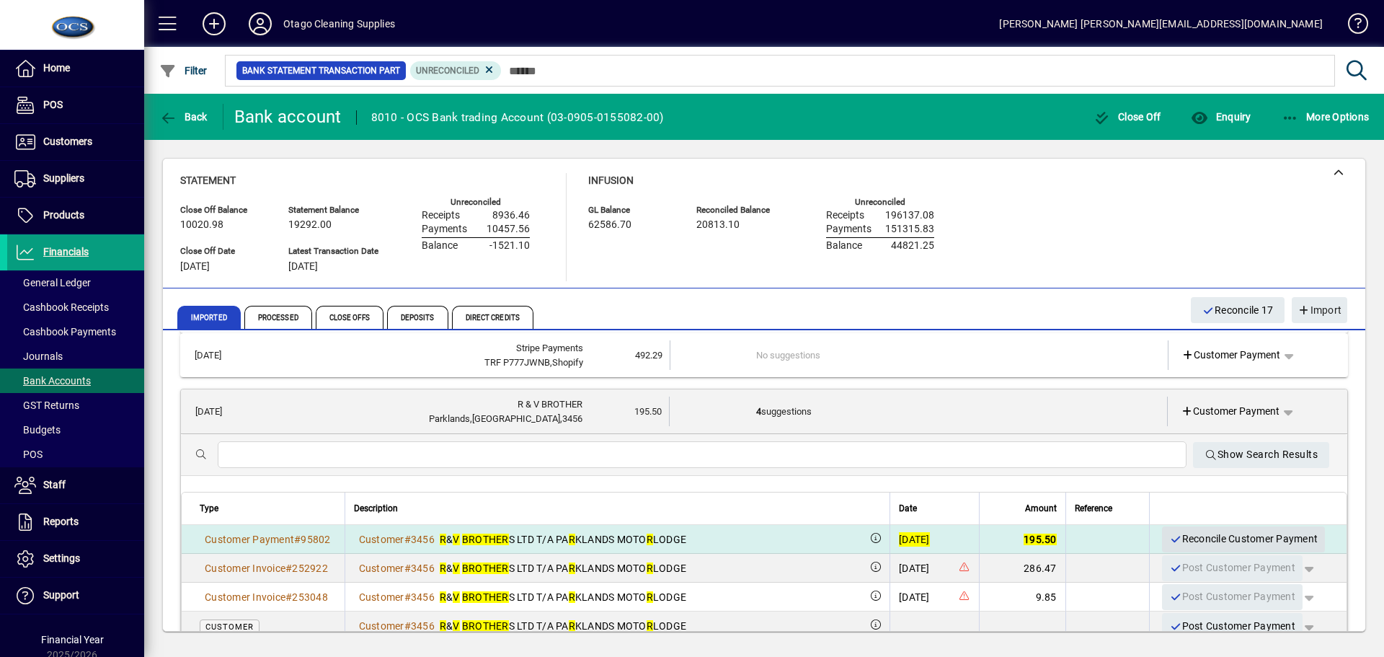
click at [1184, 533] on span "Reconcile Customer Payment" at bounding box center [1243, 539] width 149 height 24
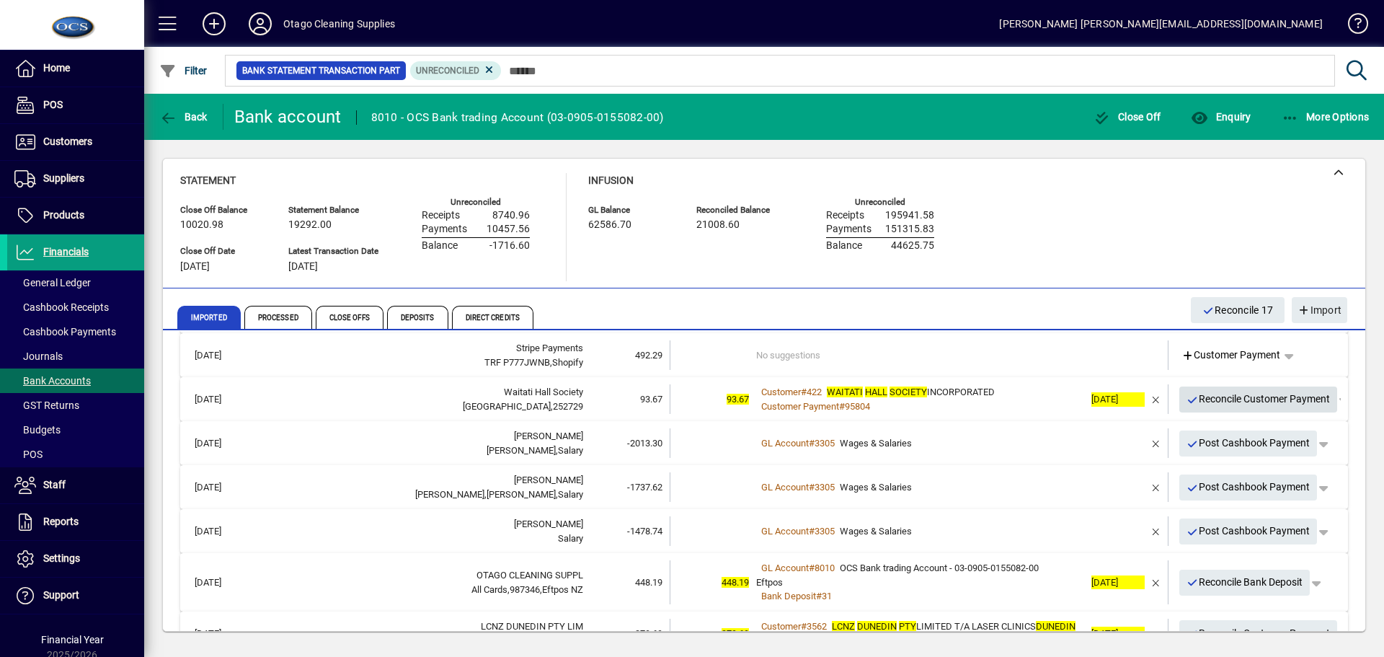
click at [1205, 396] on span "Reconcile Customer Payment" at bounding box center [1259, 399] width 144 height 24
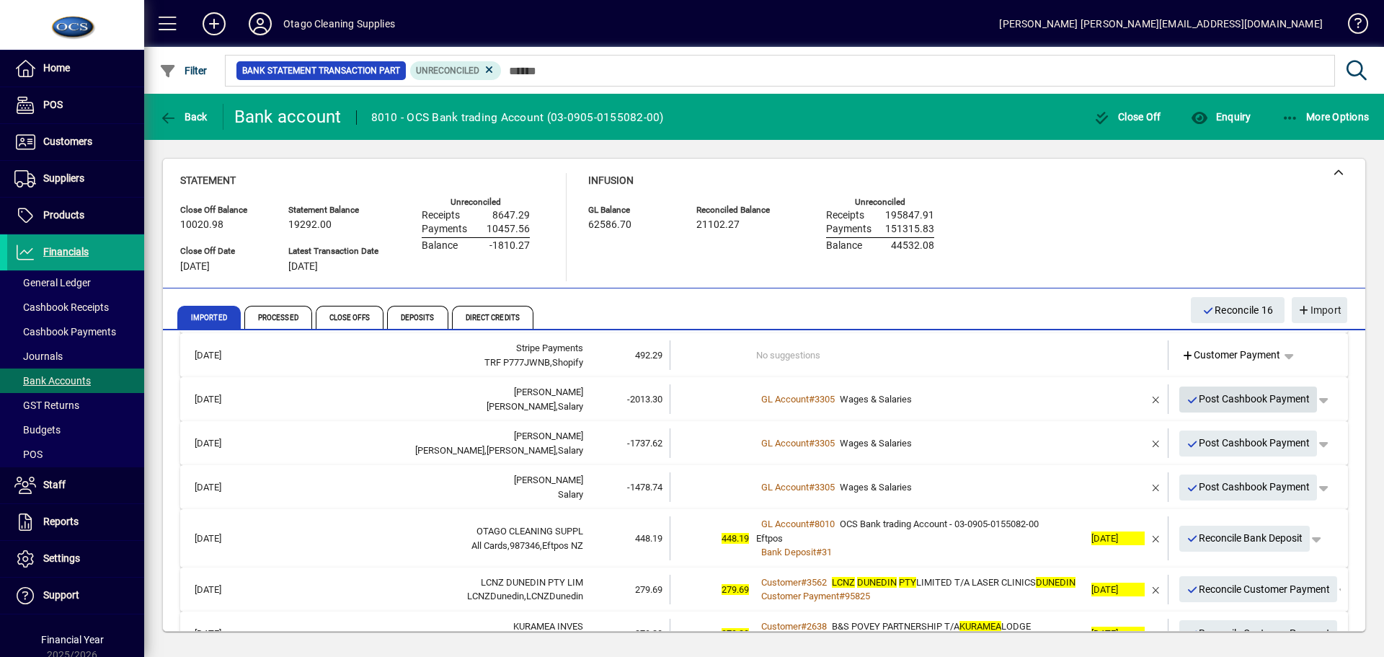
click at [1237, 397] on span "Post Cashbook Payment" at bounding box center [1249, 399] width 124 height 24
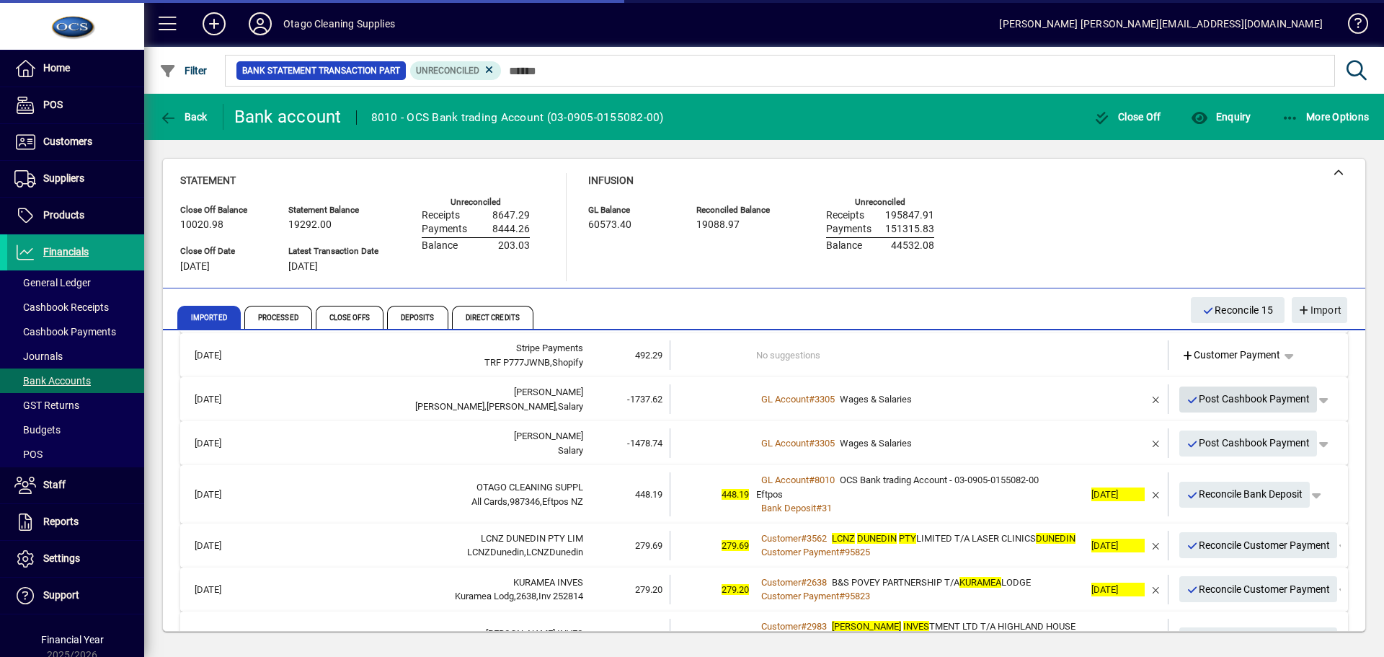
click at [1237, 398] on span "Post Cashbook Payment" at bounding box center [1249, 399] width 124 height 24
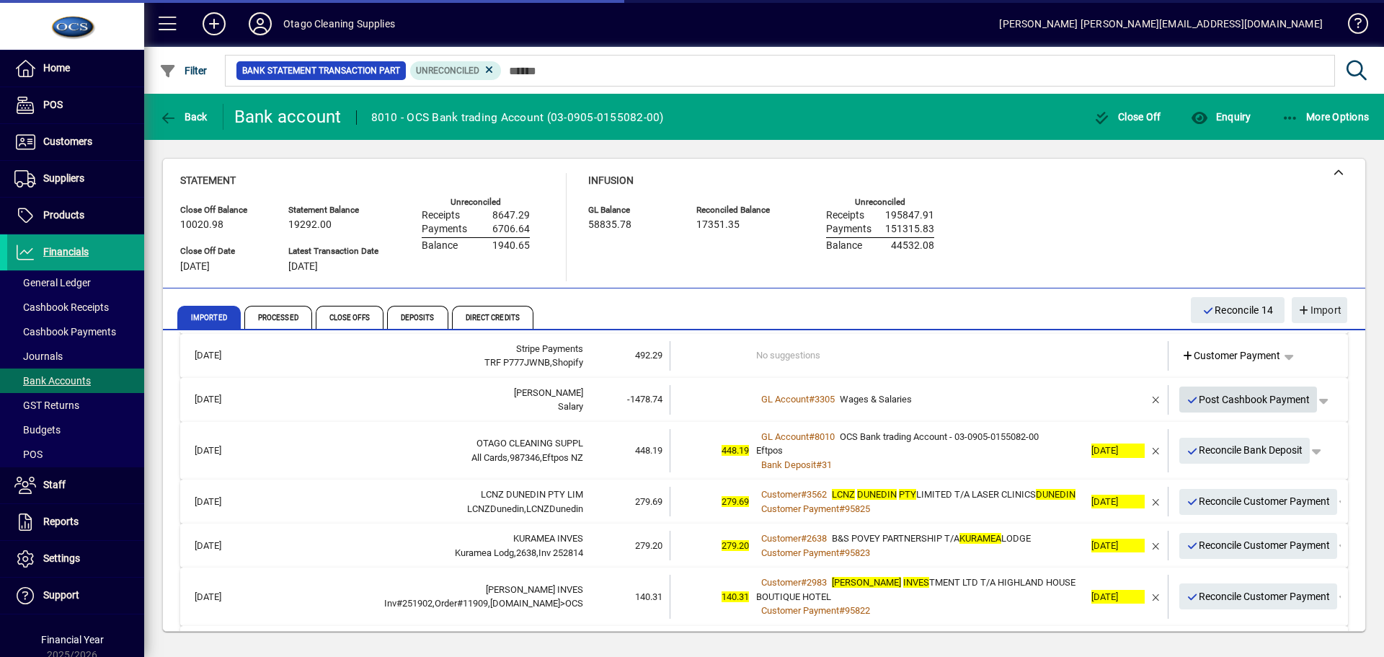
click at [1237, 398] on span "Post Cashbook Payment" at bounding box center [1249, 400] width 124 height 24
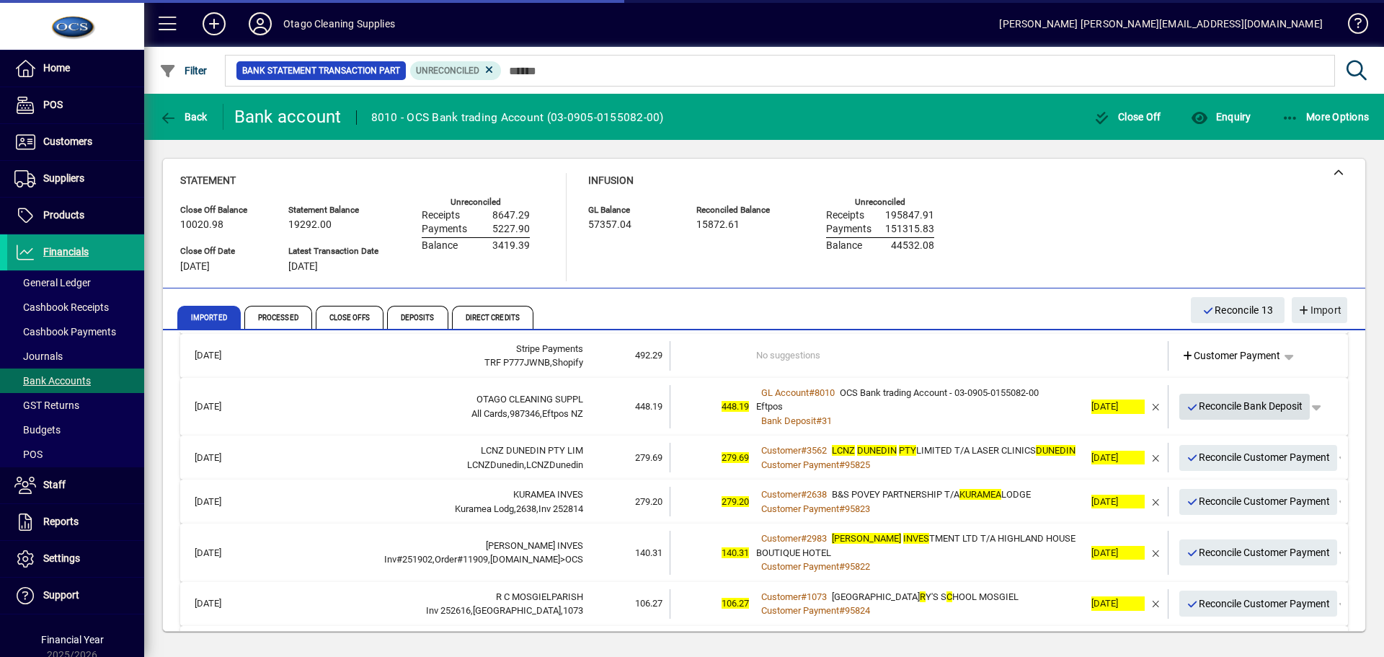
click at [1231, 406] on span "Reconcile Bank Deposit" at bounding box center [1245, 406] width 117 height 24
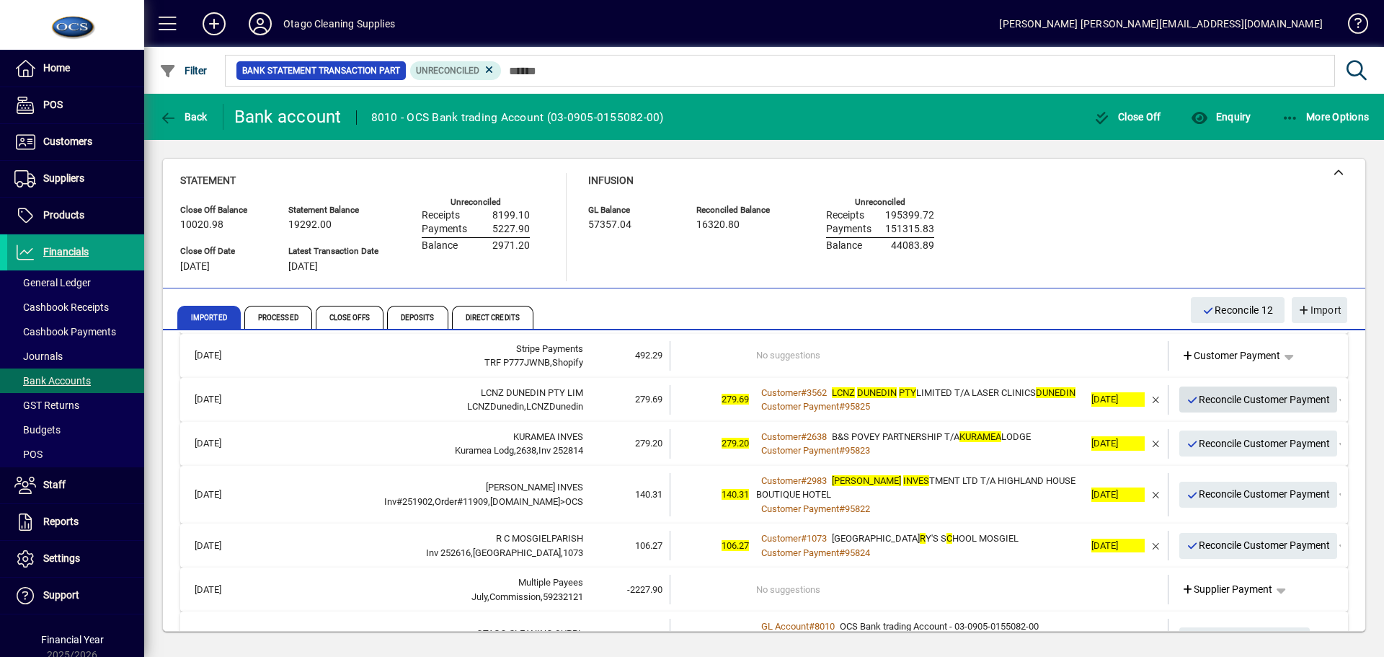
click at [1231, 406] on span "Reconcile Customer Payment" at bounding box center [1259, 400] width 144 height 24
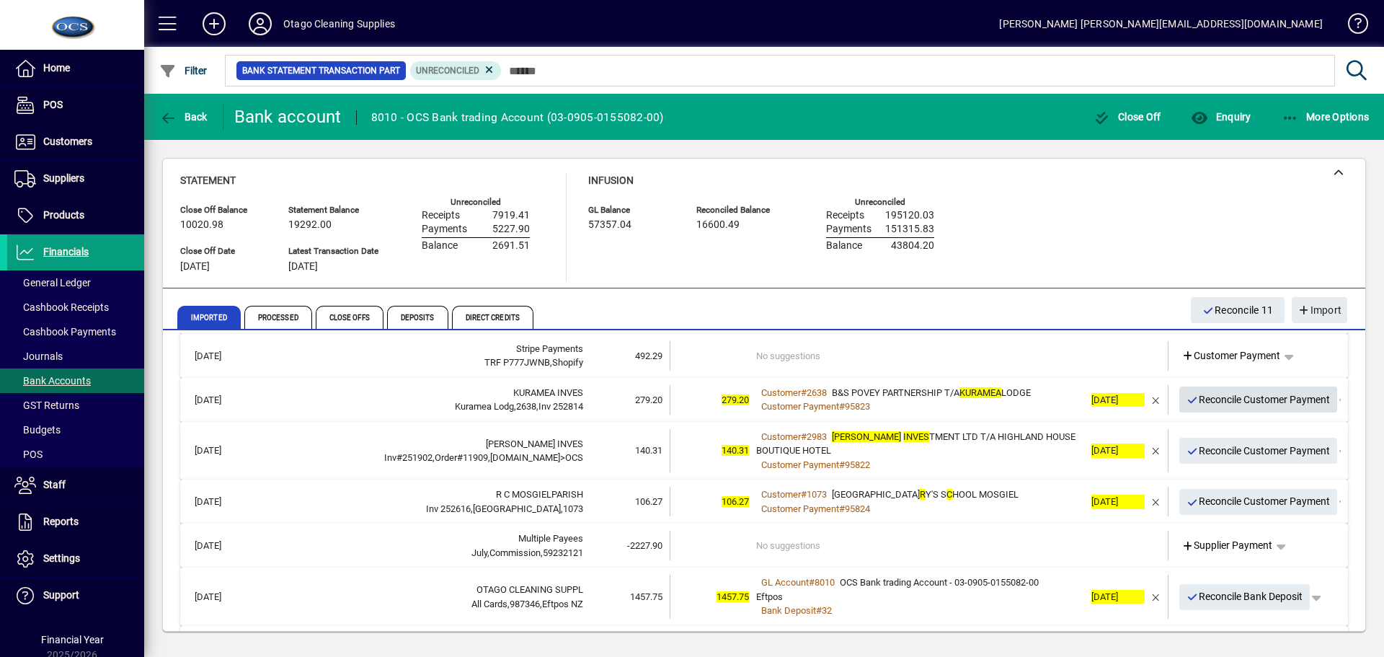
click at [1231, 406] on span "Reconcile Customer Payment" at bounding box center [1259, 400] width 144 height 24
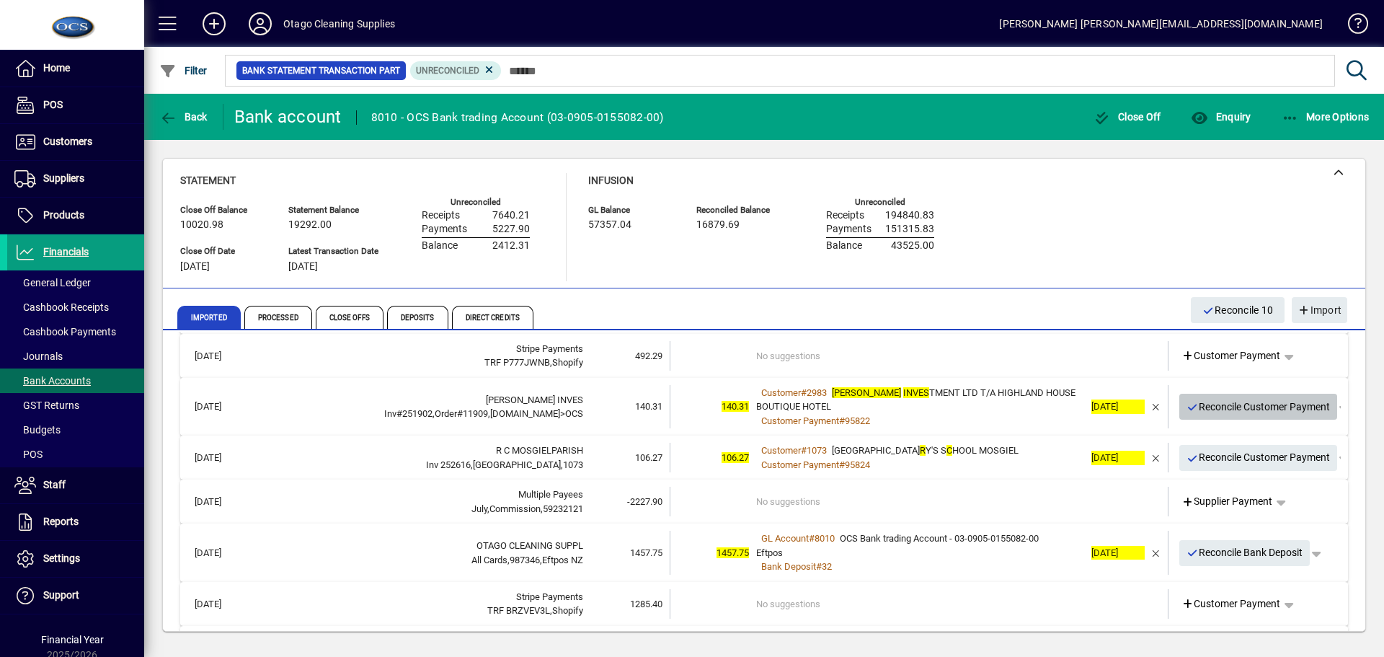
click at [1231, 406] on span "Reconcile Customer Payment" at bounding box center [1259, 407] width 144 height 24
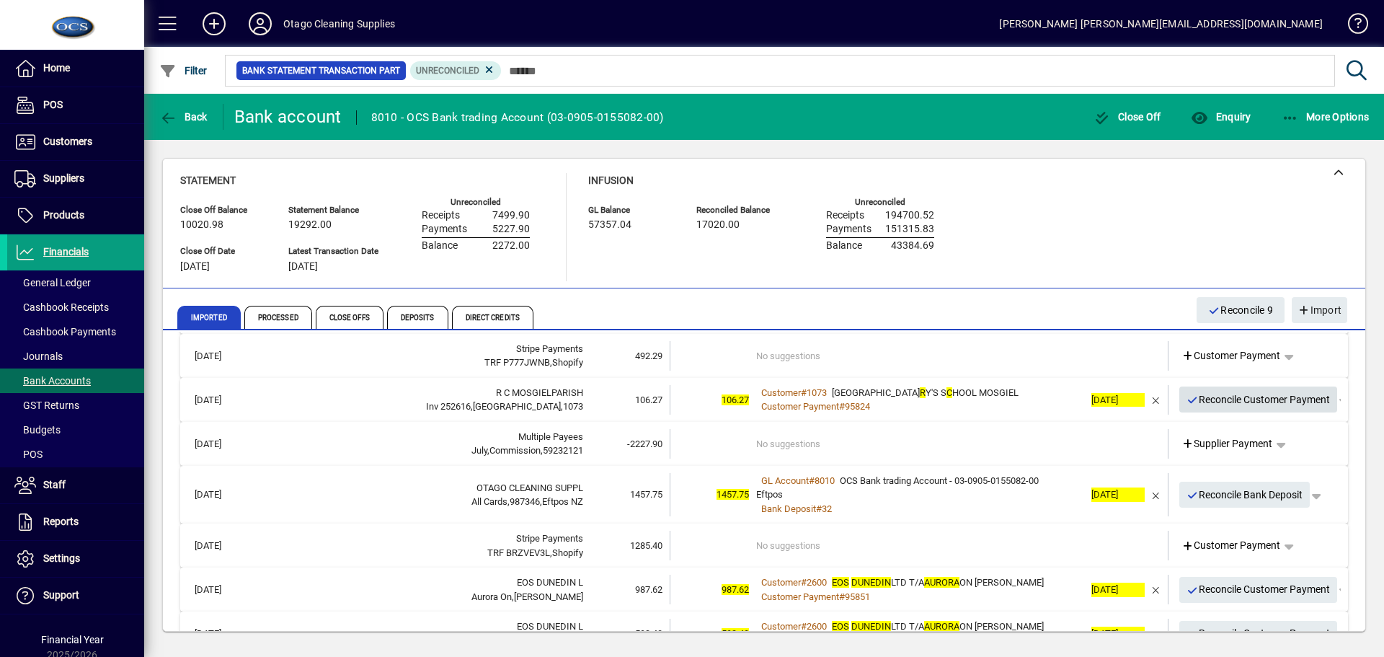
click at [1231, 406] on span "Reconcile Customer Payment" at bounding box center [1259, 400] width 144 height 24
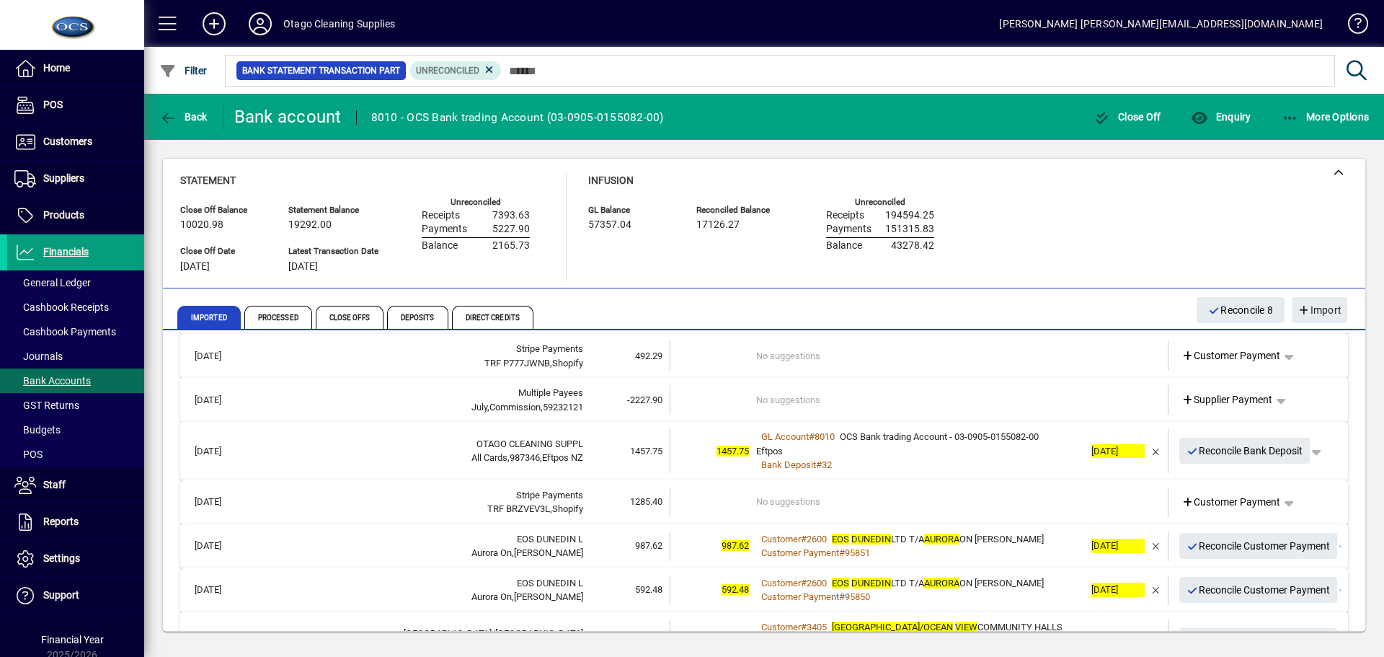
click at [1014, 400] on td "No suggestions" at bounding box center [920, 400] width 328 height 30
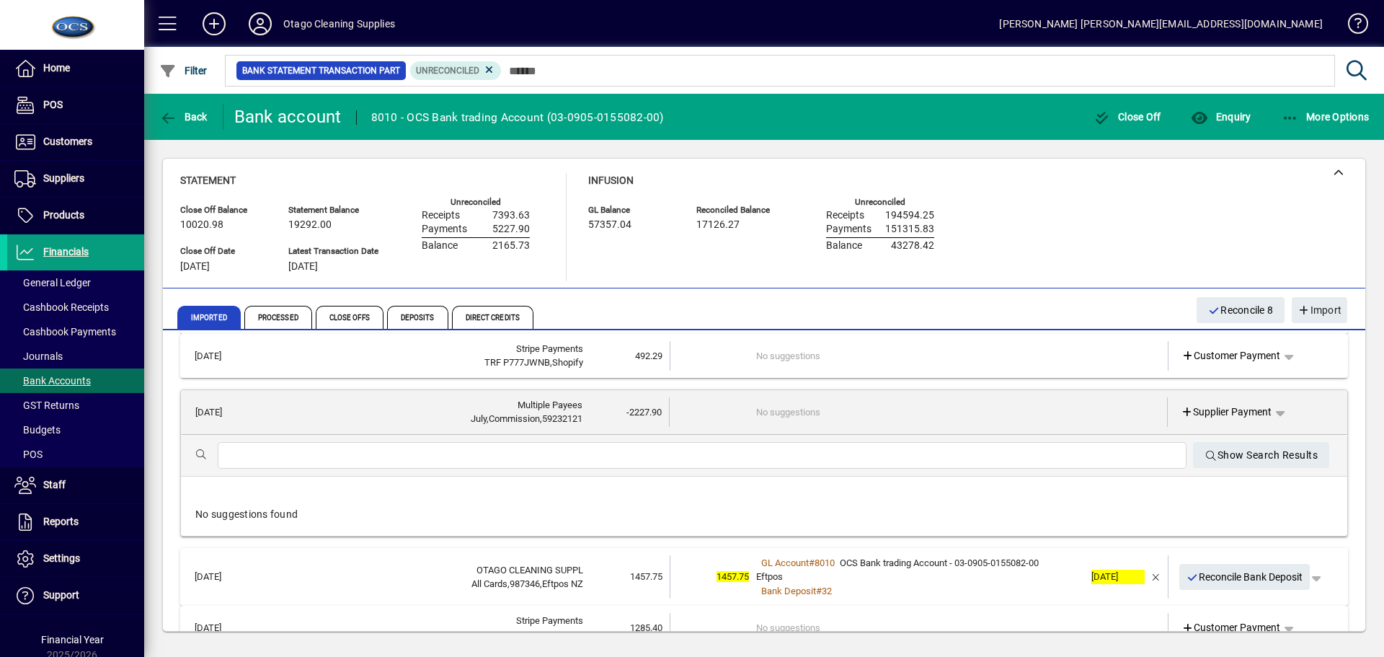
click at [1013, 407] on td "No suggestions" at bounding box center [919, 412] width 327 height 30
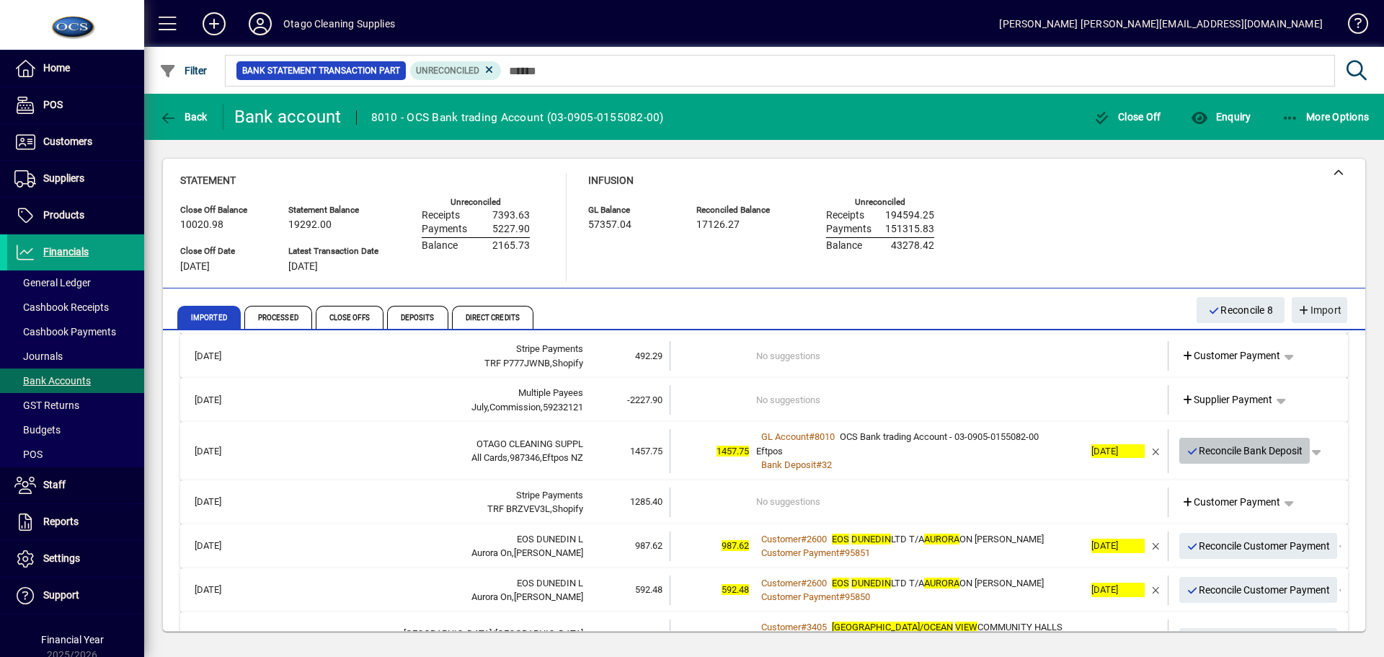
click at [1229, 449] on span "Reconcile Bank Deposit" at bounding box center [1245, 451] width 117 height 24
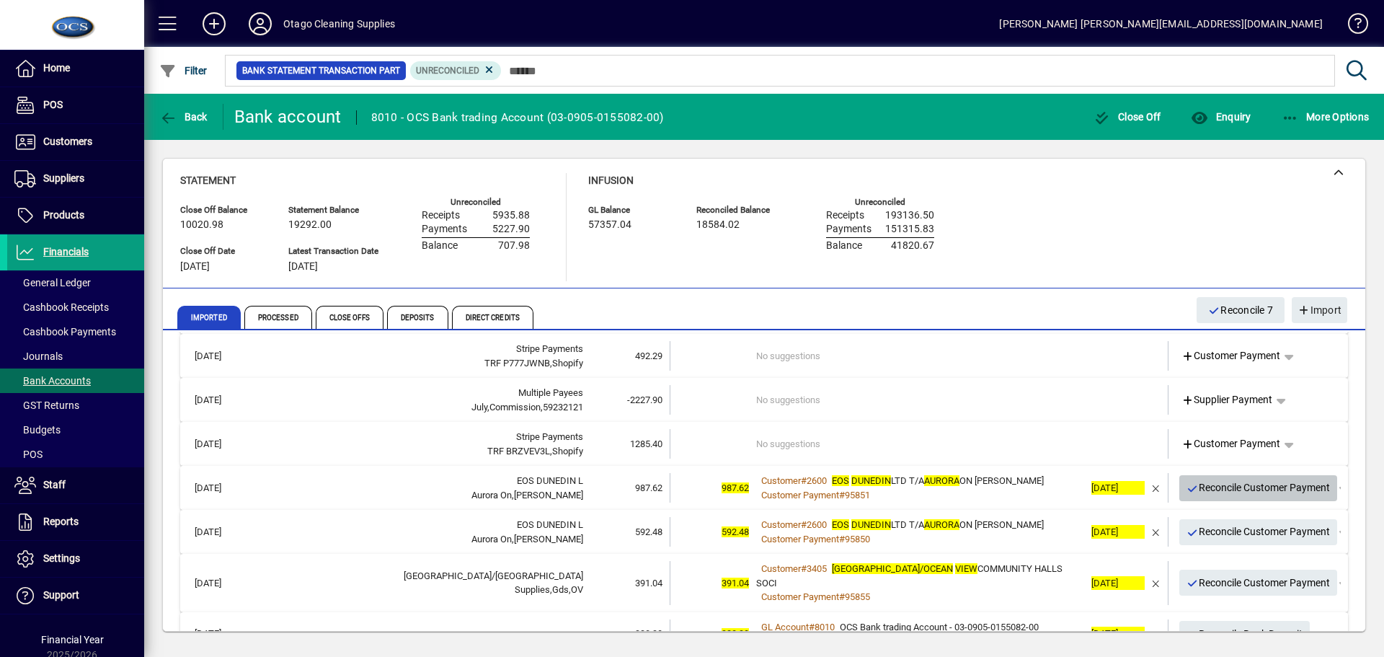
click at [1218, 490] on span "Reconcile Customer Payment" at bounding box center [1259, 488] width 144 height 24
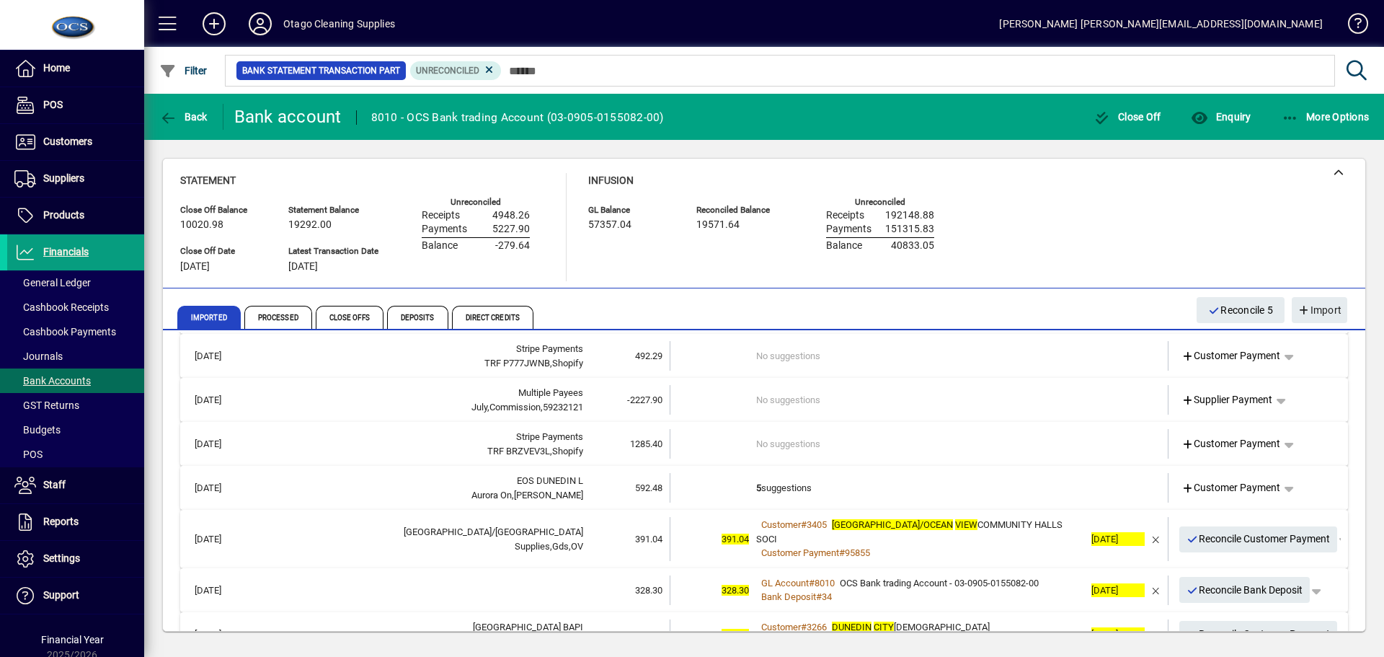
click at [907, 490] on td "5 suggestions" at bounding box center [920, 488] width 328 height 30
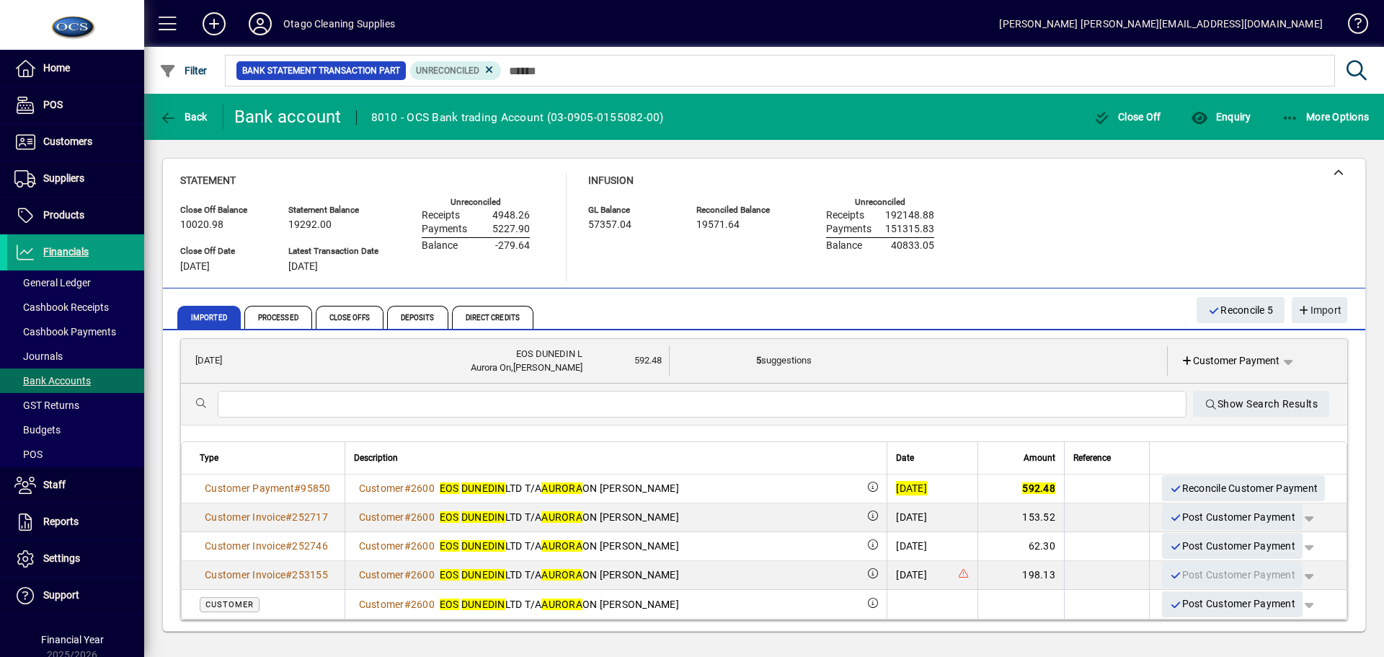
scroll to position [288, 0]
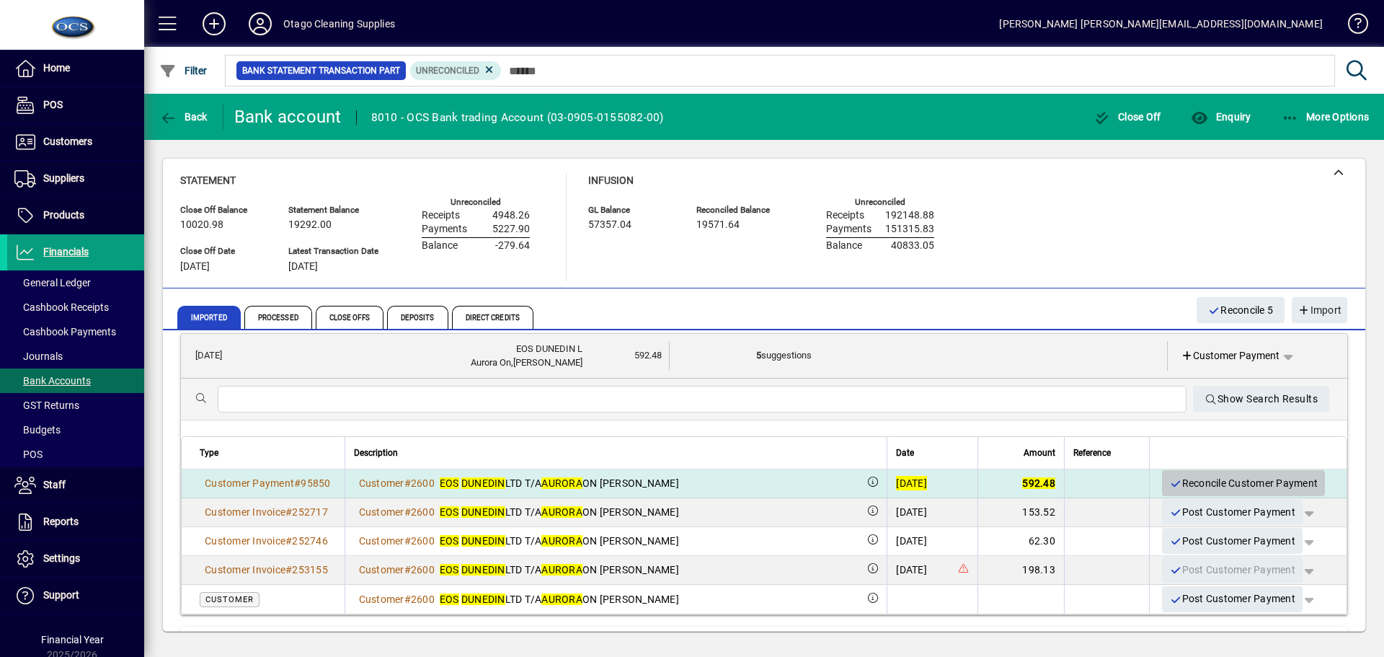
click at [1170, 485] on span "Reconcile Customer Payment" at bounding box center [1243, 484] width 149 height 24
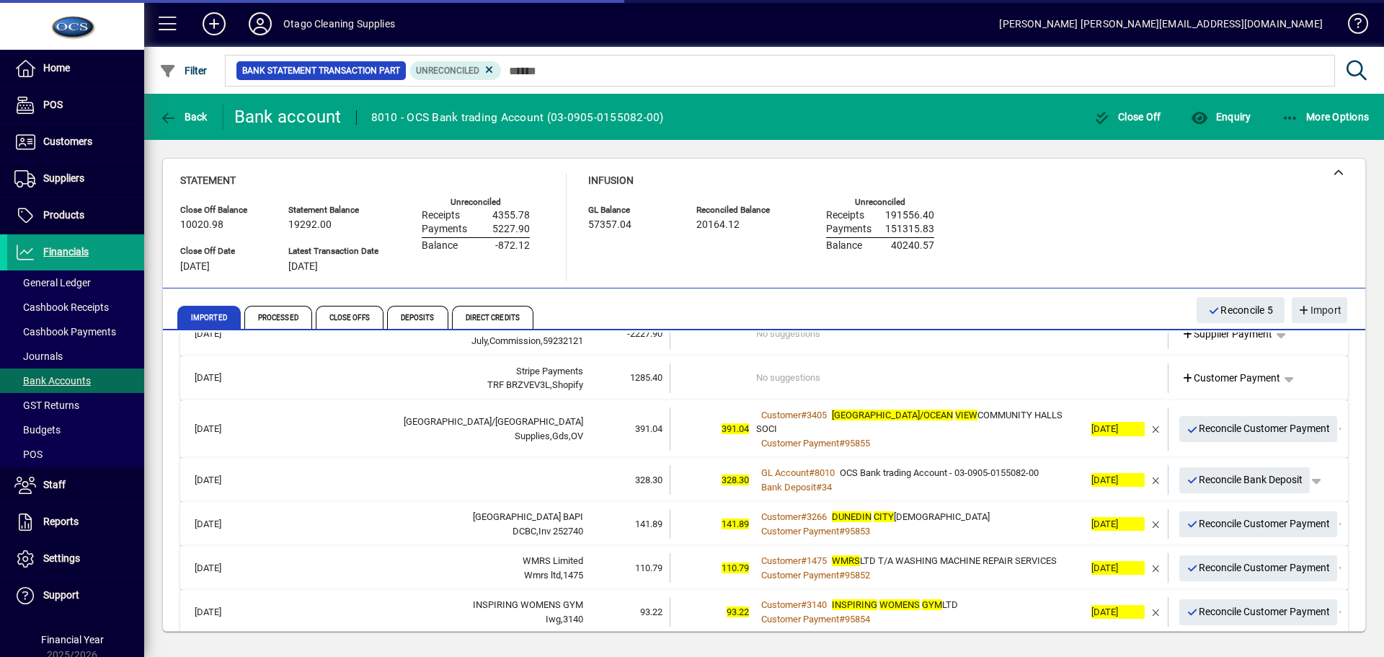
scroll to position [211, 0]
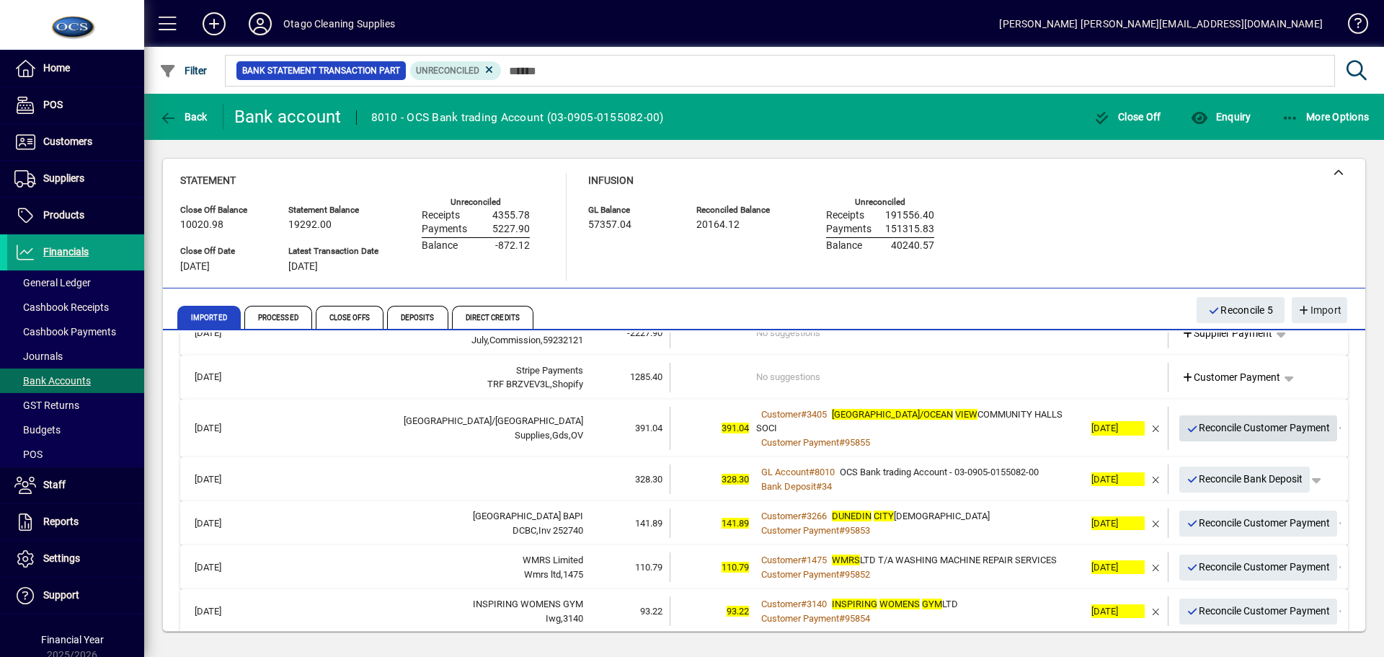
click at [1211, 420] on span "Reconcile Customer Payment" at bounding box center [1259, 428] width 144 height 24
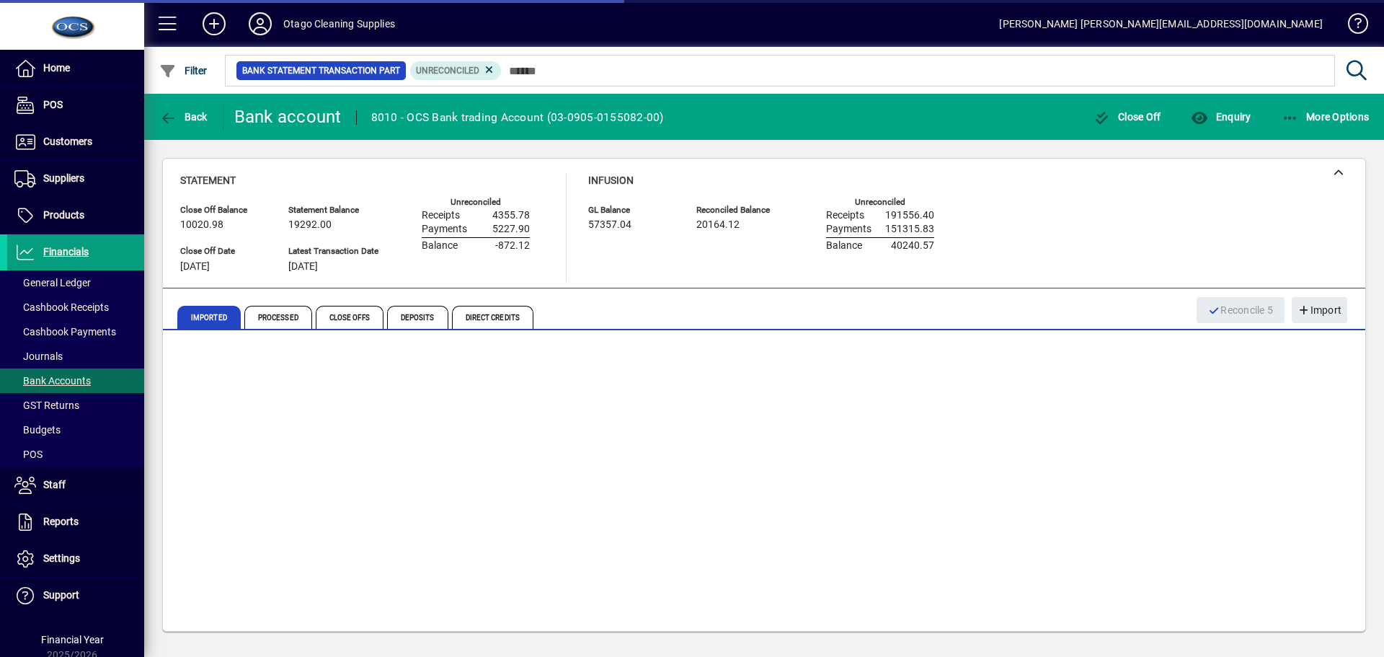
scroll to position [167, 0]
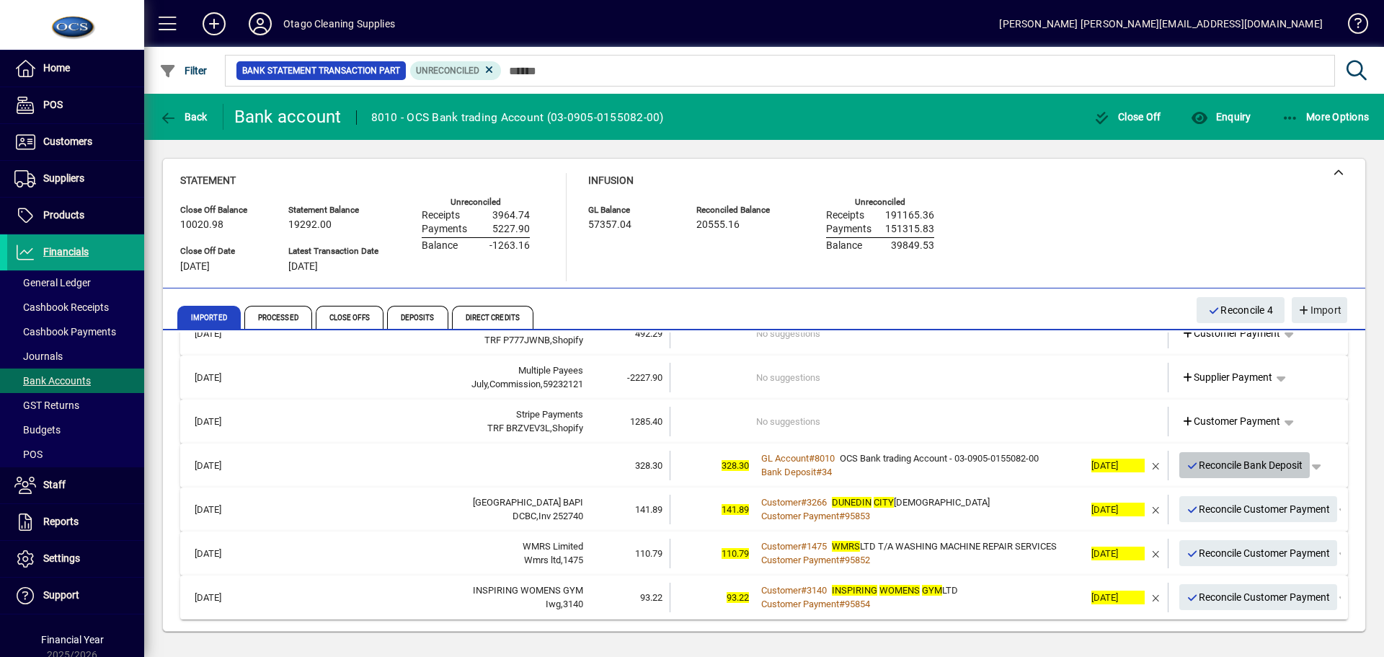
click at [1211, 466] on span "Reconcile Bank Deposit" at bounding box center [1245, 466] width 117 height 24
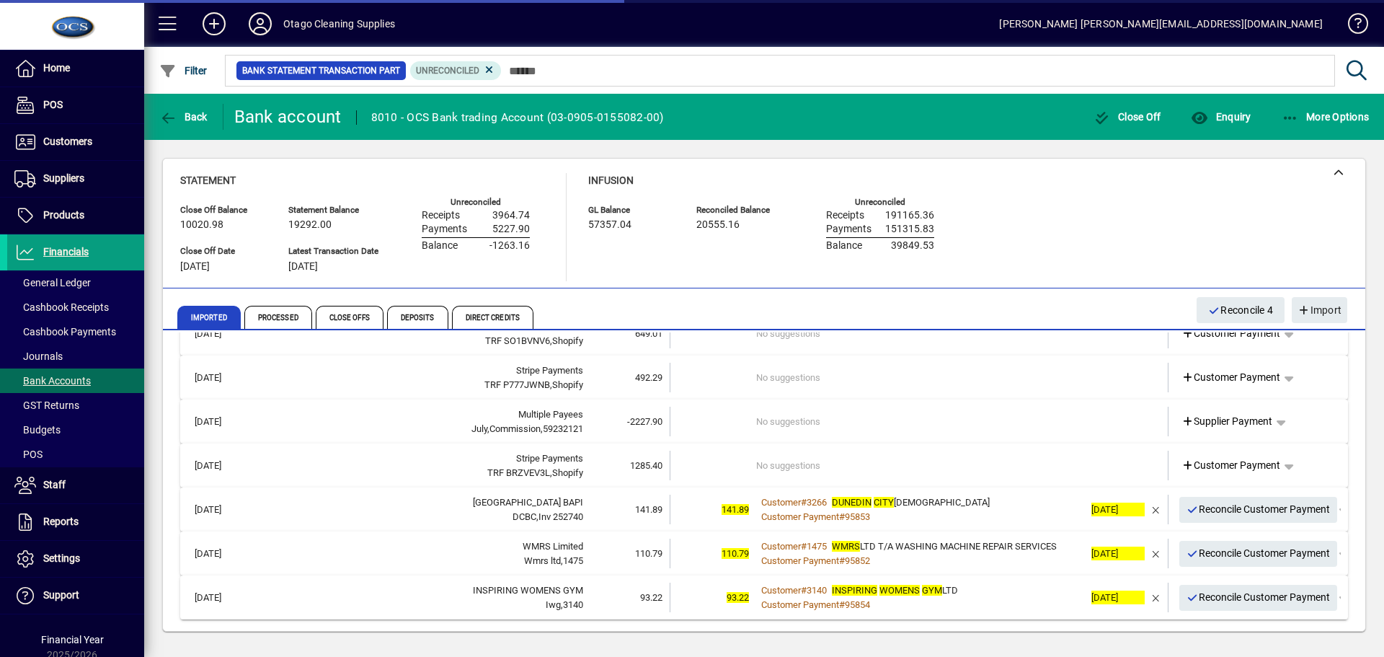
scroll to position [123, 0]
click at [1211, 510] on span "Reconcile Customer Payment" at bounding box center [1259, 510] width 144 height 24
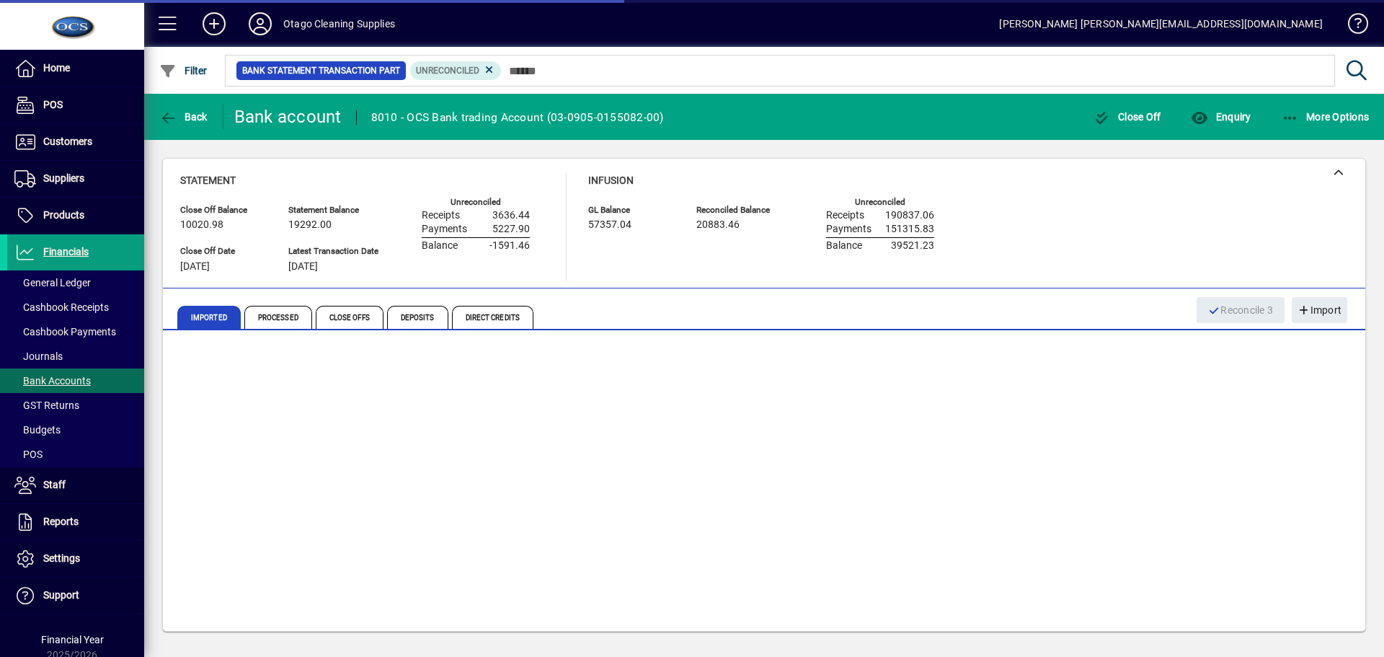
scroll to position [79, 0]
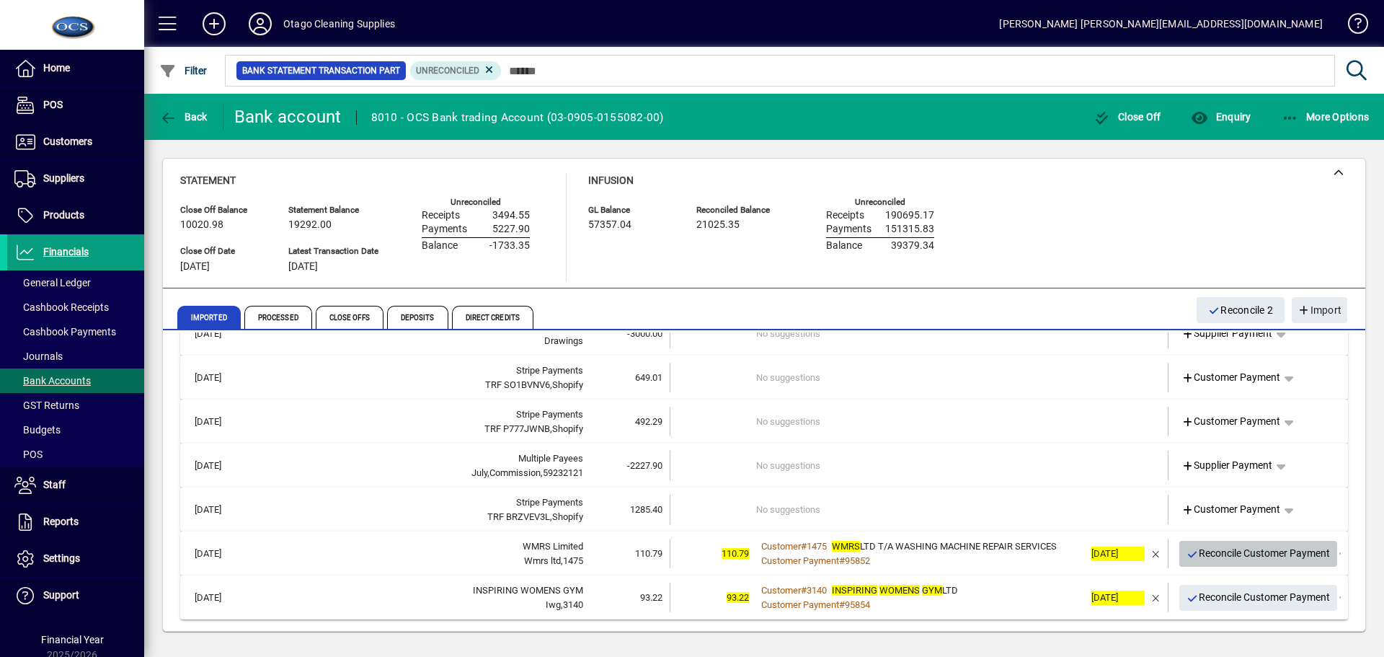
click at [1208, 558] on span "Reconcile Customer Payment" at bounding box center [1259, 553] width 144 height 24
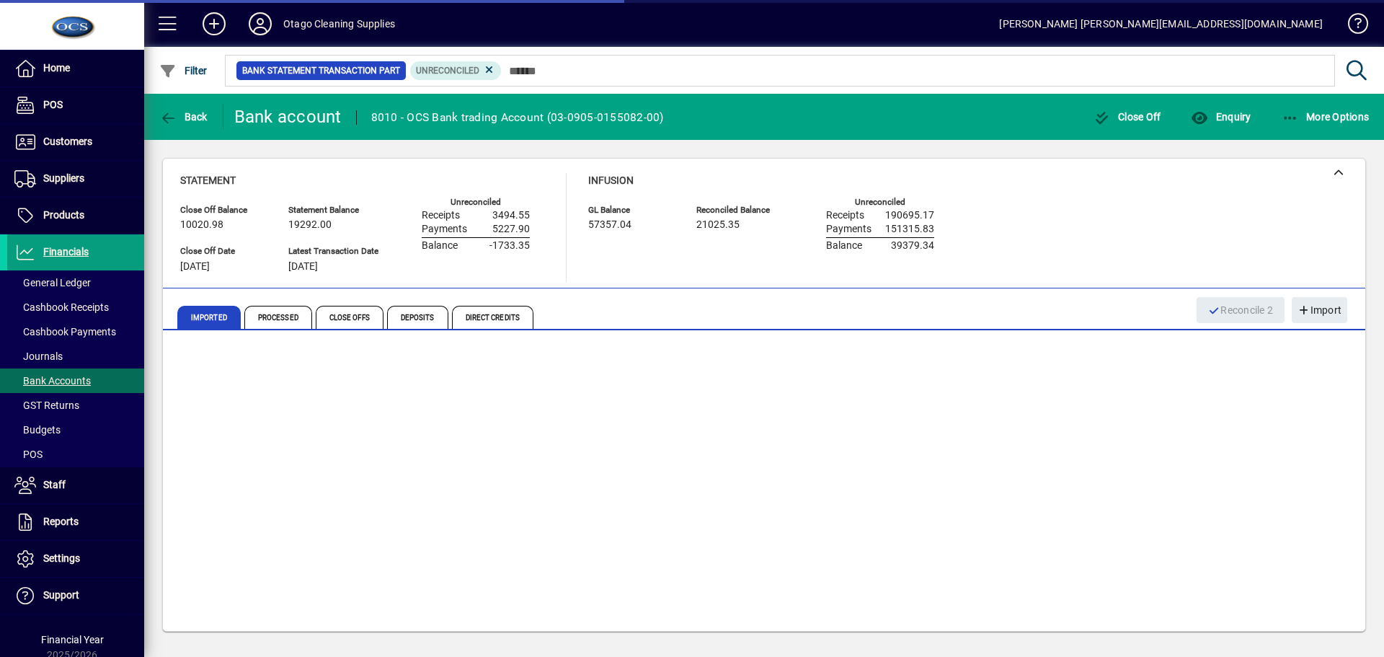
scroll to position [36, 0]
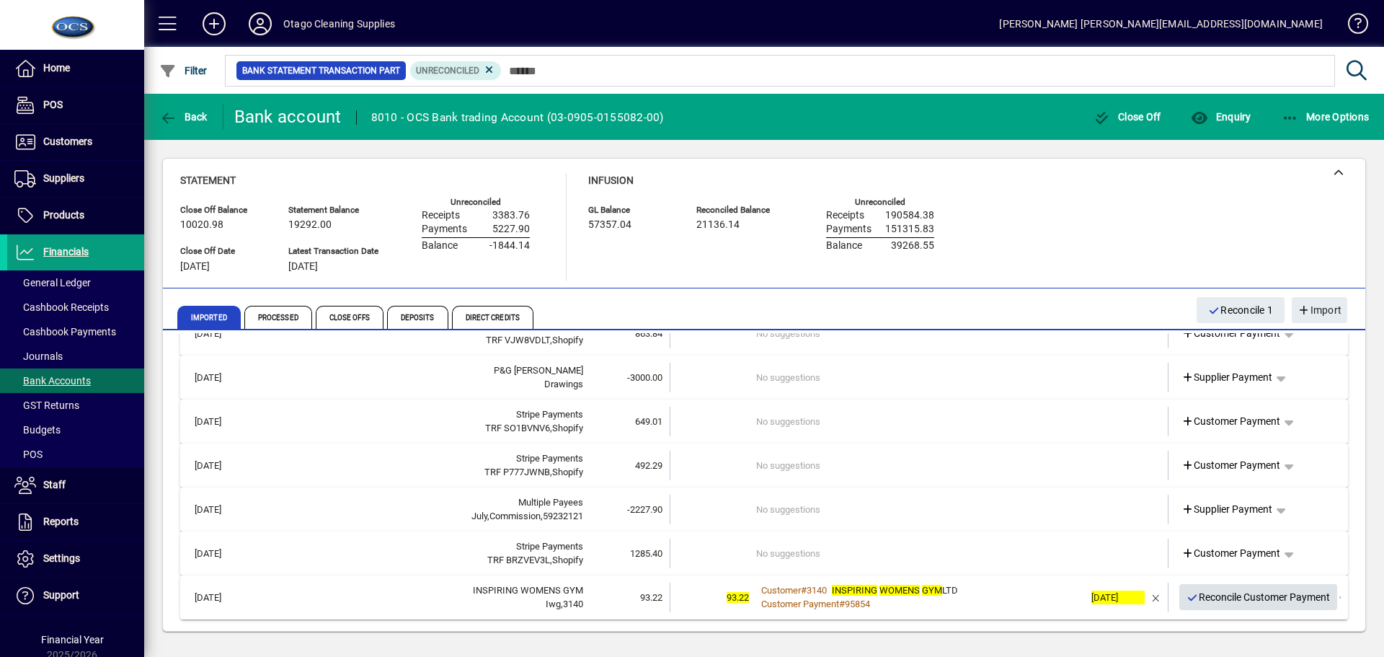
click at [1219, 598] on span "Reconcile Customer Payment" at bounding box center [1259, 597] width 144 height 24
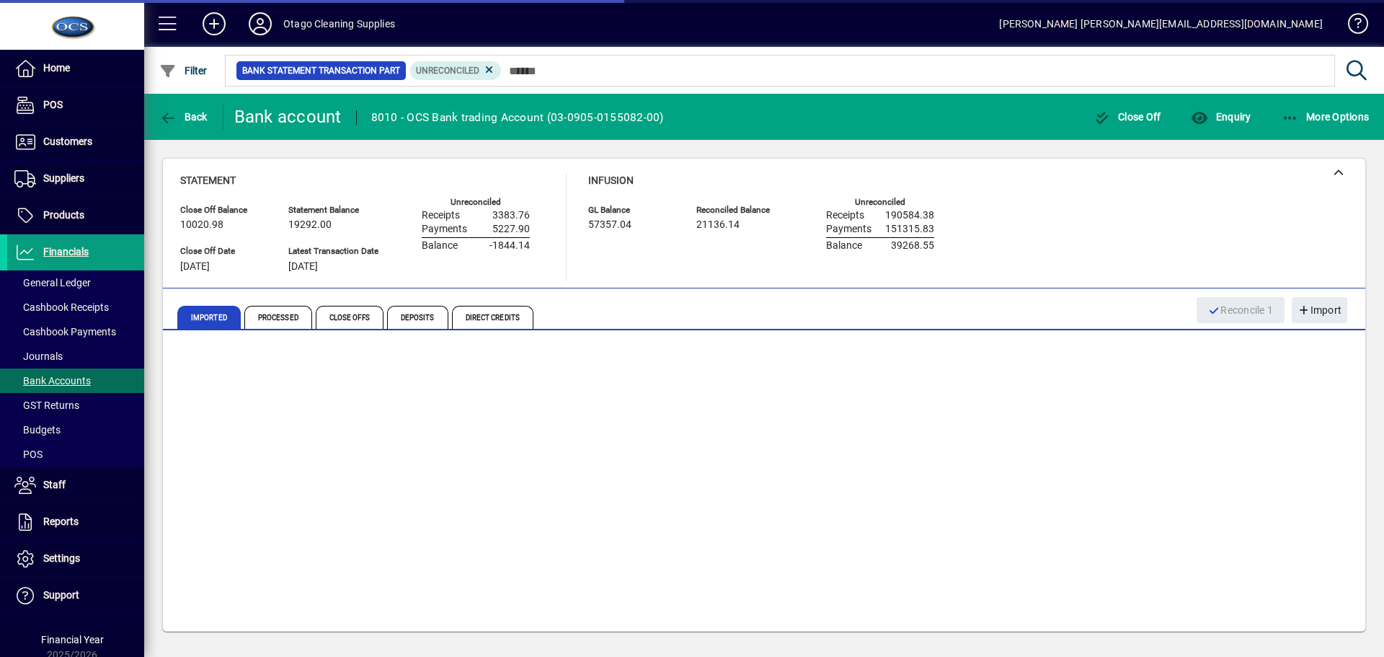
scroll to position [0, 0]
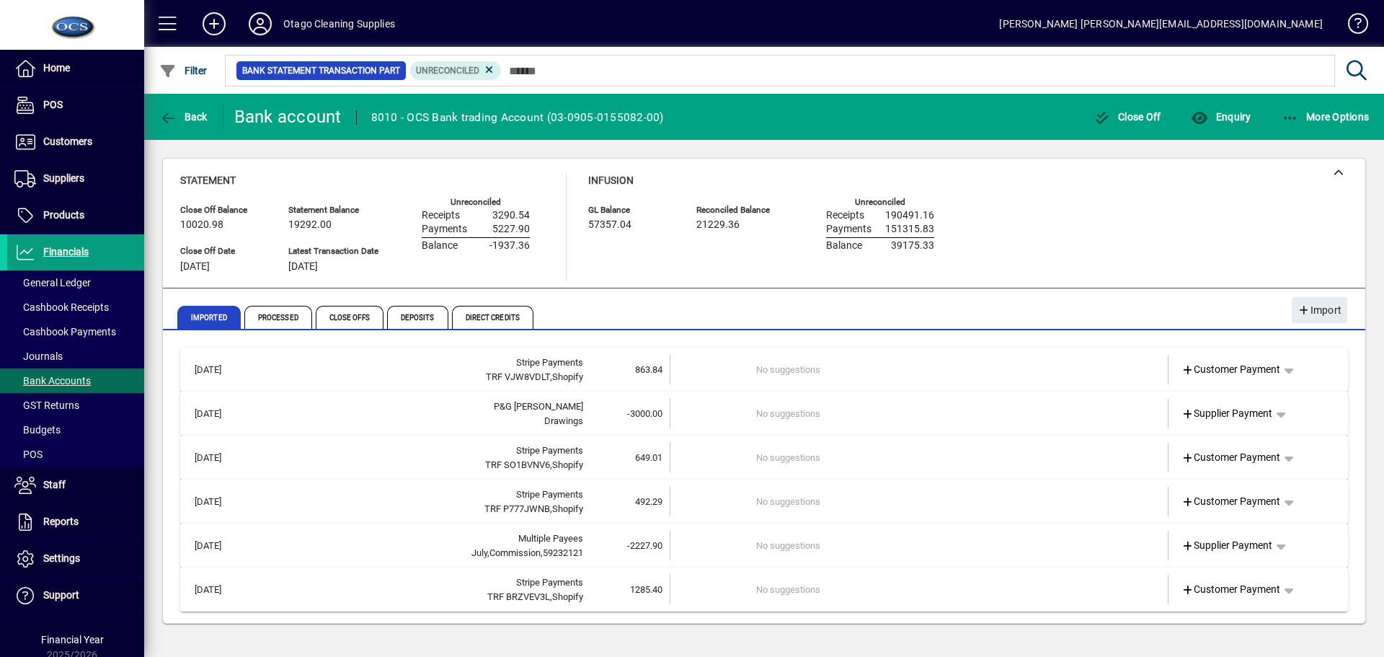
click at [952, 371] on td "No suggestions" at bounding box center [920, 370] width 328 height 30
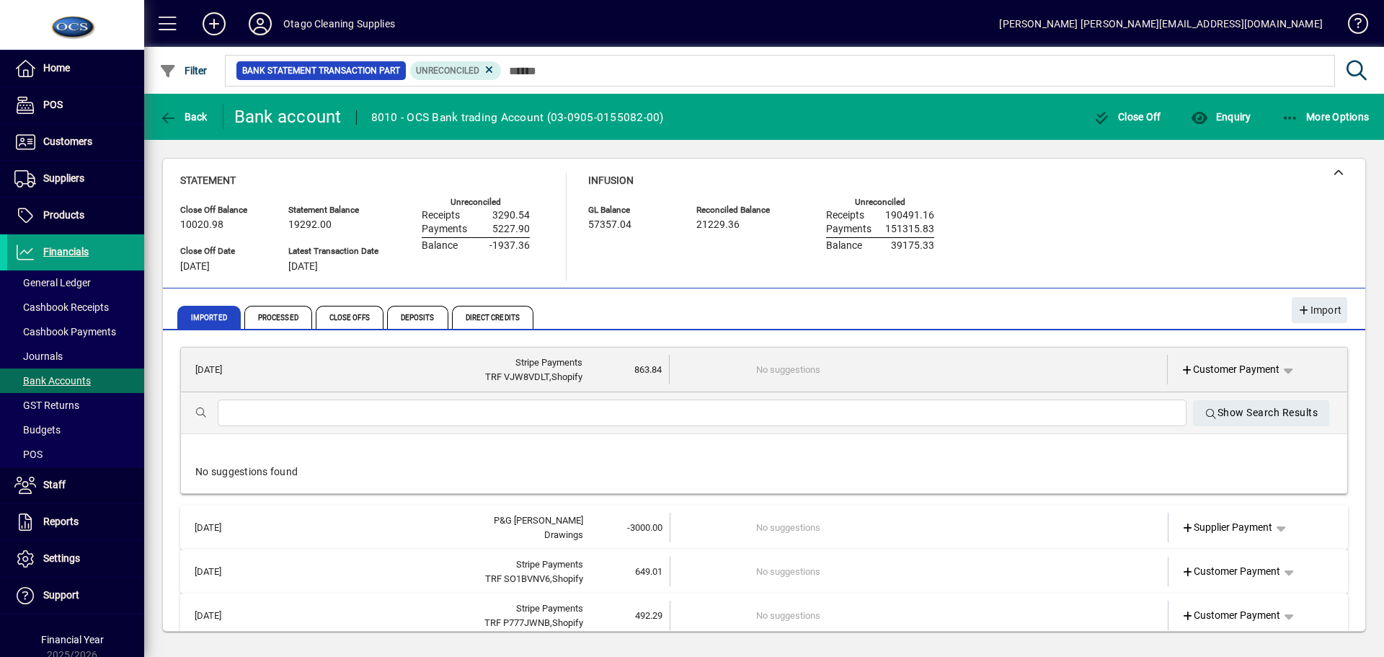
click at [952, 371] on td "No suggestions" at bounding box center [919, 370] width 327 height 30
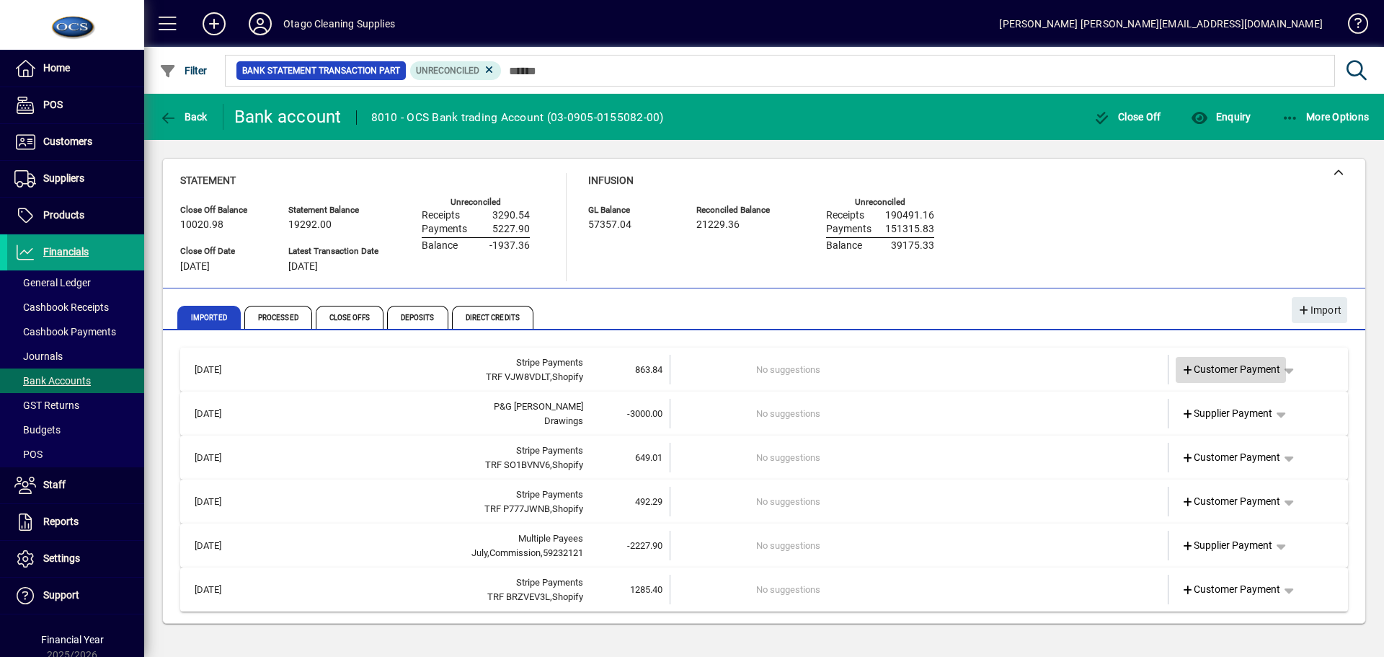
click at [1273, 371] on span "Customer Payment" at bounding box center [1232, 369] width 100 height 15
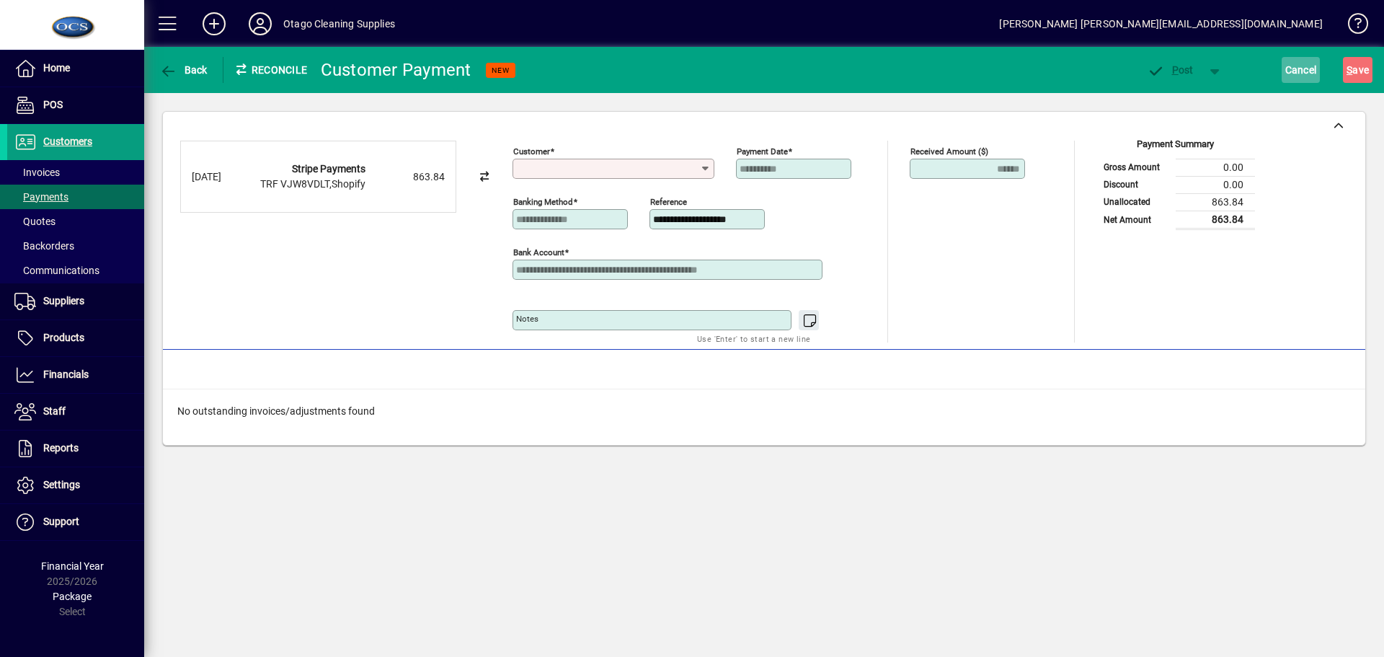
click at [1297, 71] on span "Cancel" at bounding box center [1302, 69] width 32 height 23
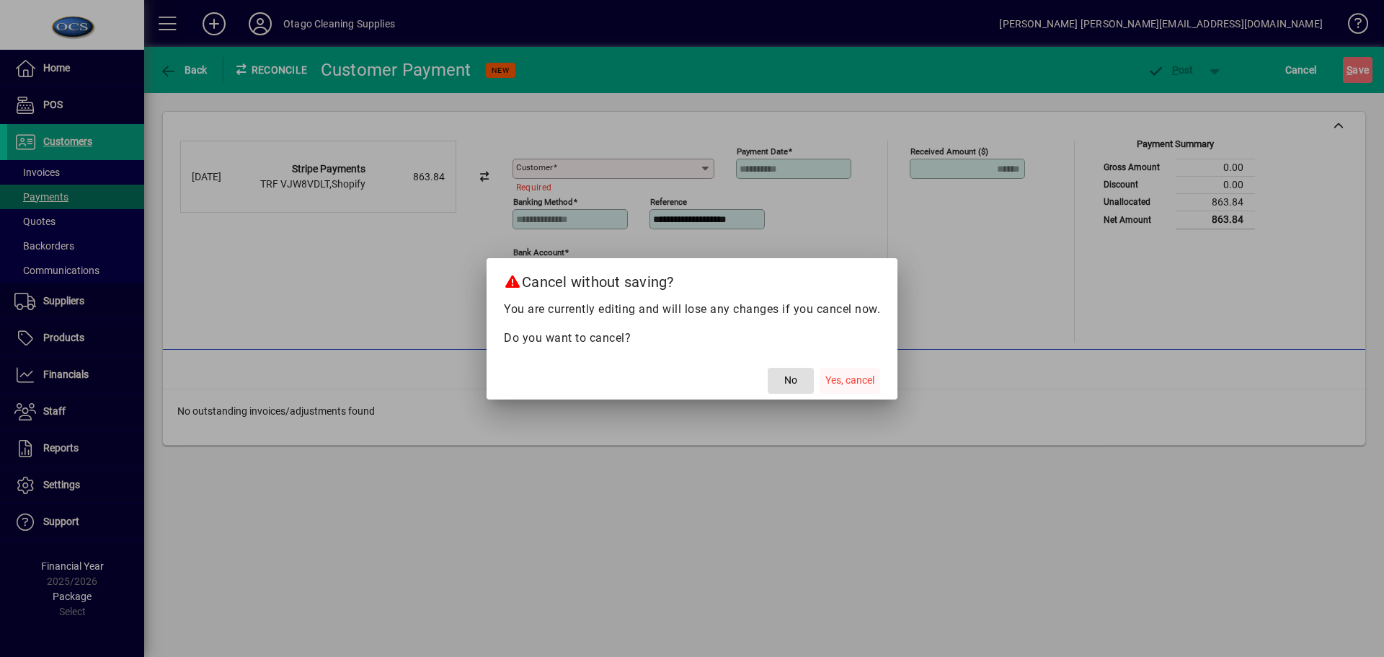
click at [858, 379] on span "Yes, cancel" at bounding box center [850, 380] width 49 height 15
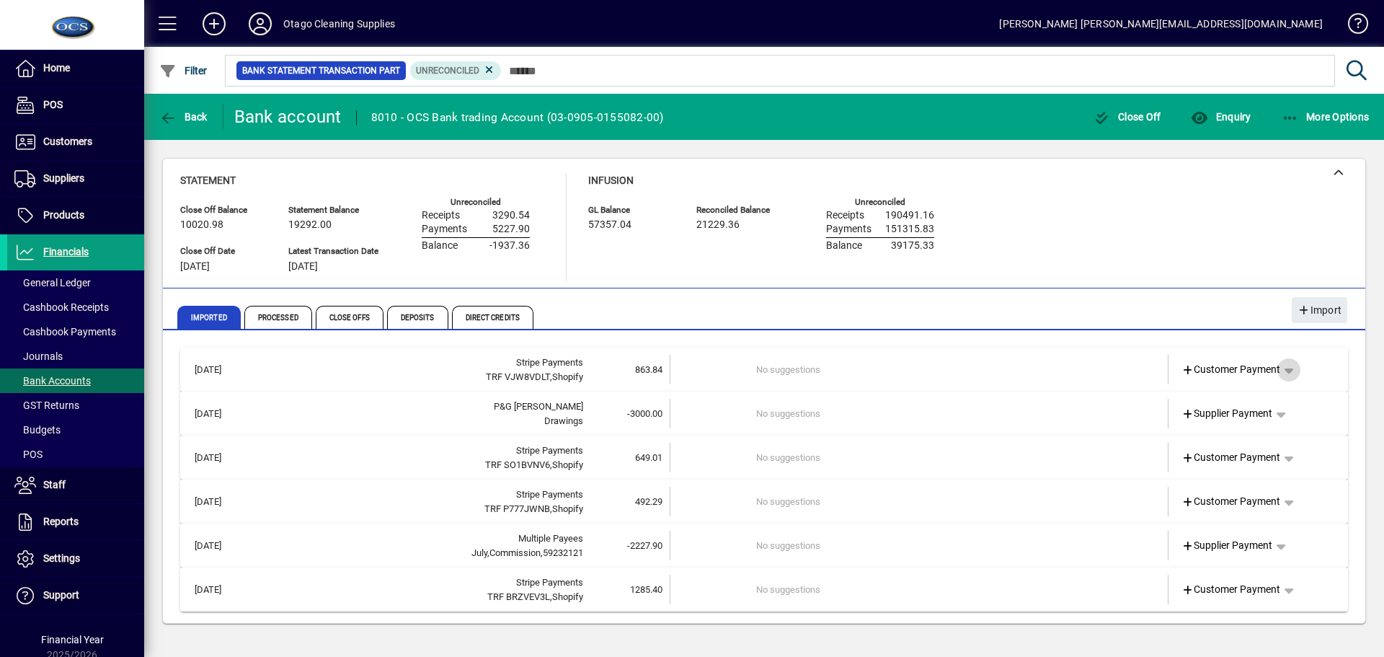
click at [1296, 371] on span "button" at bounding box center [1289, 370] width 35 height 35
click at [1216, 475] on span "Split" at bounding box center [1215, 477] width 34 height 17
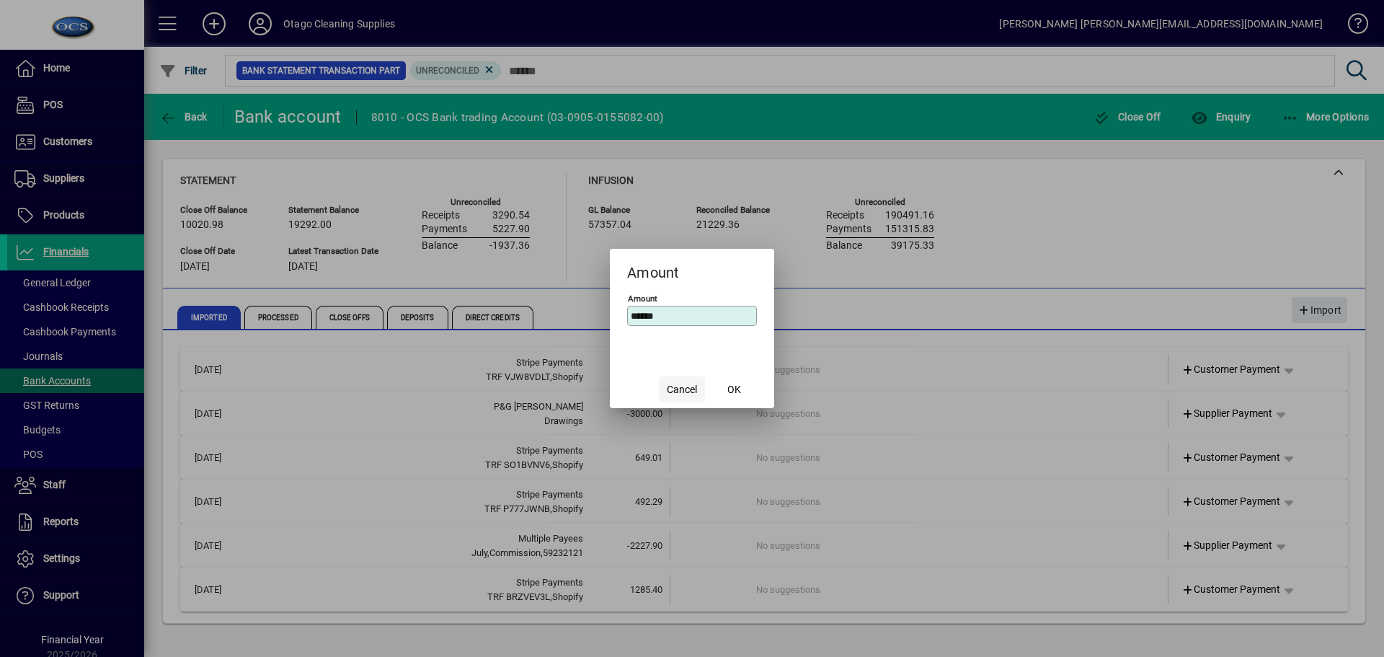
click at [677, 393] on span "Cancel" at bounding box center [682, 389] width 30 height 15
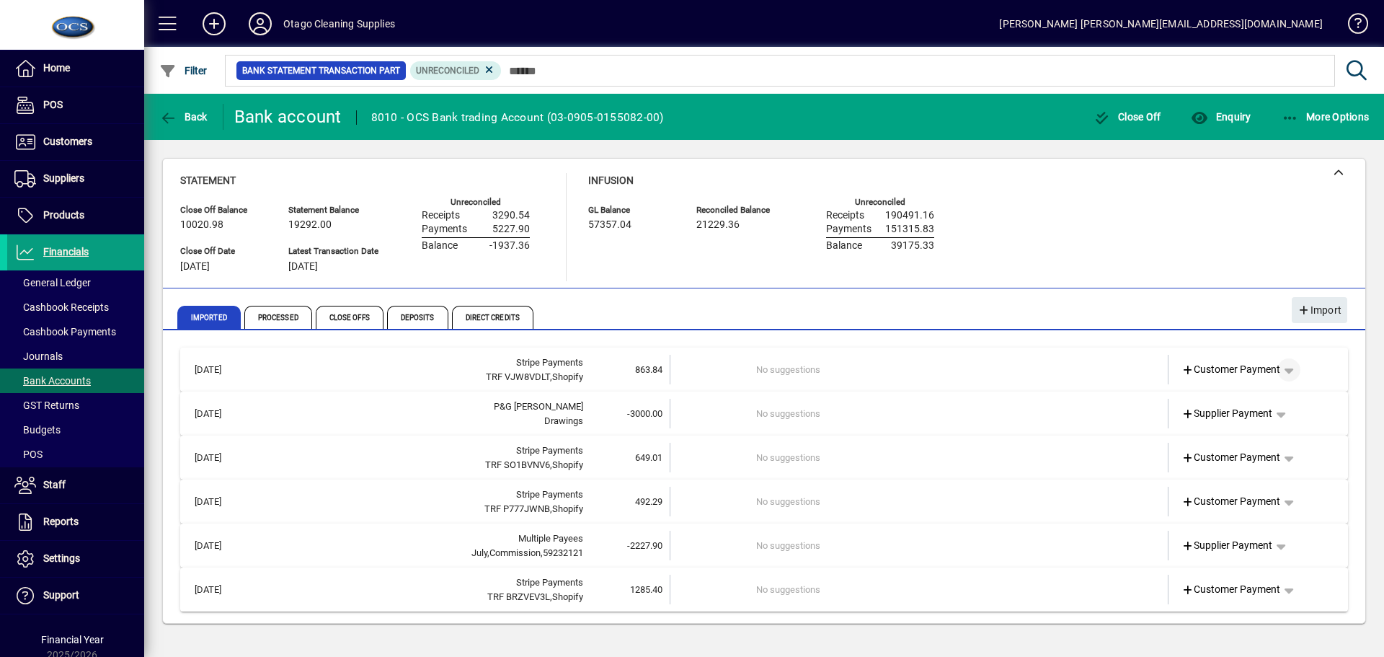
click at [1296, 371] on span "button" at bounding box center [1289, 370] width 35 height 35
click at [1234, 476] on span "button" at bounding box center [1247, 478] width 111 height 35
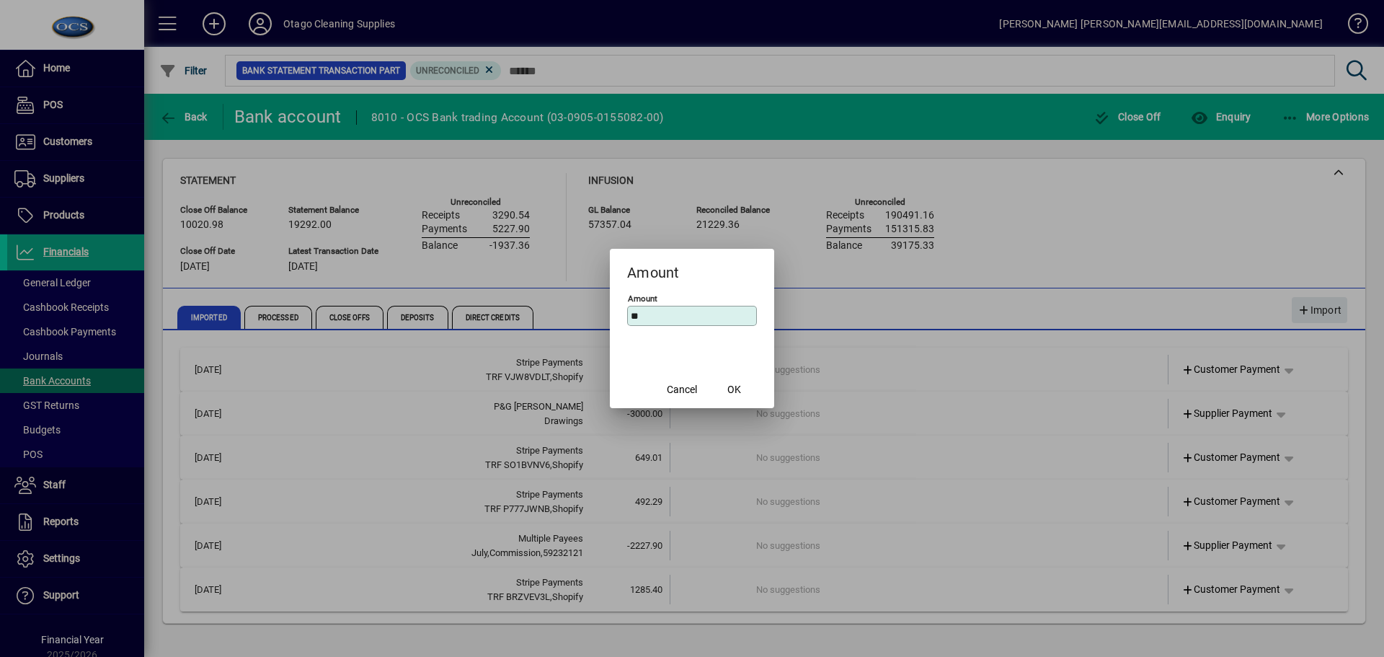
type input "*"
type input "******"
click at [739, 389] on span "OK" at bounding box center [735, 389] width 14 height 15
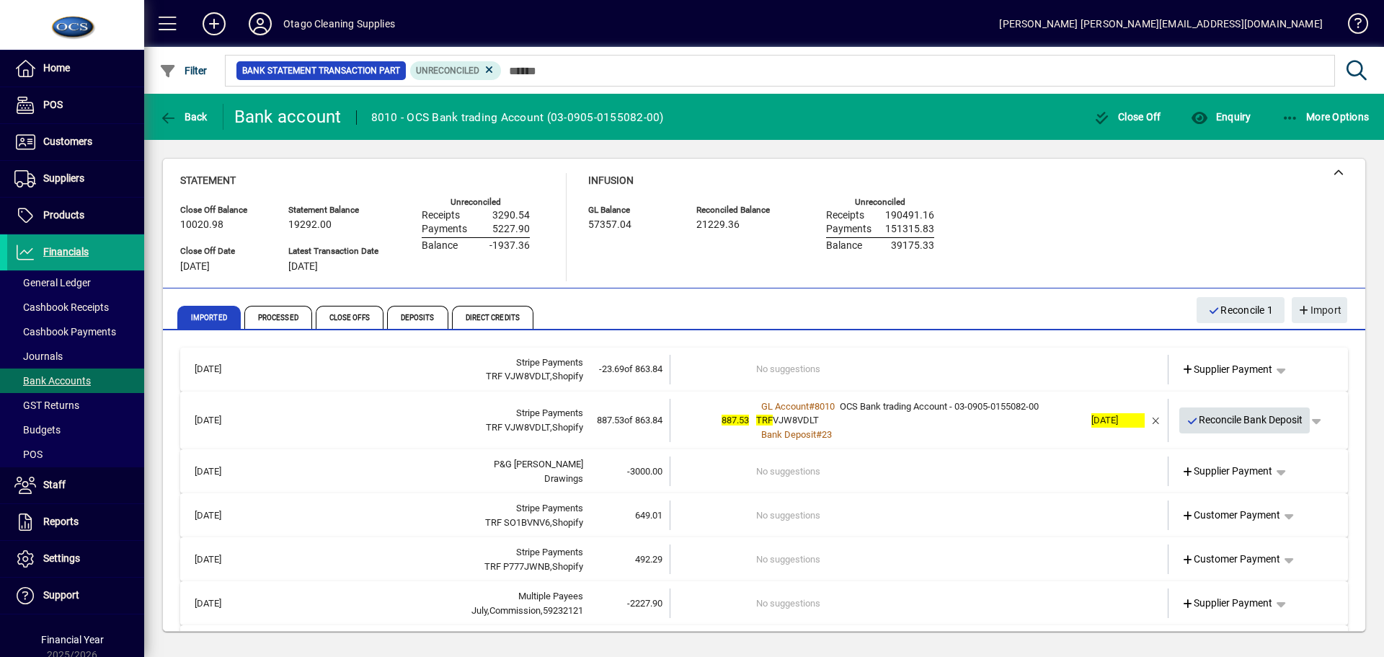
click at [1212, 420] on span "Reconcile Bank Deposit" at bounding box center [1245, 420] width 117 height 24
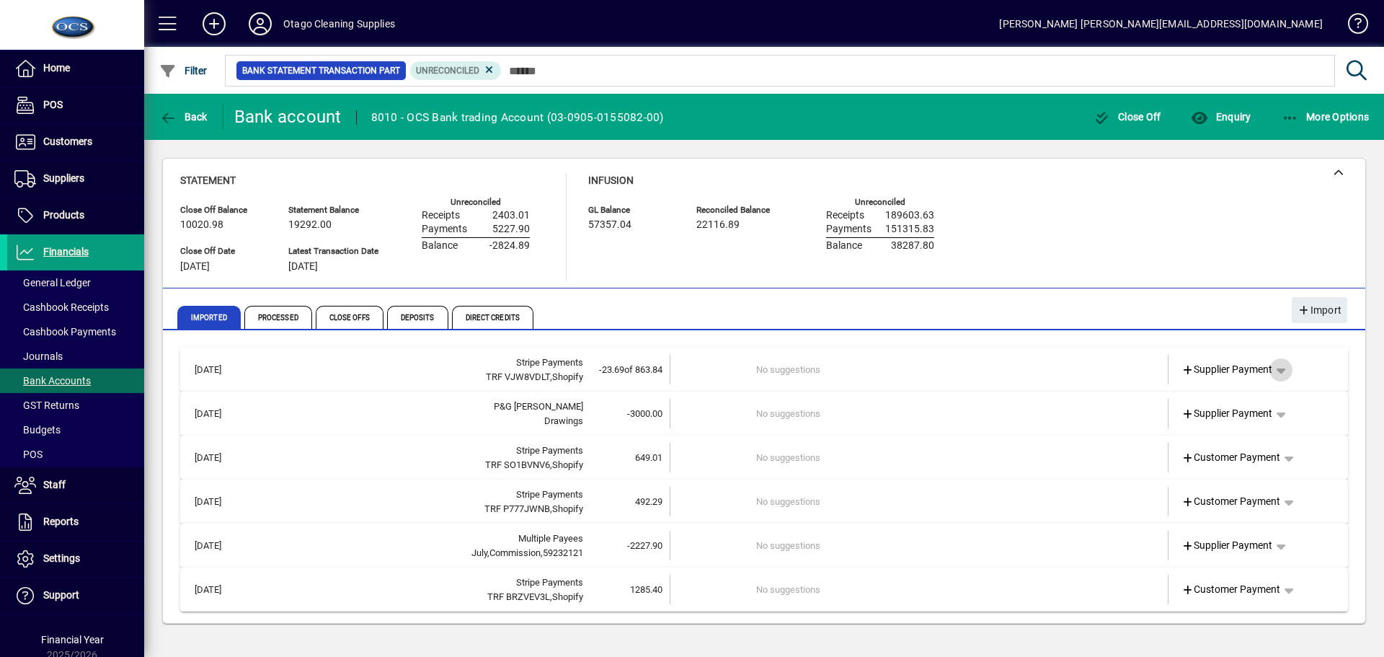
click at [1283, 368] on span "button" at bounding box center [1281, 370] width 35 height 35
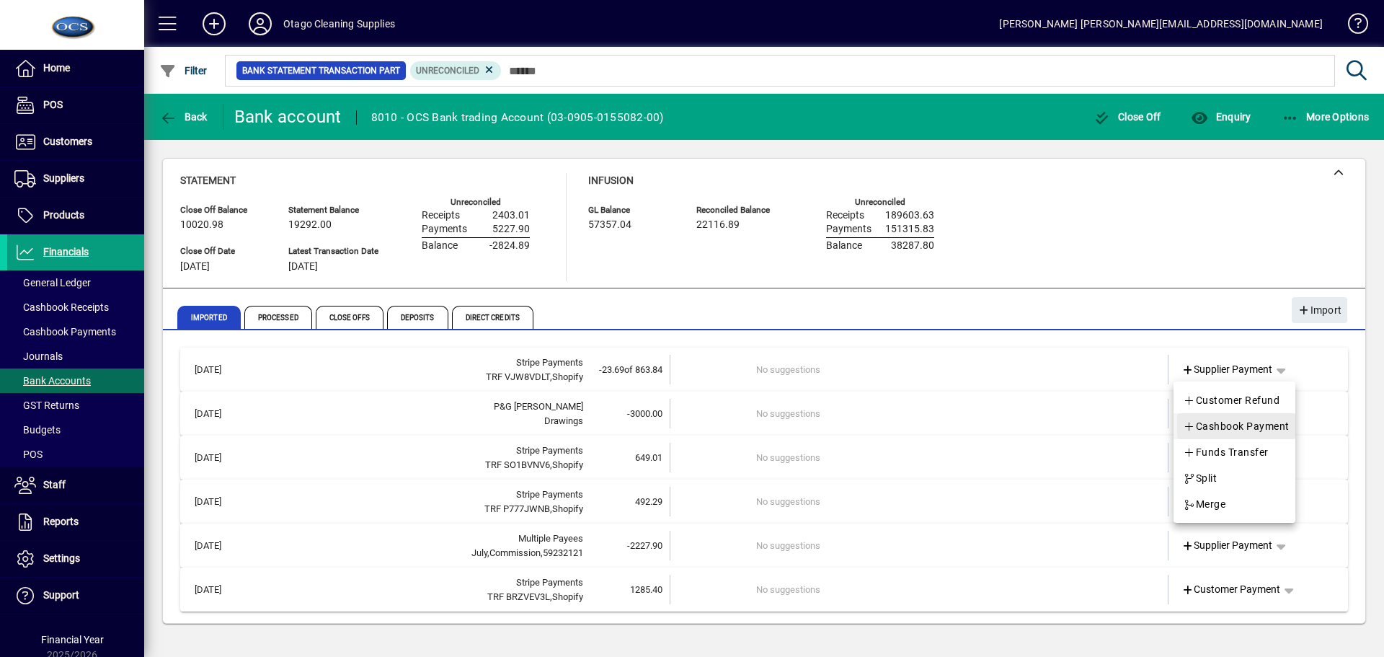
click at [1251, 424] on span "Cashbook Payment" at bounding box center [1236, 425] width 107 height 17
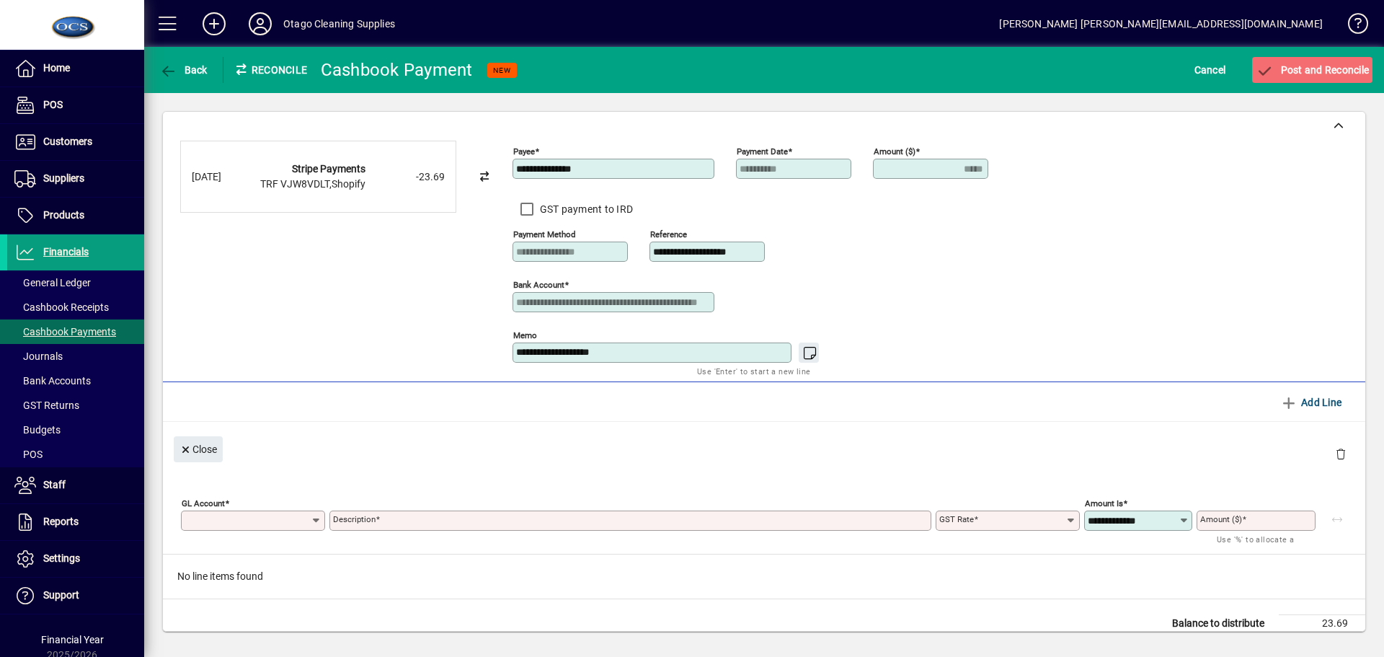
type input "*****"
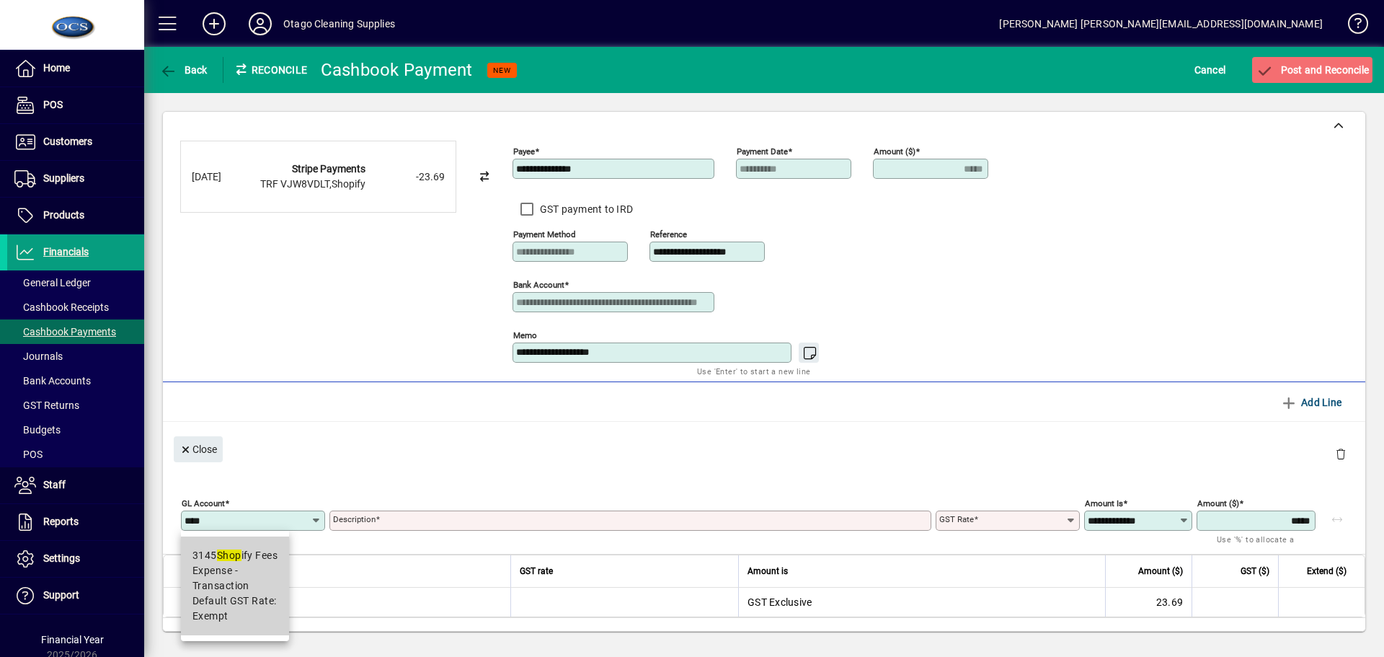
click at [267, 576] on span "Expense - Transaction" at bounding box center [235, 578] width 85 height 30
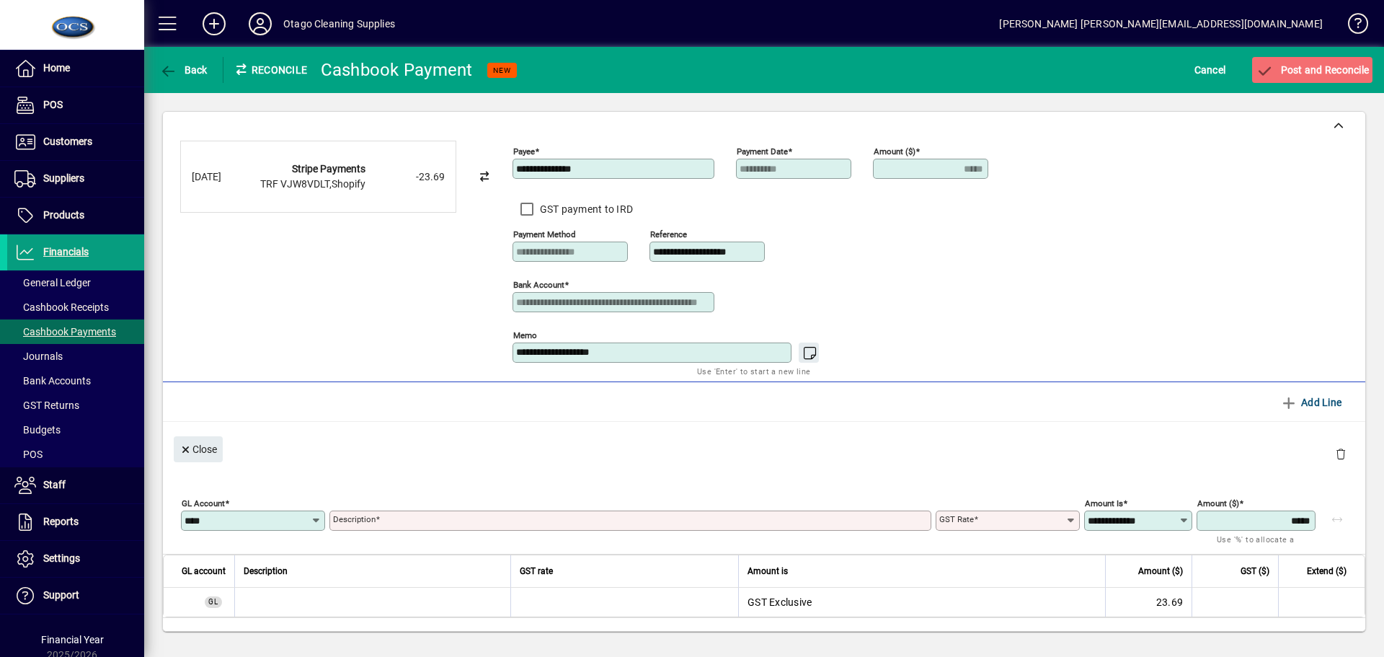
type input "****"
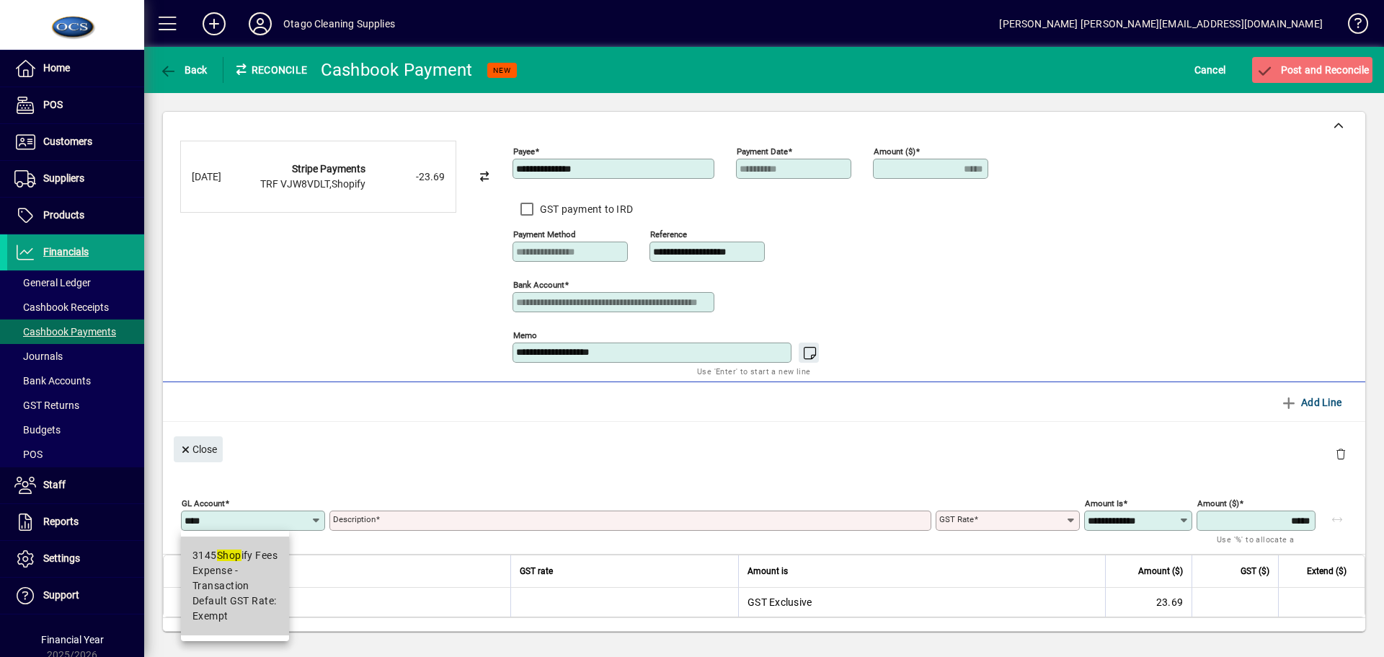
type input "**********"
type input "******"
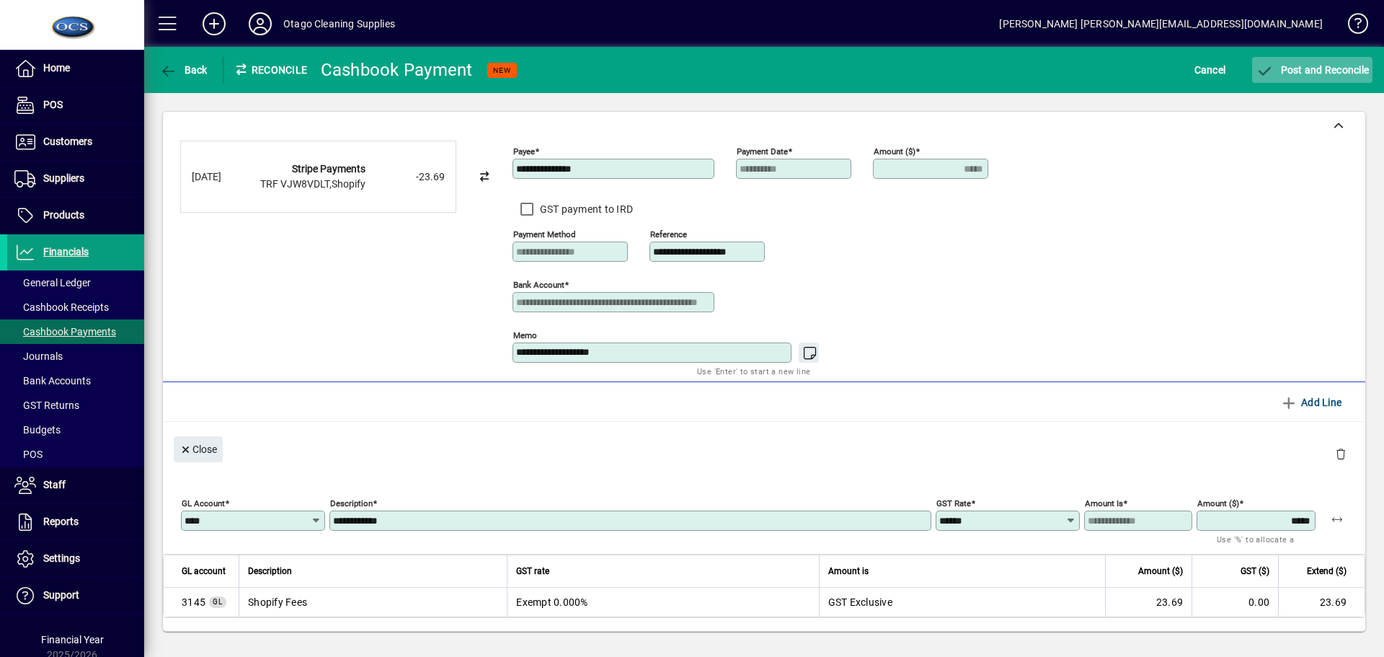
click at [1312, 70] on span "Post and Reconcile" at bounding box center [1312, 70] width 113 height 12
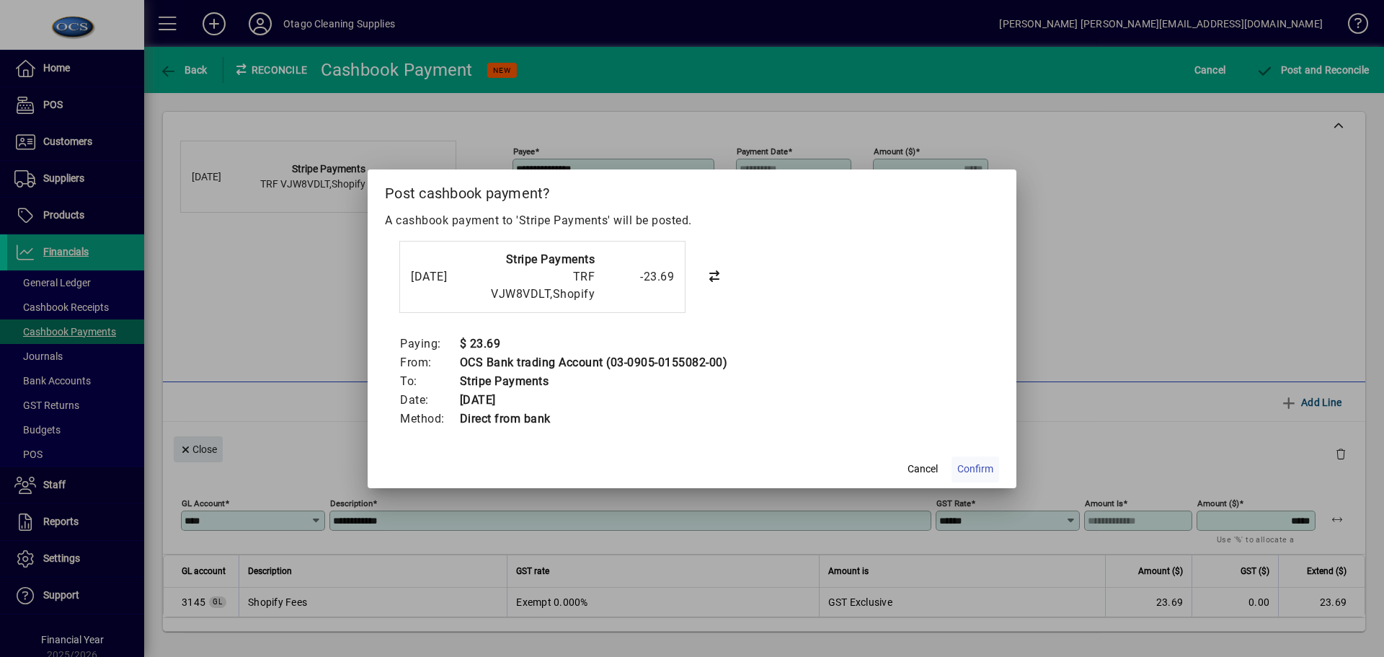
click at [969, 467] on span "Confirm" at bounding box center [976, 468] width 36 height 15
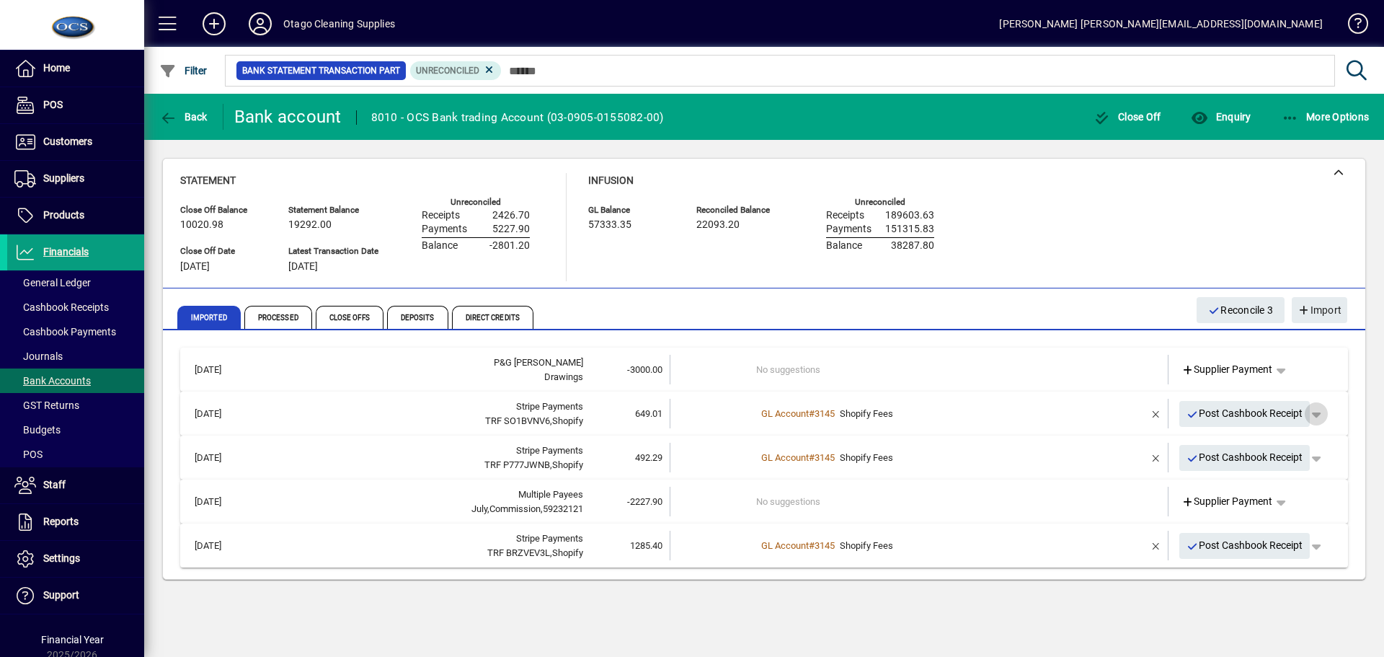
click at [1322, 417] on span "button" at bounding box center [1316, 414] width 35 height 35
click at [1249, 466] on span "Split" at bounding box center [1243, 469] width 34 height 17
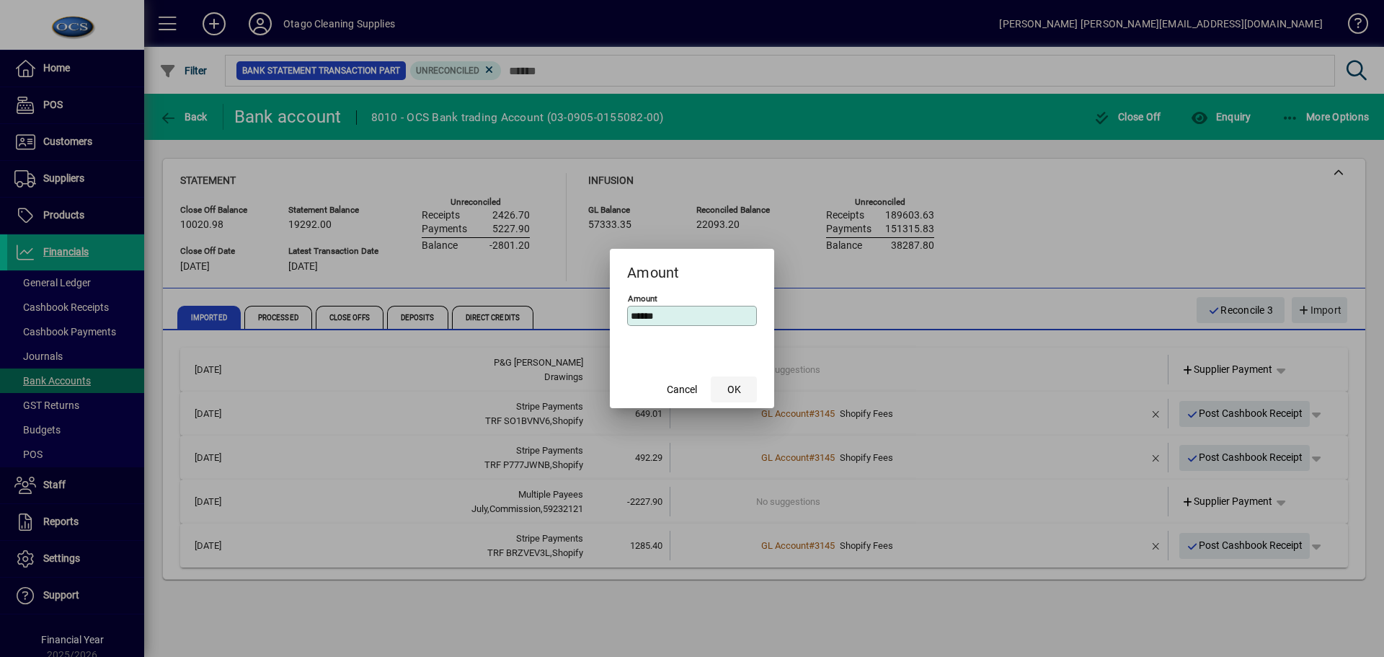
type input "******"
click at [735, 386] on span "OK" at bounding box center [735, 389] width 14 height 15
